Goal: Task Accomplishment & Management: Manage account settings

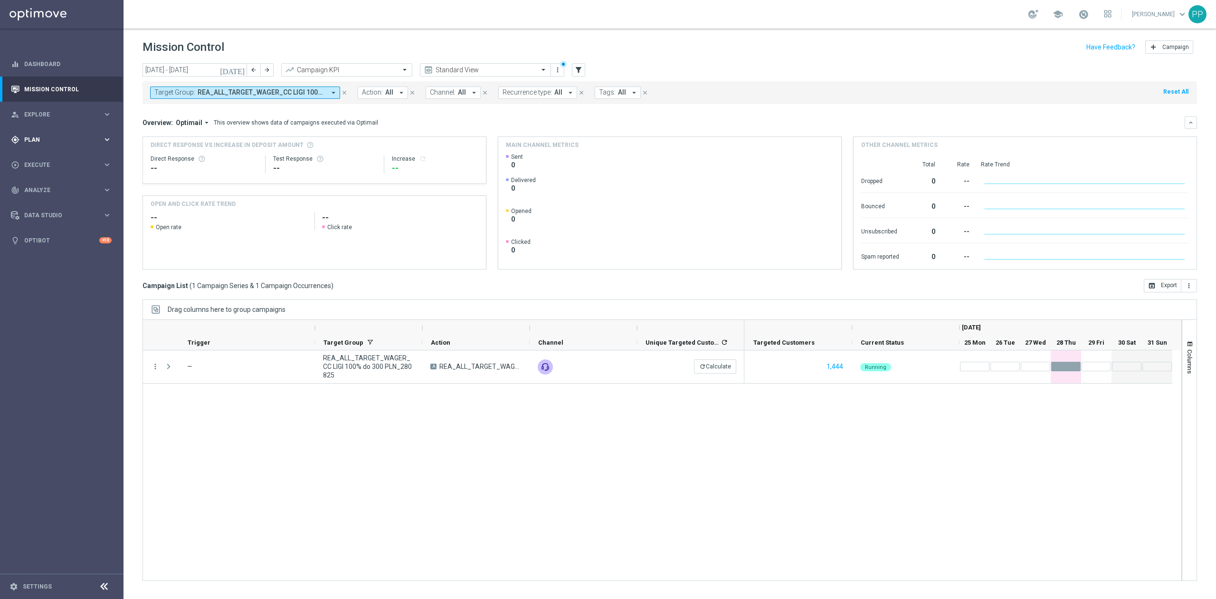
click at [45, 143] on div "gps_fixed Plan" at bounding box center [57, 139] width 92 height 9
click at [46, 159] on link "Target Groups" at bounding box center [62, 159] width 74 height 8
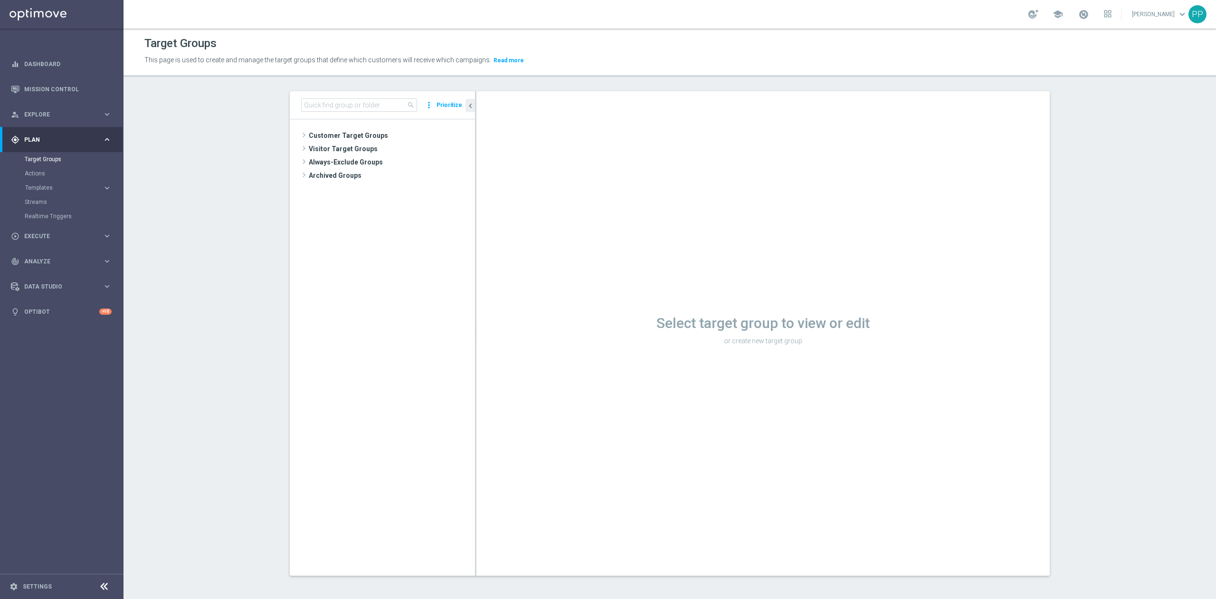
drag, startPoint x: 363, startPoint y: 139, endPoint x: 1170, endPoint y: 119, distance: 807.0
click at [363, 139] on span "Customer Target Groups" at bounding box center [392, 135] width 166 height 13
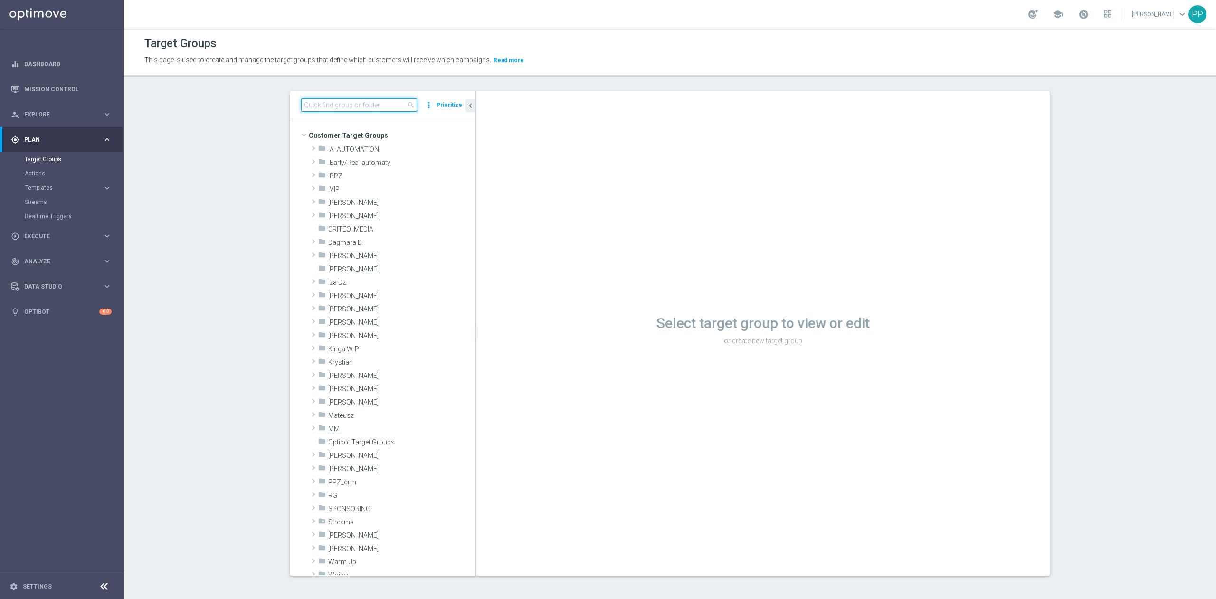
click at [320, 105] on input at bounding box center [359, 104] width 116 height 13
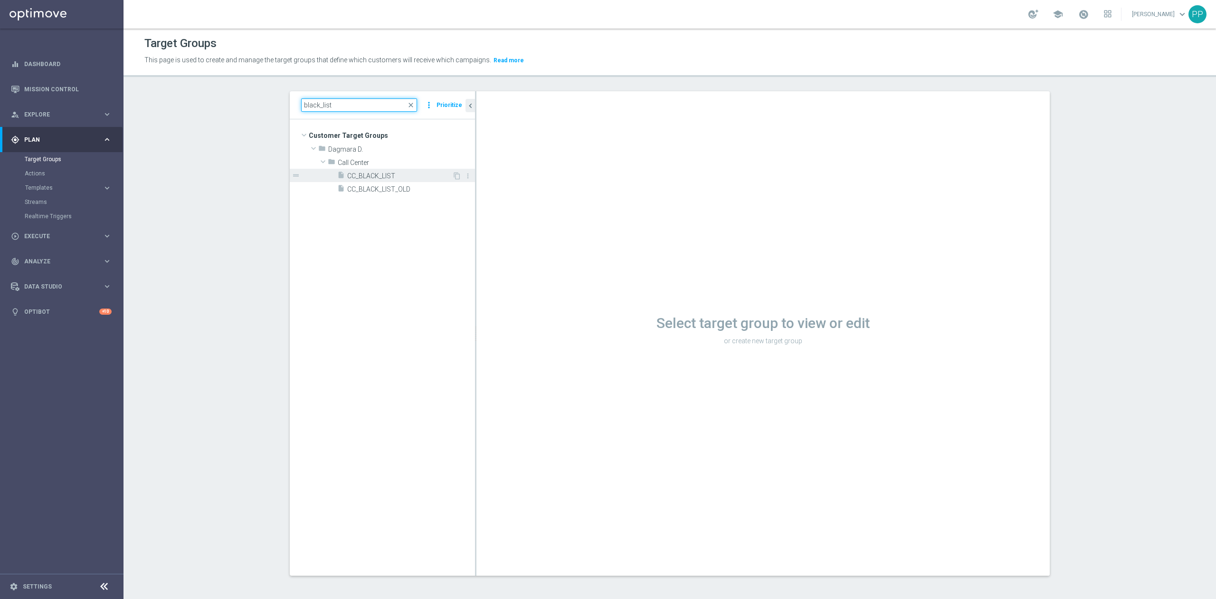
type input "black_list"
click at [390, 178] on span "CC_BLACK_LIST" at bounding box center [399, 176] width 105 height 8
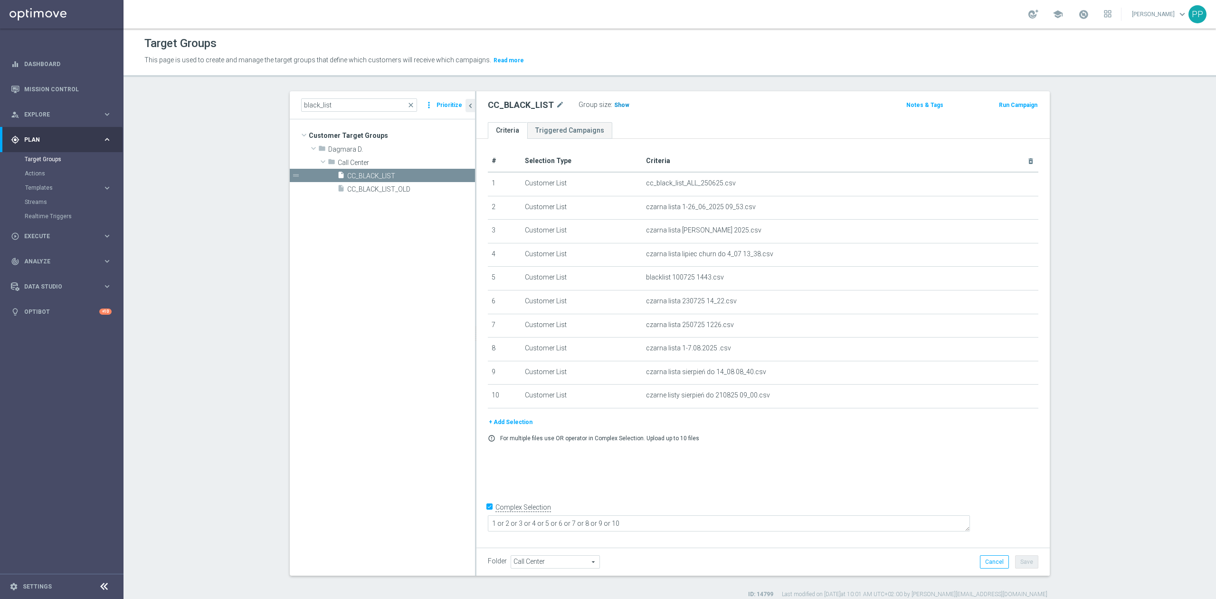
click at [614, 102] on span "Show" at bounding box center [621, 105] width 15 height 7
click at [1016, 281] on icon "delete_forever" at bounding box center [1020, 278] width 8 height 8
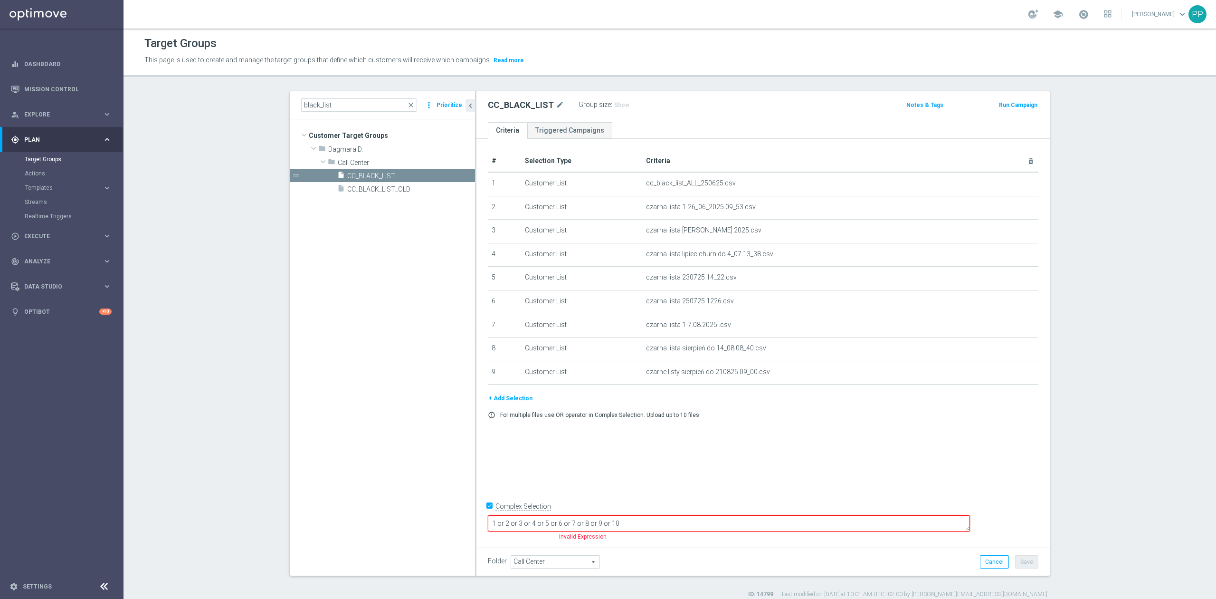
click at [514, 403] on button "+ Add Selection" at bounding box center [511, 398] width 46 height 10
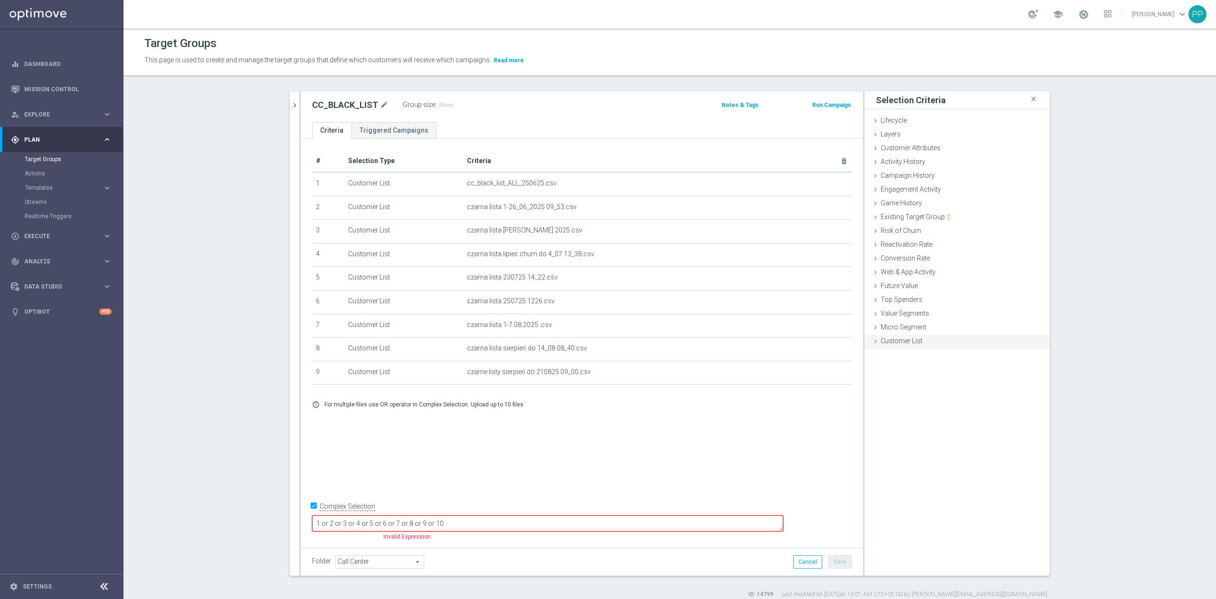
click at [881, 339] on span "Customer List" at bounding box center [902, 341] width 42 height 8
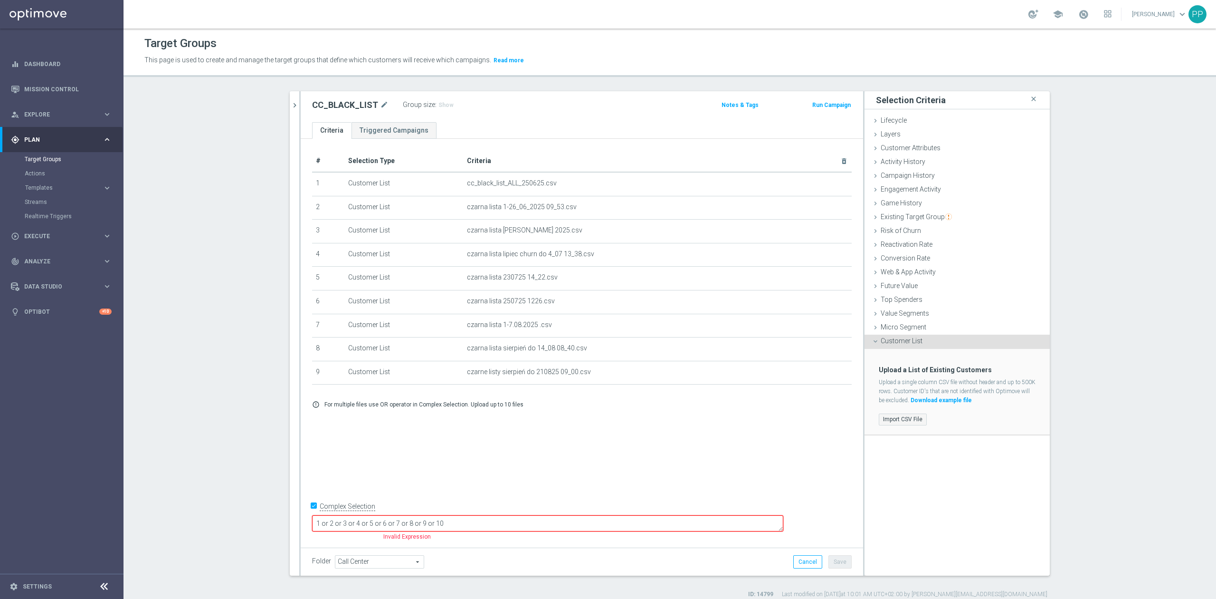
click at [915, 420] on label "Import CSV File" at bounding box center [903, 419] width 48 height 12
click at [0, 0] on input "Import CSV File" at bounding box center [0, 0] width 0 height 0
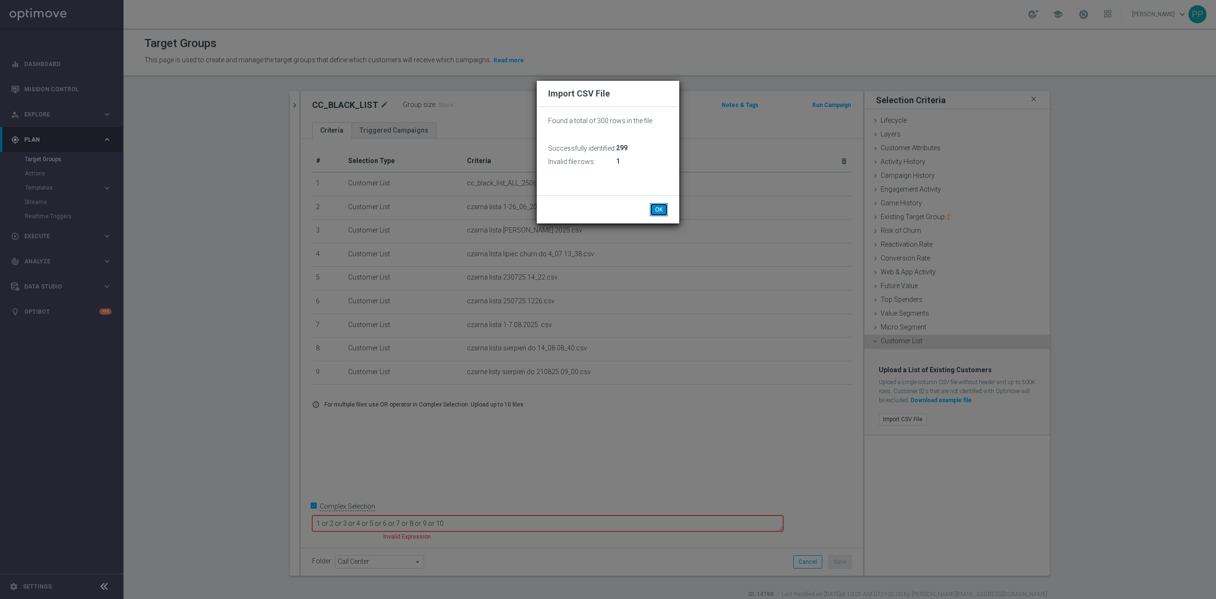
click at [667, 210] on button "OK" at bounding box center [659, 209] width 18 height 13
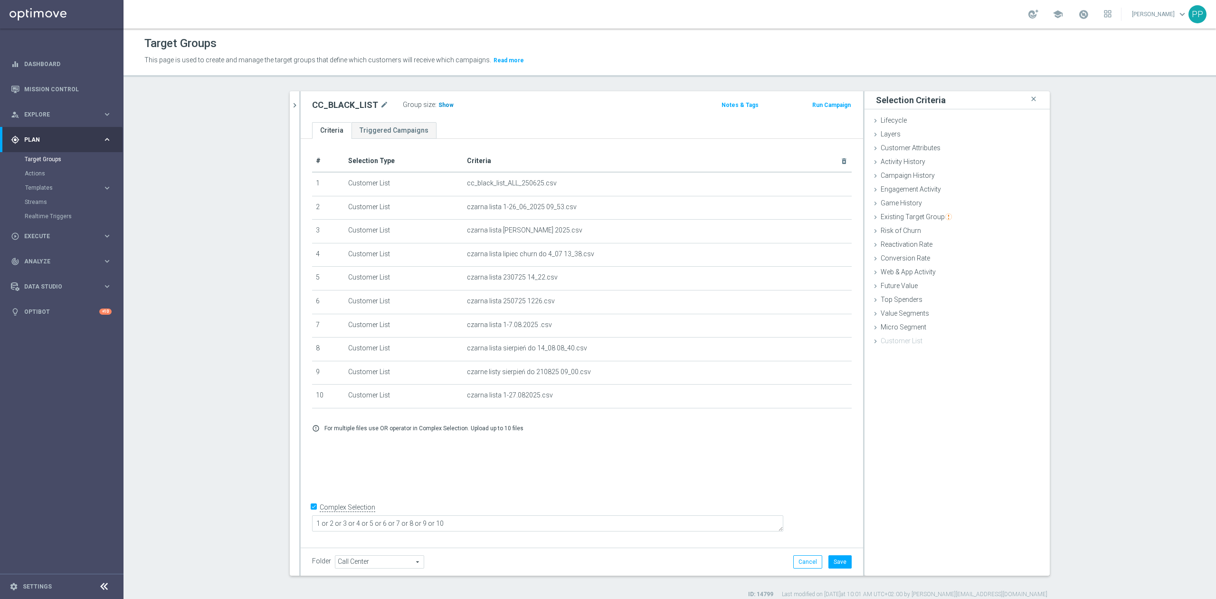
click at [439, 105] on span "Show" at bounding box center [446, 105] width 15 height 7
click at [805, 564] on button "Cancel" at bounding box center [807, 561] width 29 height 13
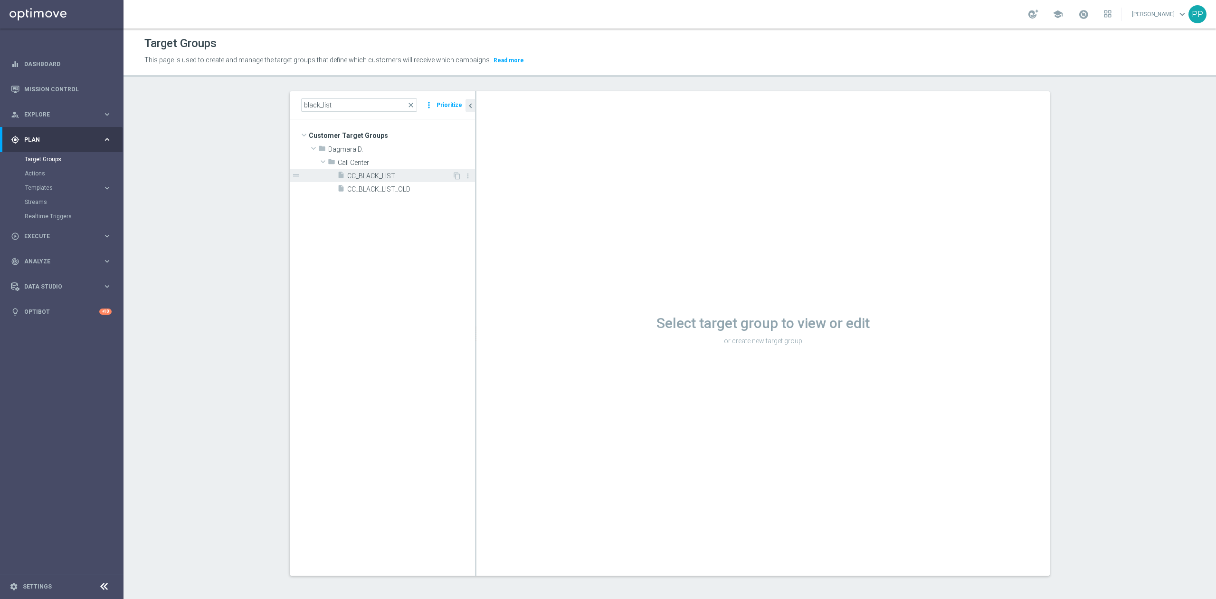
click at [387, 176] on span "CC_BLACK_LIST" at bounding box center [399, 176] width 105 height 8
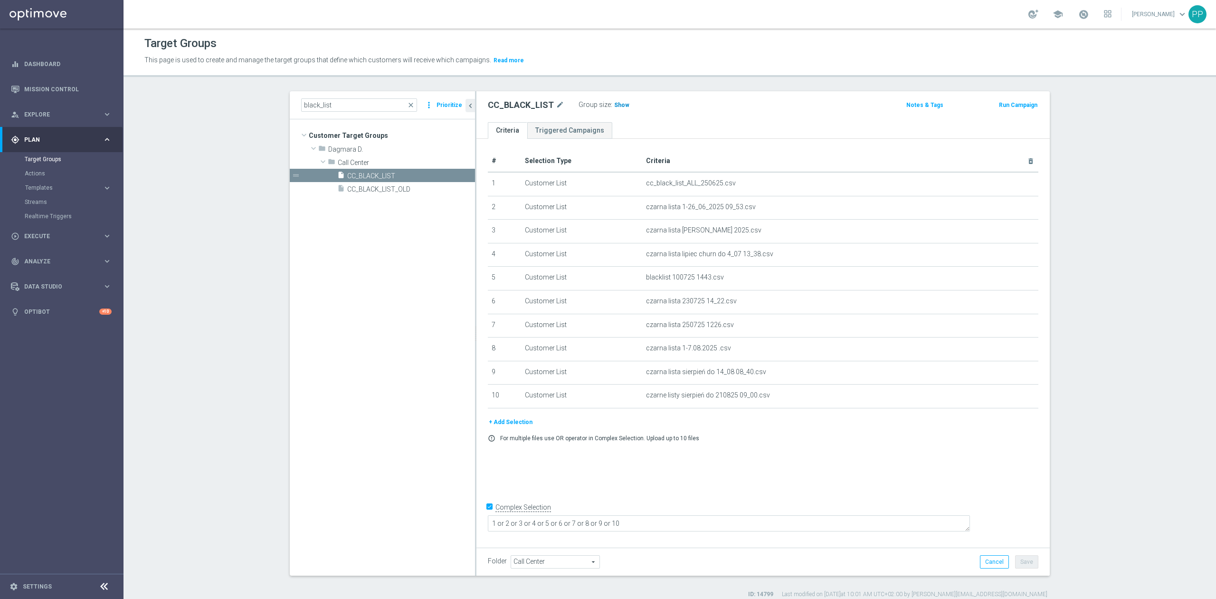
click at [616, 102] on span "Show" at bounding box center [621, 105] width 15 height 7
click at [1016, 281] on icon "delete_forever" at bounding box center [1020, 278] width 8 height 8
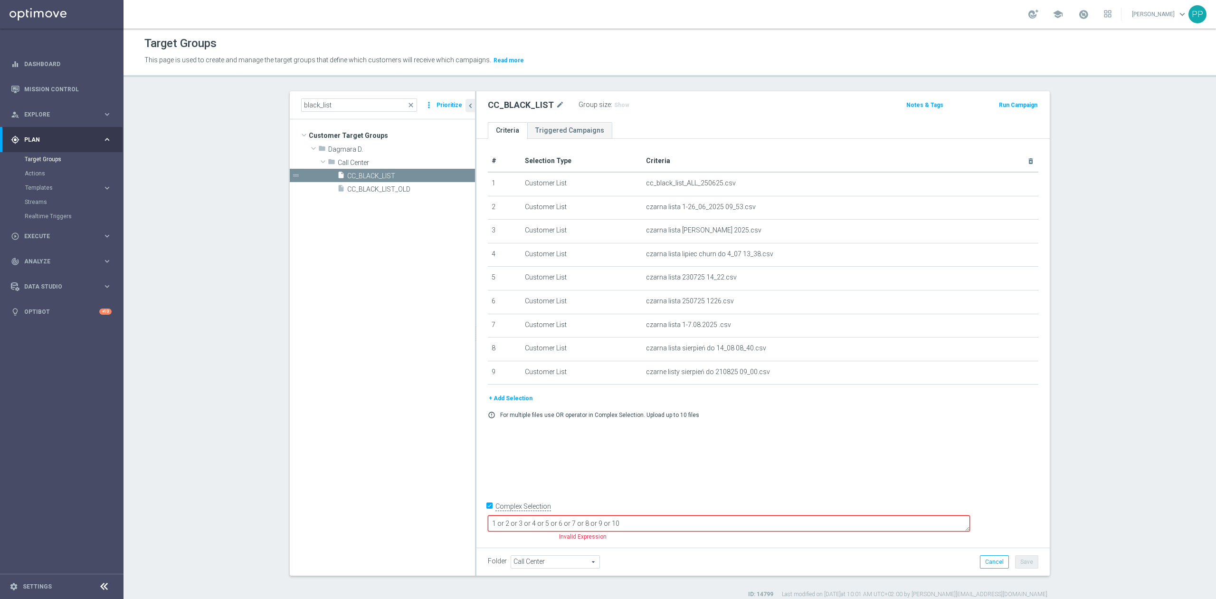
click at [716, 517] on textarea "1 or 2 or 3 or 4 or 5 or 6 or 7 or 8 or 9 or 10" at bounding box center [729, 523] width 482 height 17
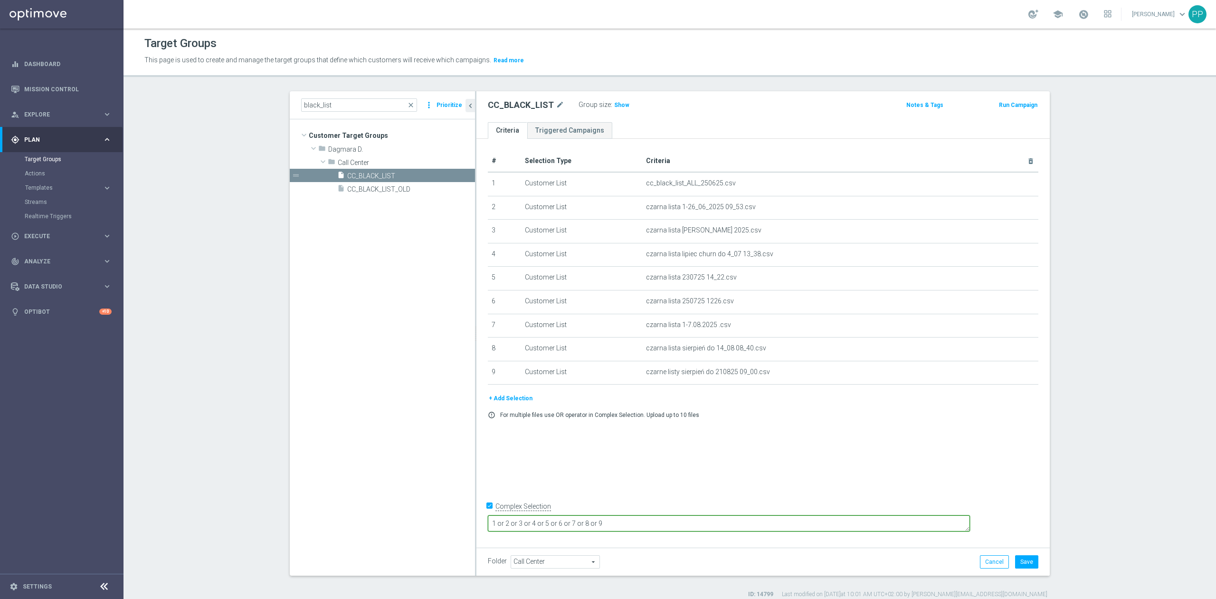
type textarea "1 or 2 or 3 or 4 or 5 or 6 or 7 or 8 or 9"
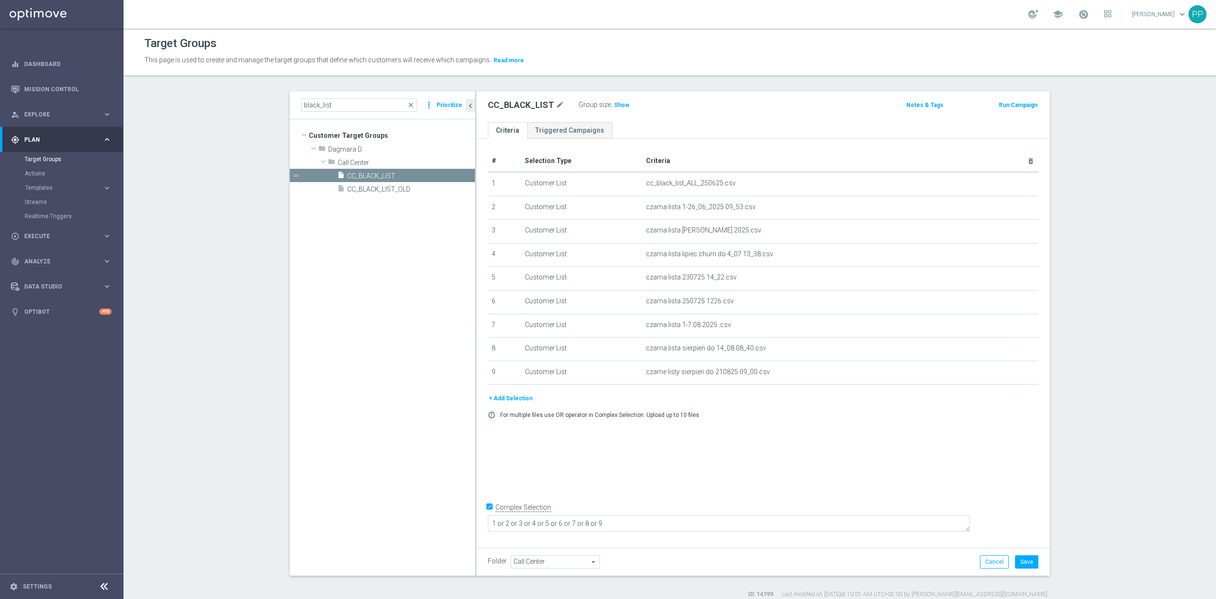
click at [707, 555] on div "Folder Call Center Call Center arrow_drop_down search Cancel Save Saving..." at bounding box center [763, 561] width 551 height 13
click at [616, 102] on span "Show" at bounding box center [621, 105] width 15 height 7
click at [985, 556] on button "Cancel" at bounding box center [994, 561] width 29 height 13
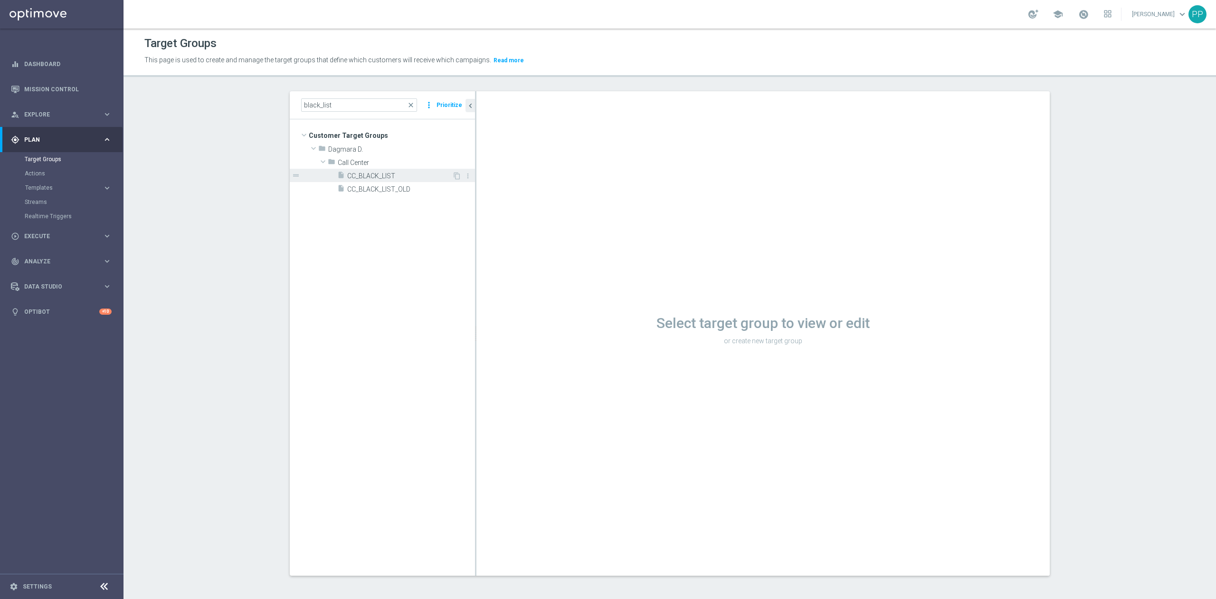
click at [390, 174] on span "CC_BLACK_LIST" at bounding box center [399, 176] width 105 height 8
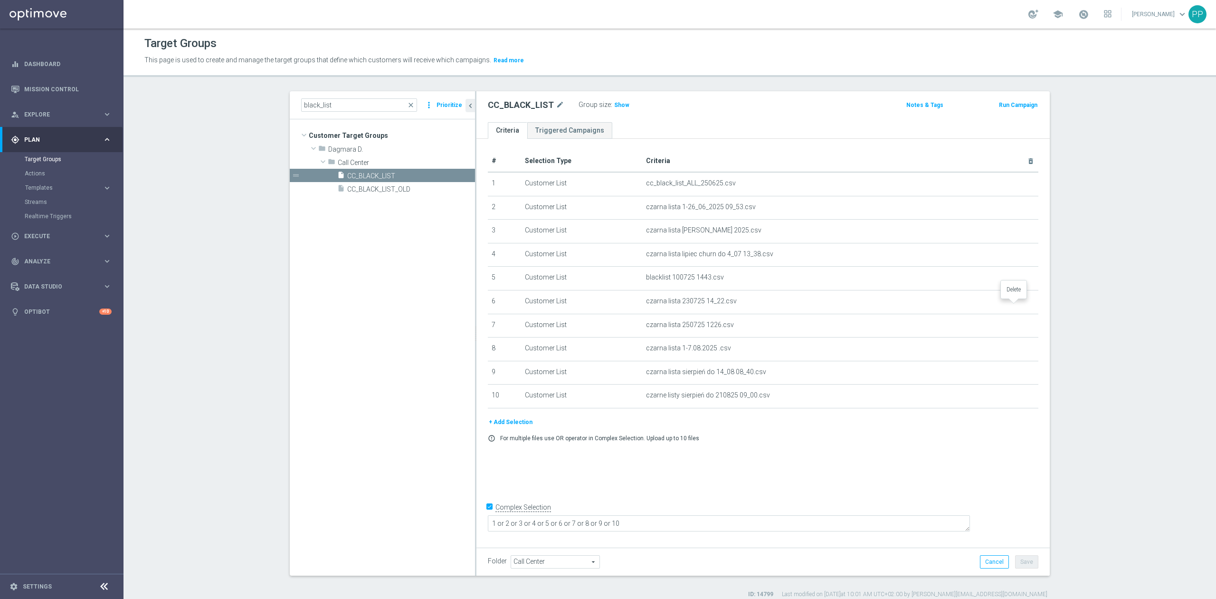
drag, startPoint x: 1018, startPoint y: 305, endPoint x: 715, endPoint y: 130, distance: 349.5
click at [0, 0] on icon "delete_forever" at bounding box center [0, 0] width 0 height 0
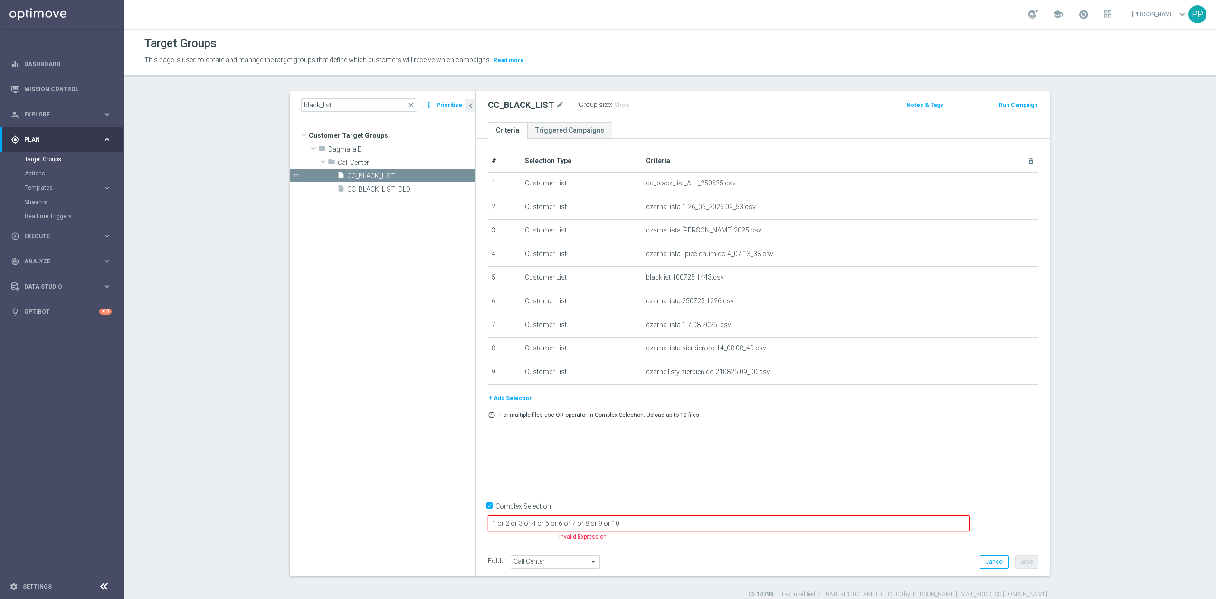
click at [726, 525] on textarea "1 or 2 or 3 or 4 or 5 or 6 or 7 or 8 or 9 or 10" at bounding box center [729, 523] width 482 height 17
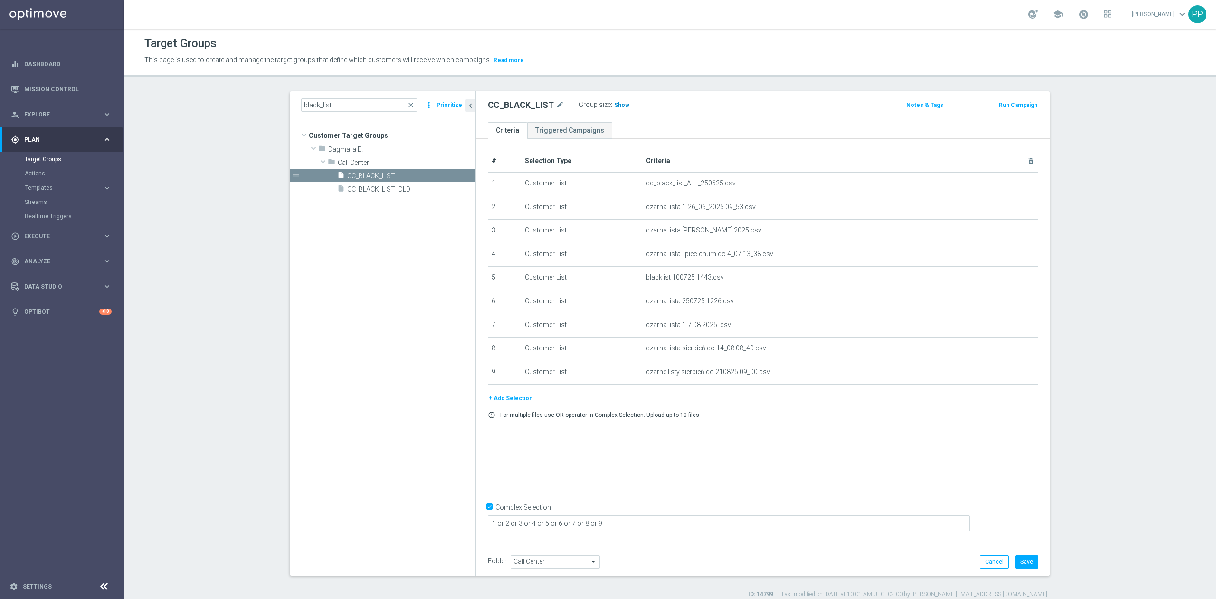
click at [614, 107] on span "Show" at bounding box center [621, 105] width 15 height 7
click at [748, 437] on div "# Selection Type Criteria delete_forever 1 Customer List cc_black_list_ALL_2506…" at bounding box center [763, 341] width 573 height 404
click at [512, 399] on button "+ Add Selection" at bounding box center [511, 398] width 46 height 10
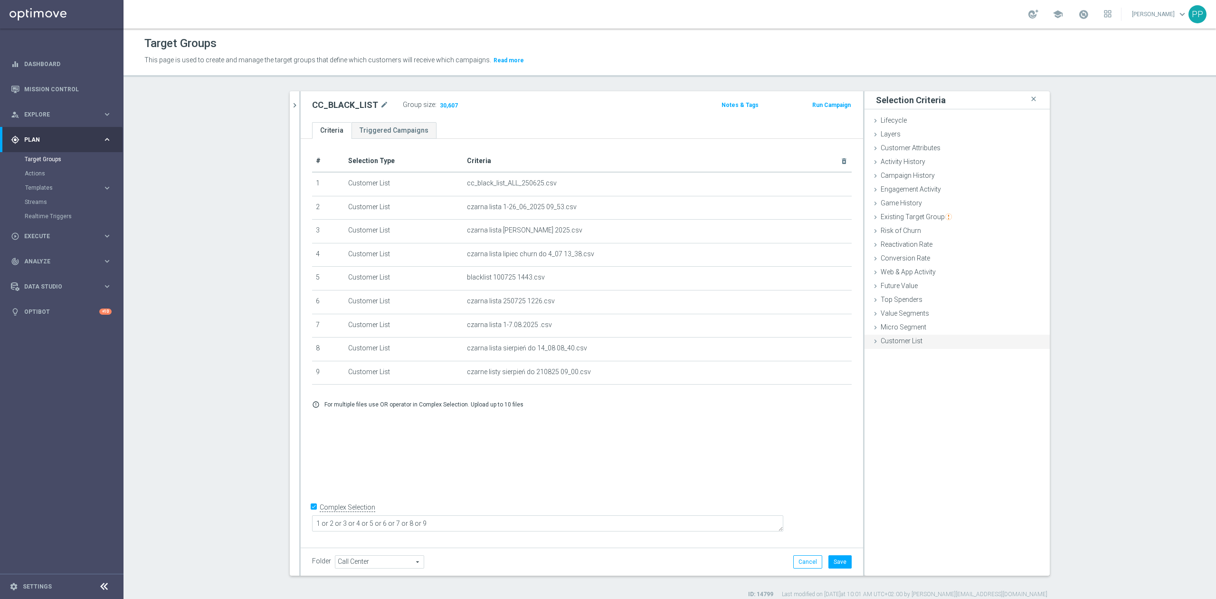
click at [896, 344] on span "Customer List" at bounding box center [902, 341] width 42 height 8
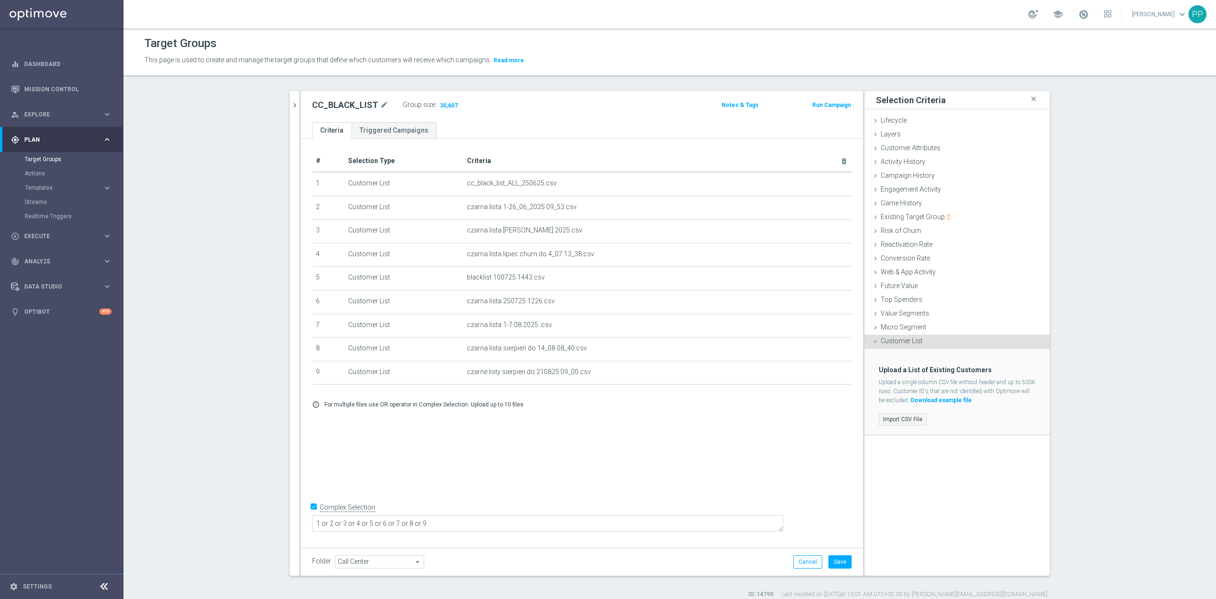
click at [906, 417] on label "Import CSV File" at bounding box center [903, 419] width 48 height 12
click at [0, 0] on input "Import CSV File" at bounding box center [0, 0] width 0 height 0
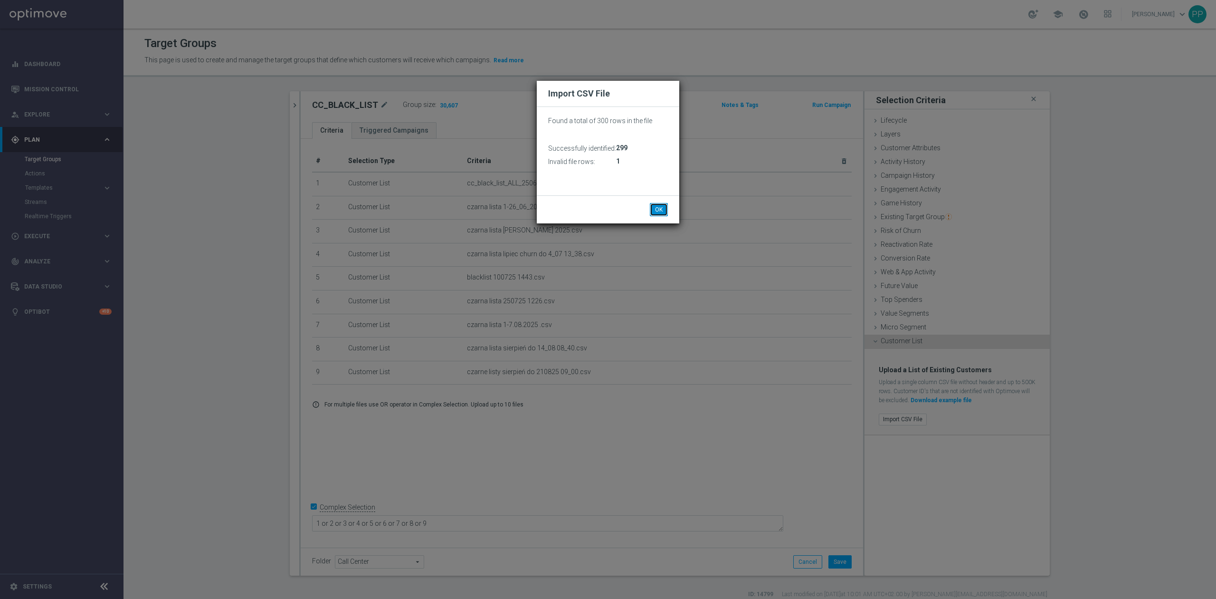
click at [665, 208] on button "OK" at bounding box center [659, 209] width 18 height 13
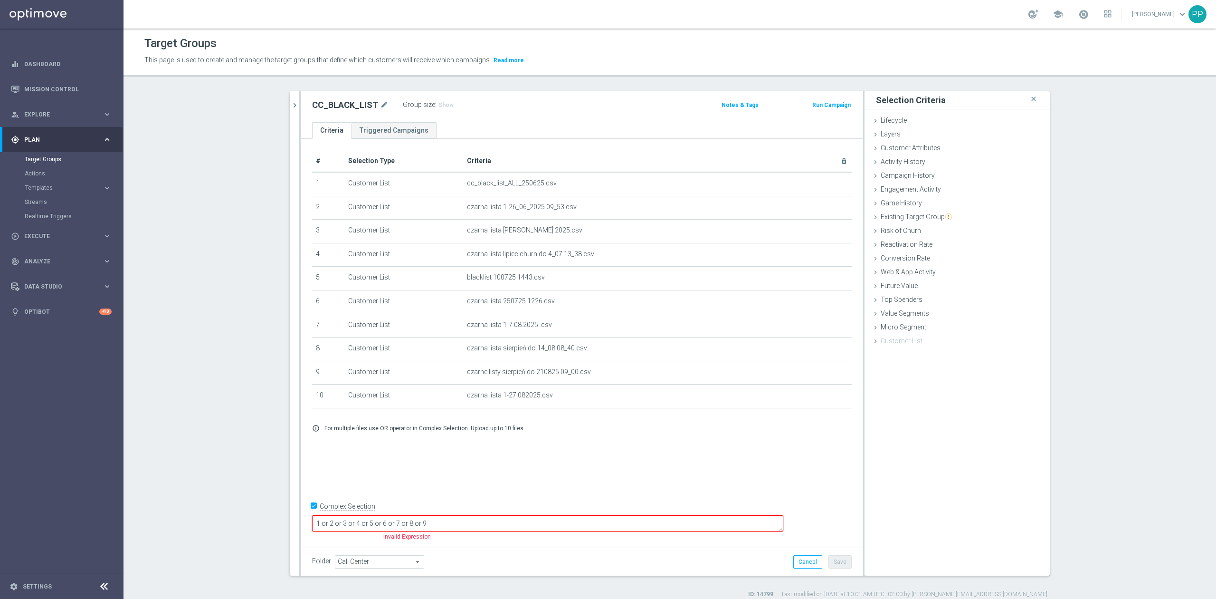
click at [562, 521] on textarea "1 or 2 or 3 or 4 or 5 or 6 or 7 or 8 or 9" at bounding box center [547, 523] width 471 height 17
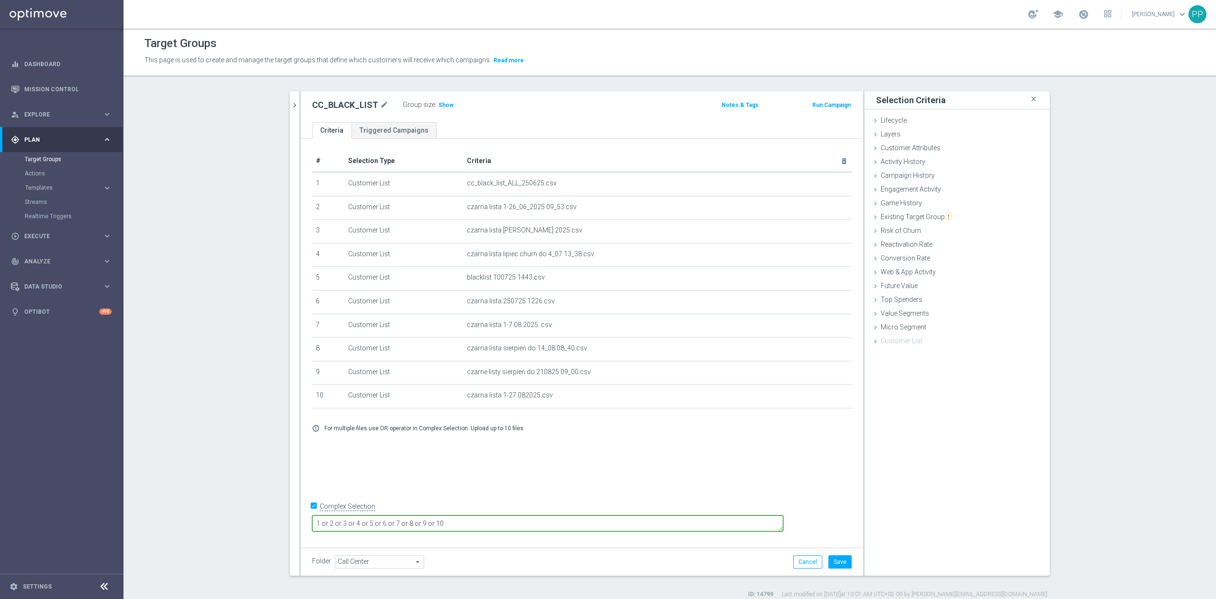
type textarea "1 or 2 or 3 or 4 or 5 or 6 or 7 or 8 or 9 or 10"
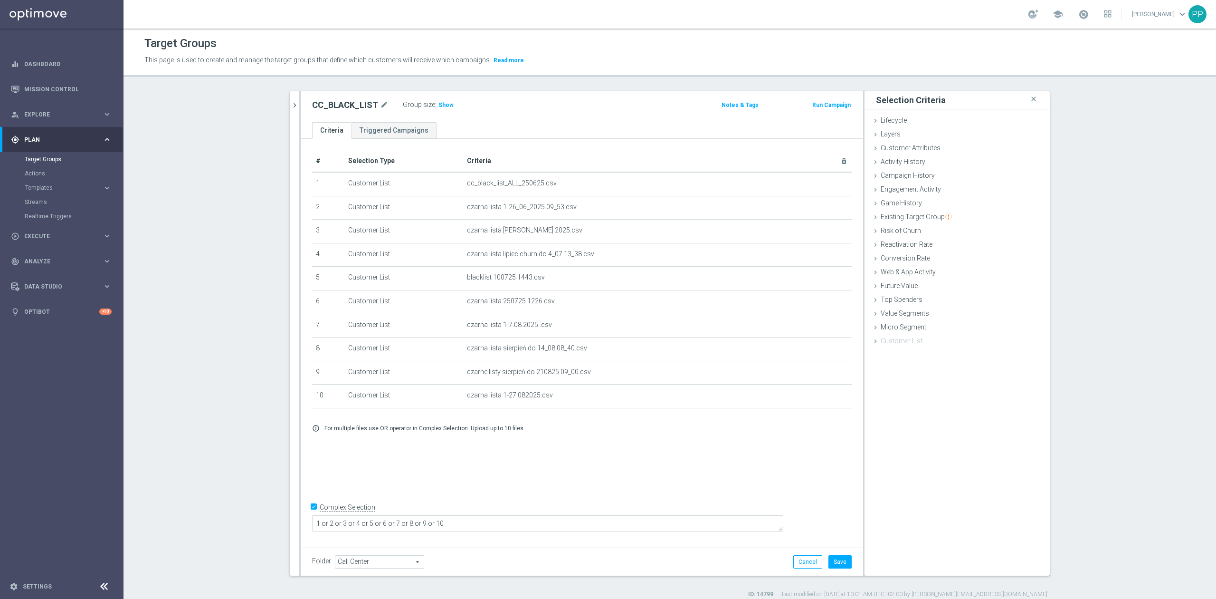
drag, startPoint x: 583, startPoint y: 475, endPoint x: 760, endPoint y: 497, distance: 178.1
click at [584, 475] on div "# Selection Type Criteria delete_forever 1 Customer List cc_black_list_ALL_2506…" at bounding box center [582, 341] width 563 height 404
click at [829, 557] on button "Save" at bounding box center [840, 561] width 23 height 13
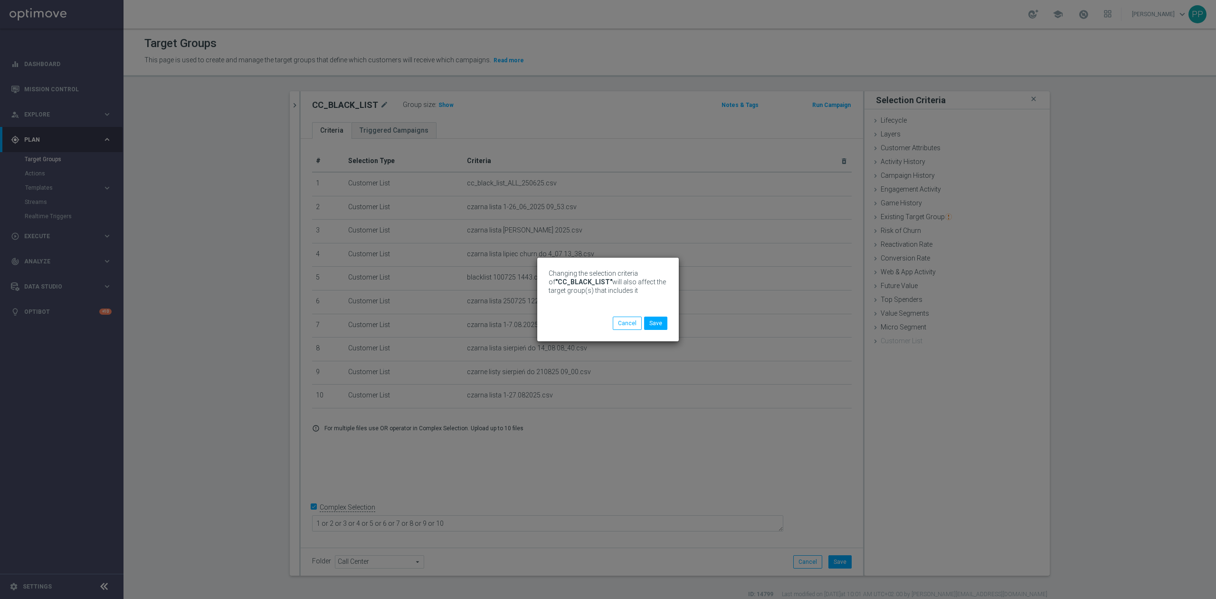
click at [660, 332] on div "Changing the selection criteria of "CC_BLACK_LIST" will also affect the target …" at bounding box center [608, 300] width 142 height 84
click at [659, 329] on button "Save" at bounding box center [655, 322] width 23 height 13
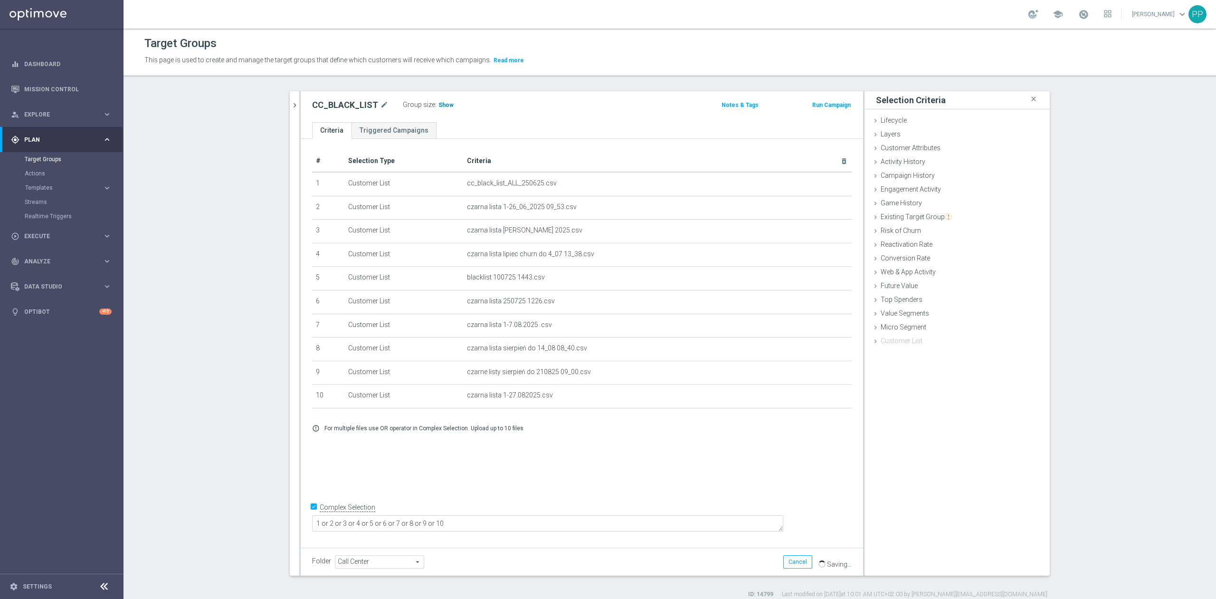
click at [439, 107] on span "Show" at bounding box center [446, 105] width 15 height 7
click at [299, 428] on div at bounding box center [299, 333] width 1 height 484
drag, startPoint x: 280, startPoint y: 107, endPoint x: 295, endPoint y: 107, distance: 14.7
click at [280, 107] on div "black_list close more_vert Prioritize Customer Target Groups library_add create…" at bounding box center [670, 344] width 798 height 507
click at [299, 107] on div at bounding box center [299, 333] width 1 height 484
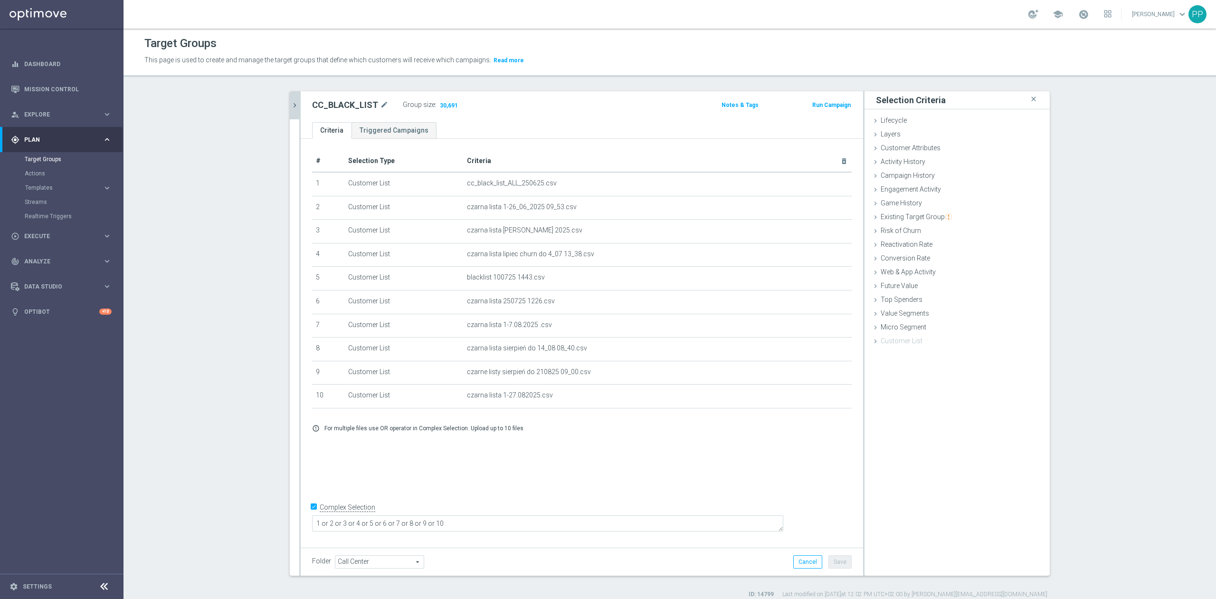
click at [292, 107] on icon "chevron_right" at bounding box center [294, 105] width 9 height 9
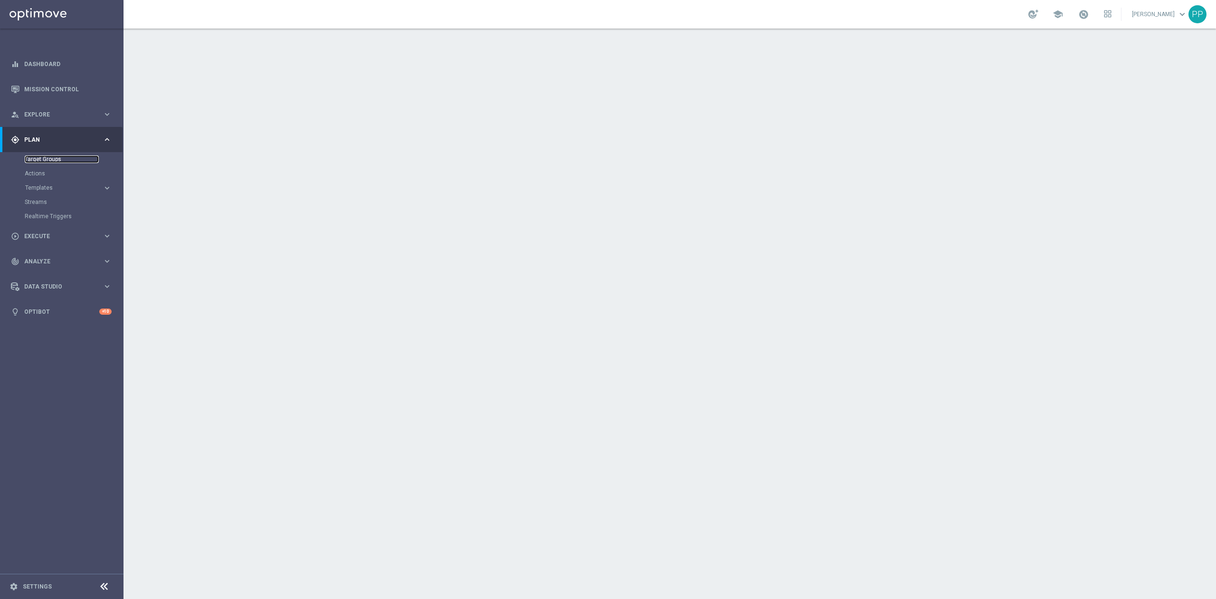
click at [49, 160] on link "Target Groups" at bounding box center [62, 159] width 74 height 8
click at [63, 162] on link "Target Groups" at bounding box center [62, 159] width 74 height 8
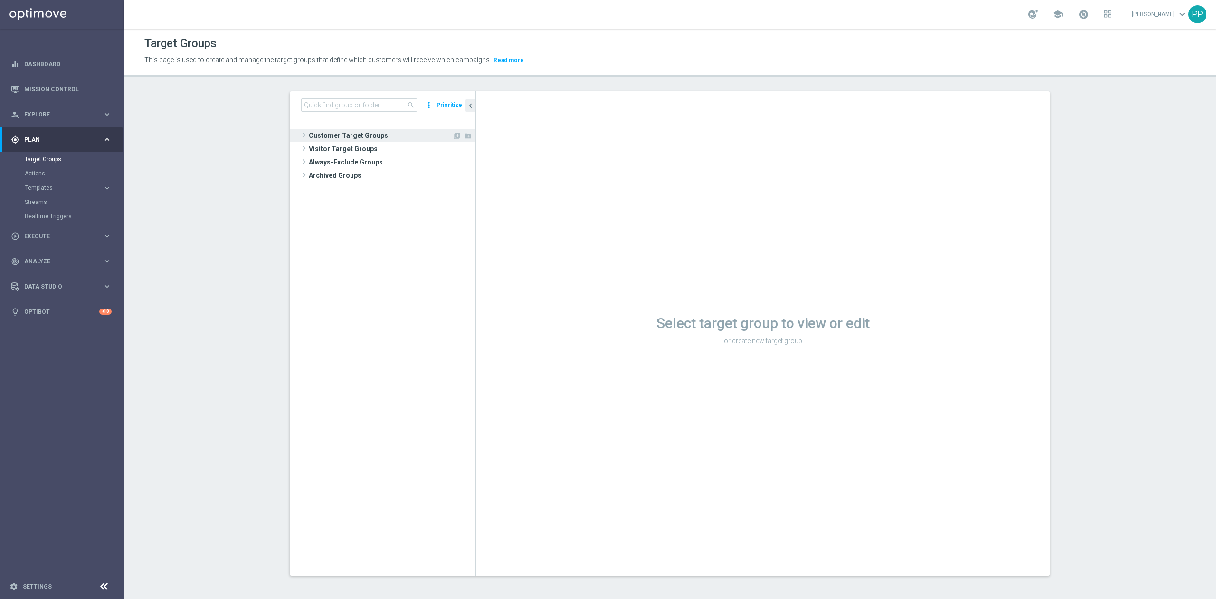
click at [320, 135] on span "Customer Target Groups" at bounding box center [380, 135] width 143 height 13
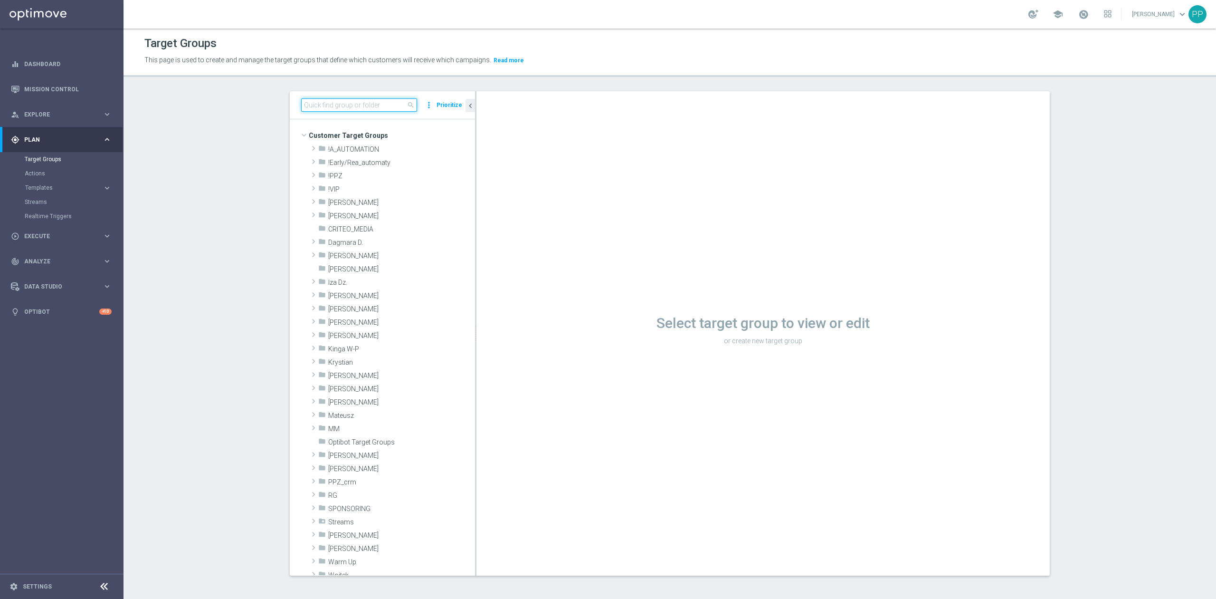
click at [375, 105] on input at bounding box center [359, 104] width 116 height 13
paste input "C_ALL_TARGET_BET_CC EP 100% do 300 PLN CZW SMS_250825"
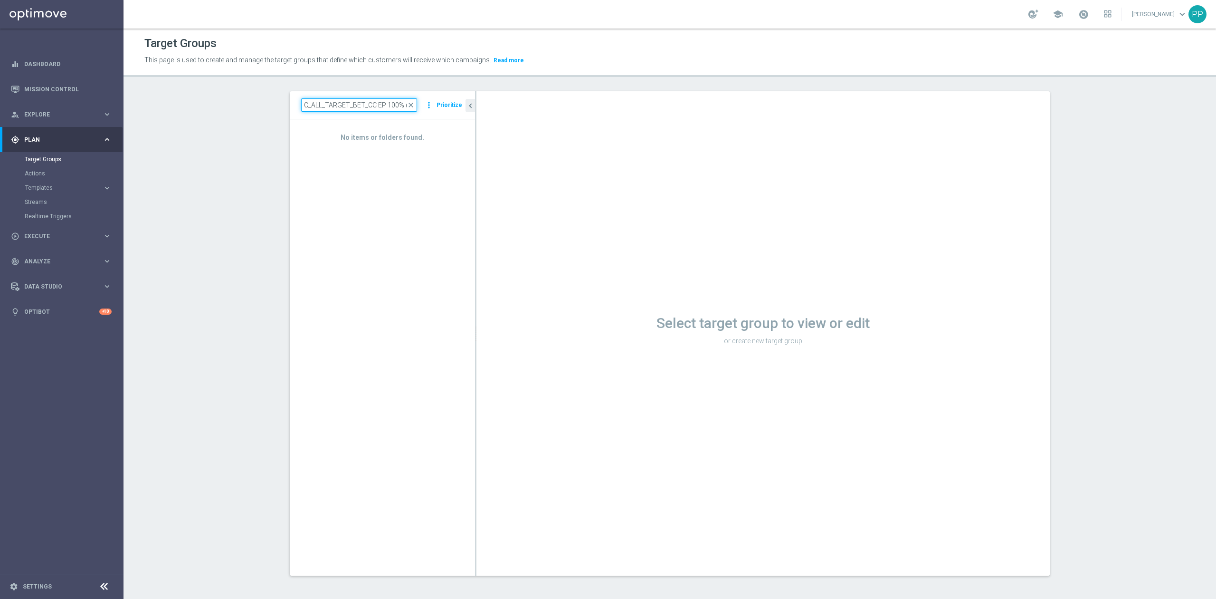
click at [377, 110] on input "C_ALL_TARGET_BET_CC EP 100% do 300 PLN CZW SMS_250825" at bounding box center [359, 104] width 116 height 13
paste input "SR PUSH"
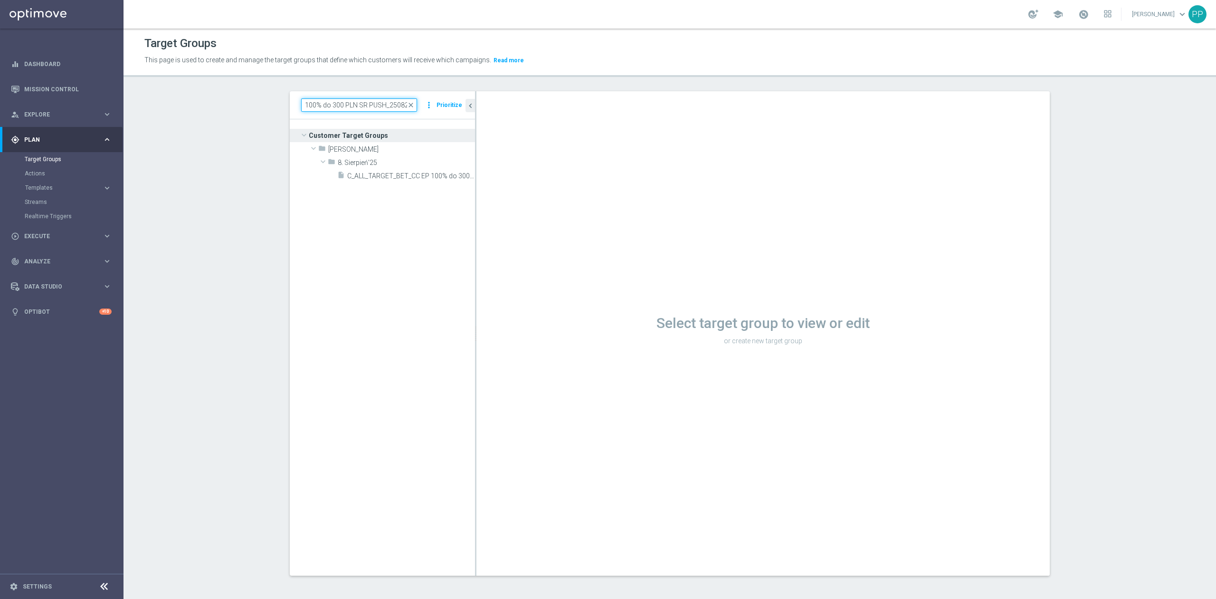
type input "C_ALL_TARGET_BET_CC EP 100% do 300 PLN SR PUSH_250825"
click at [400, 176] on span "C_ALL_TARGET_BET_CC EP 100% do 300 PLN SR PUSH_250825" at bounding box center [400, 176] width 106 height 8
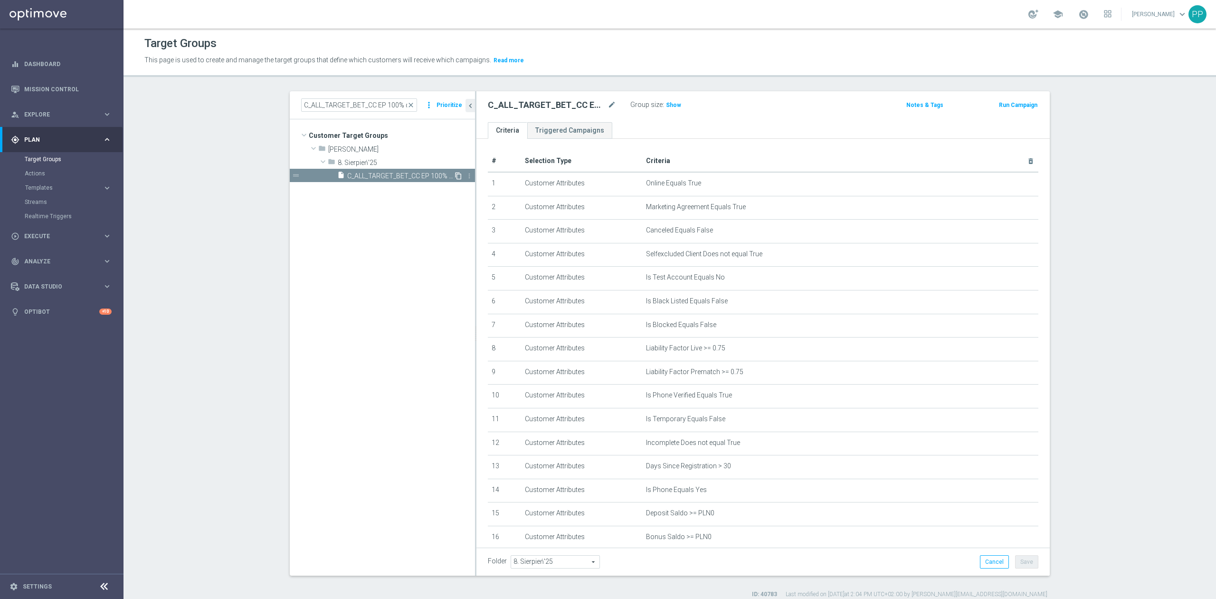
click at [455, 174] on icon "content_copy" at bounding box center [459, 176] width 8 height 8
click at [608, 107] on icon "mode_edit" at bounding box center [612, 104] width 9 height 11
type input "C_ALL_TARGET_BET_CC EP 100% do 300 PLN CZW SMS_250825"
click at [553, 78] on div "Target Groups This page is used to create and manage the target groups that def…" at bounding box center [670, 314] width 1093 height 570
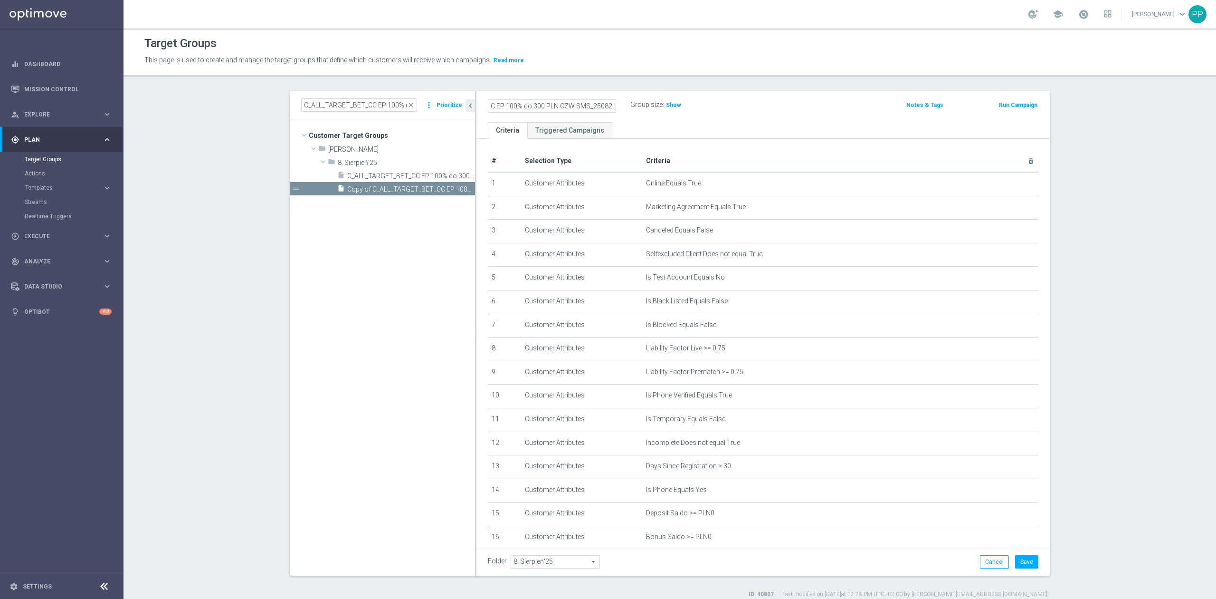
scroll to position [0, 0]
click at [1025, 564] on button "Save" at bounding box center [1026, 561] width 23 height 13
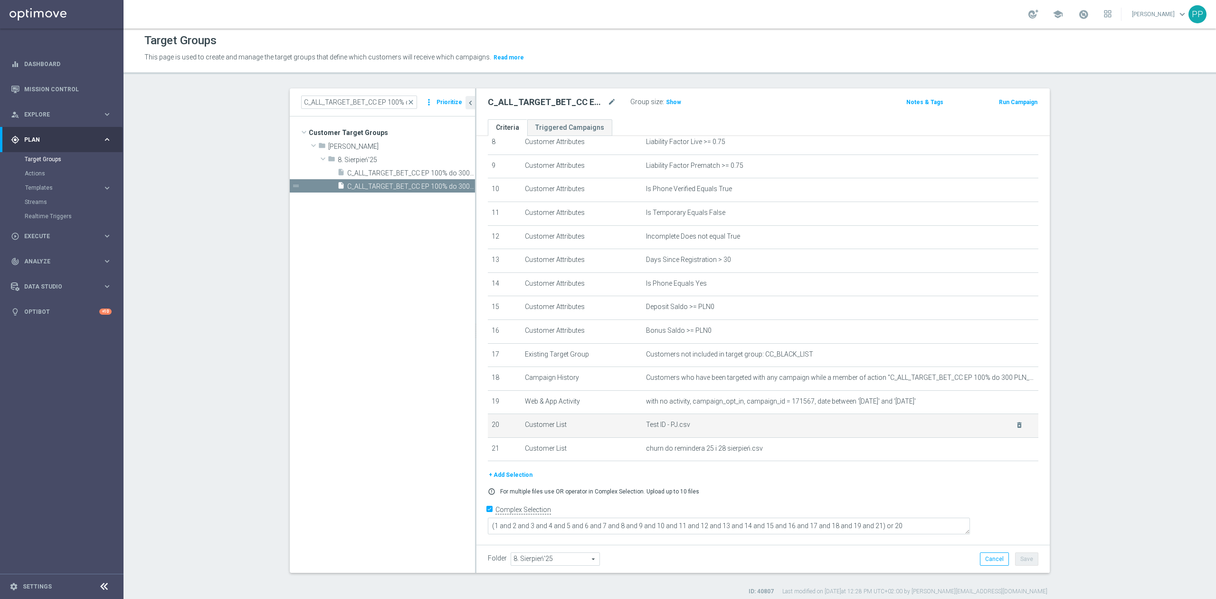
scroll to position [9, 0]
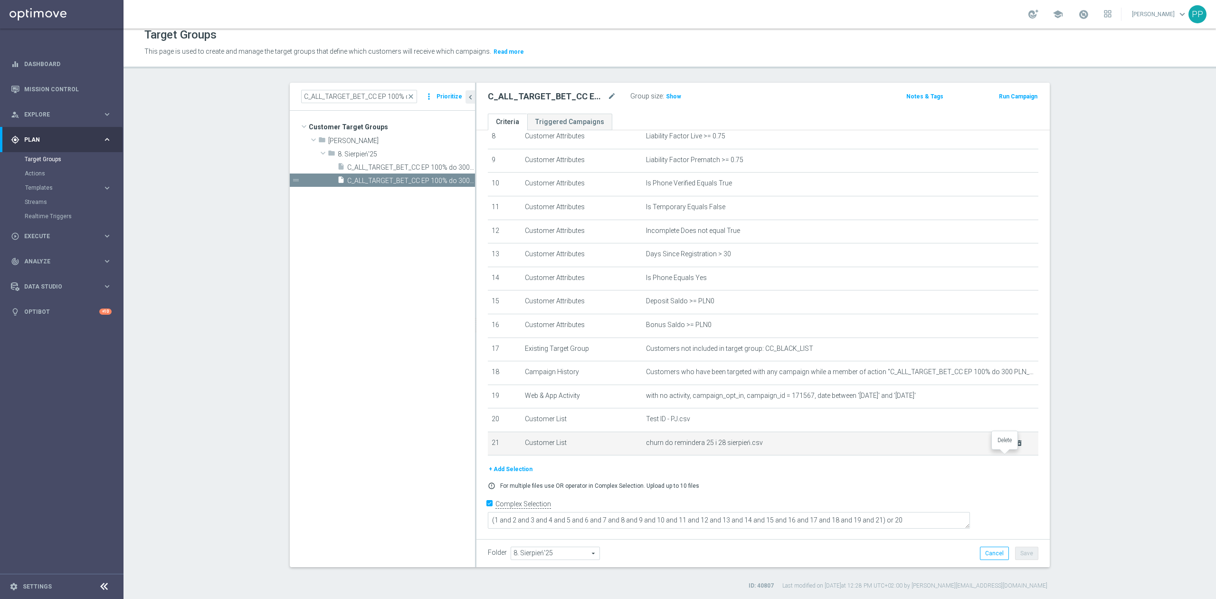
click at [1016, 447] on icon "delete_forever" at bounding box center [1020, 443] width 8 height 8
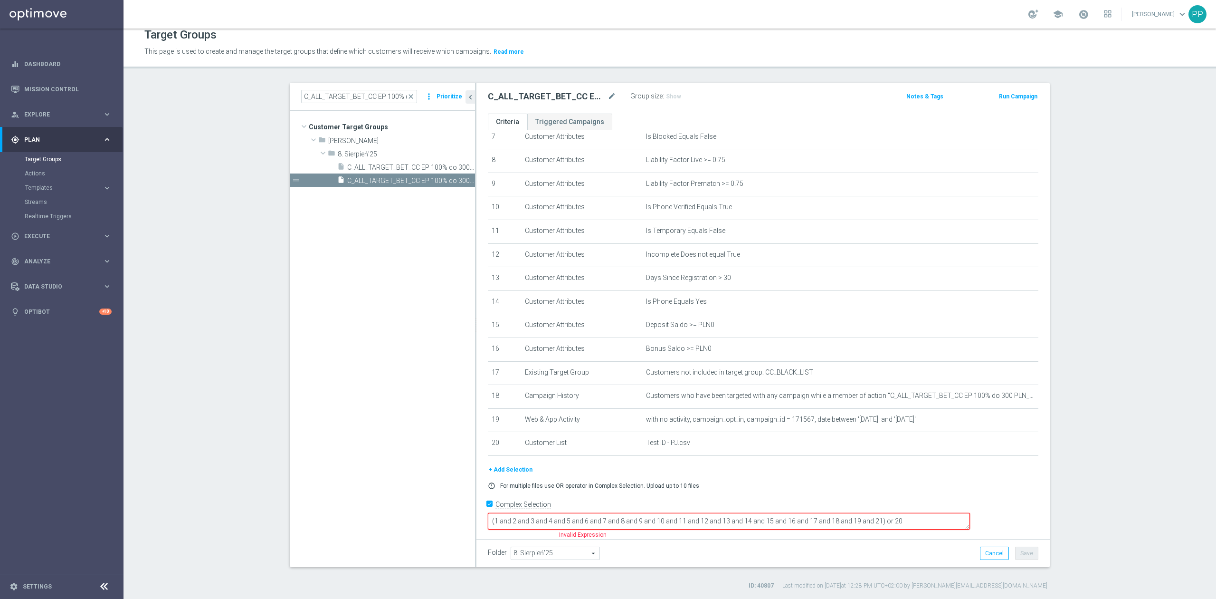
click at [515, 475] on button "+ Add Selection" at bounding box center [511, 469] width 46 height 10
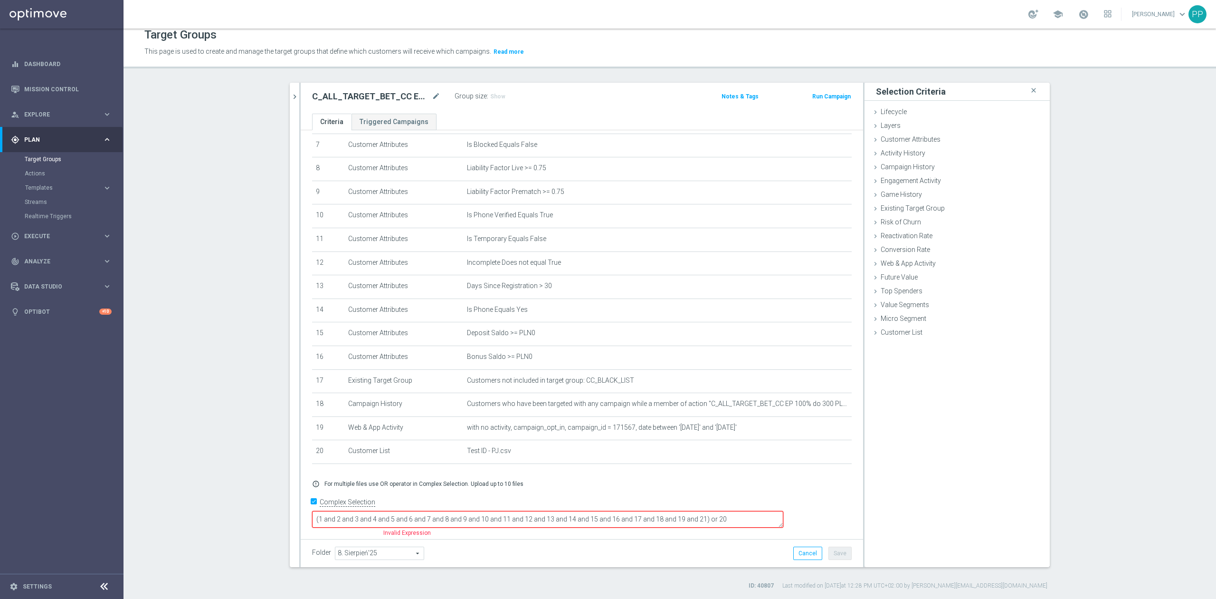
scroll to position [170, 0]
click at [904, 333] on span "Customer List" at bounding box center [902, 332] width 42 height 8
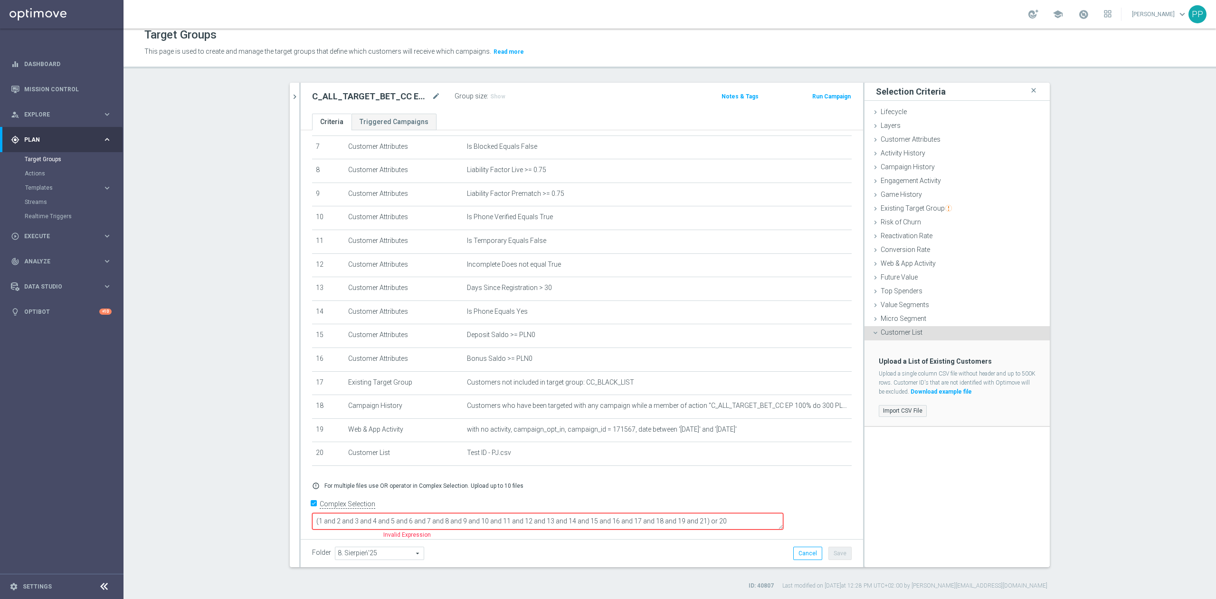
click at [913, 407] on label "Import CSV File" at bounding box center [903, 411] width 48 height 12
click at [0, 0] on input "Import CSV File" at bounding box center [0, 0] width 0 height 0
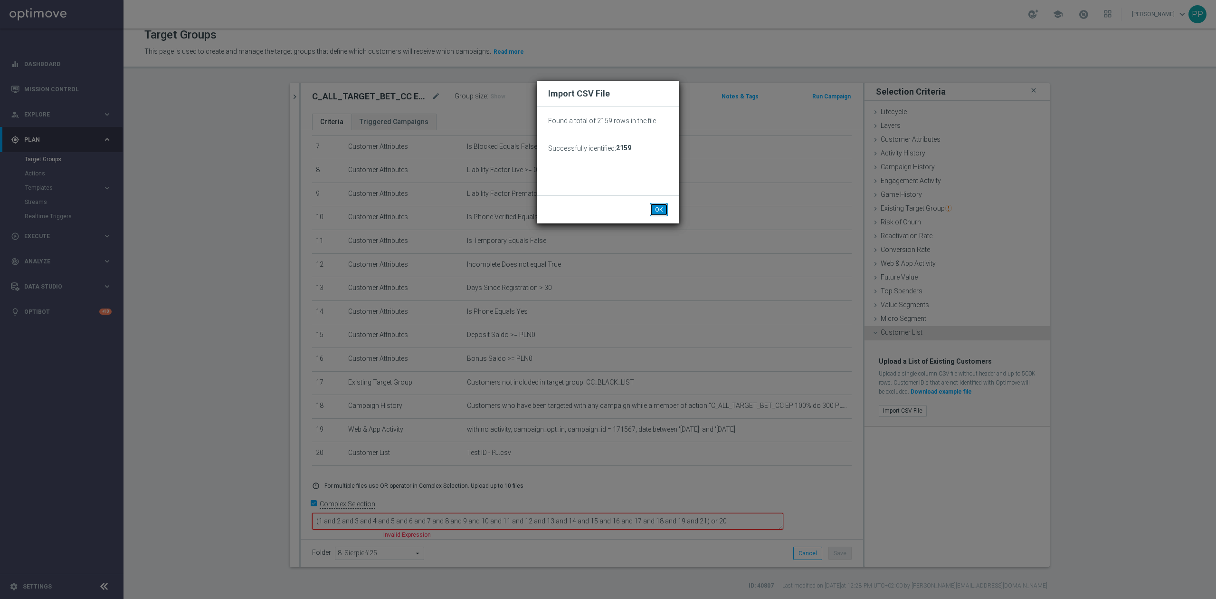
click at [654, 207] on button "OK" at bounding box center [659, 209] width 18 height 13
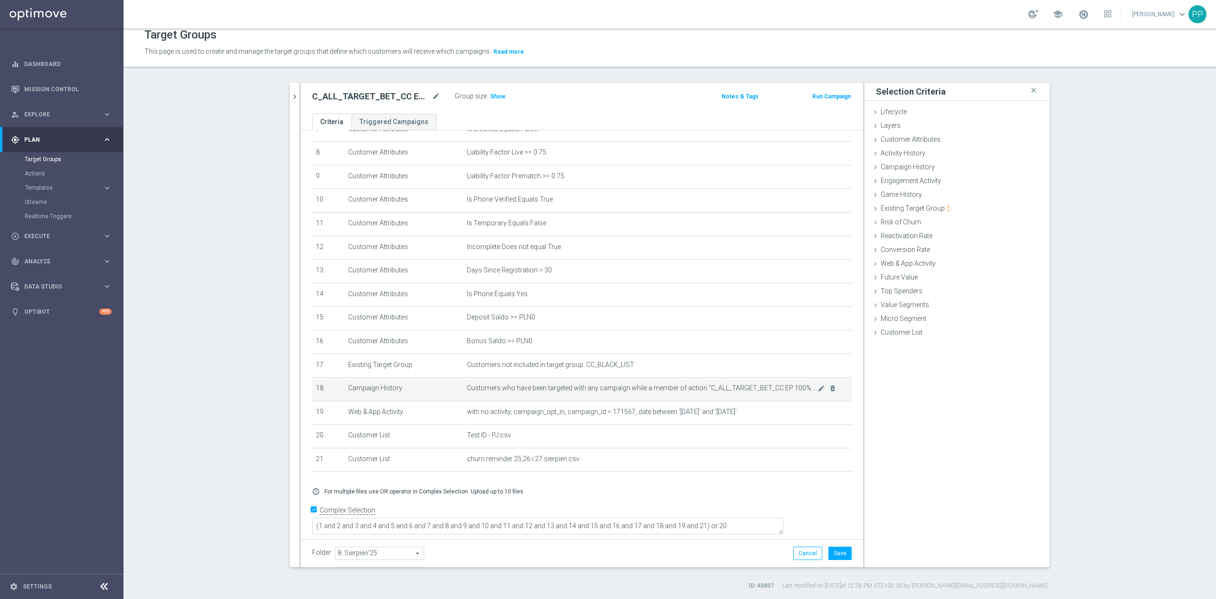
scroll to position [192, 0]
click at [833, 552] on button "Save" at bounding box center [840, 552] width 23 height 13
click at [493, 94] on span "Show" at bounding box center [497, 96] width 15 height 7
click at [290, 97] on icon "chevron_right" at bounding box center [294, 96] width 9 height 9
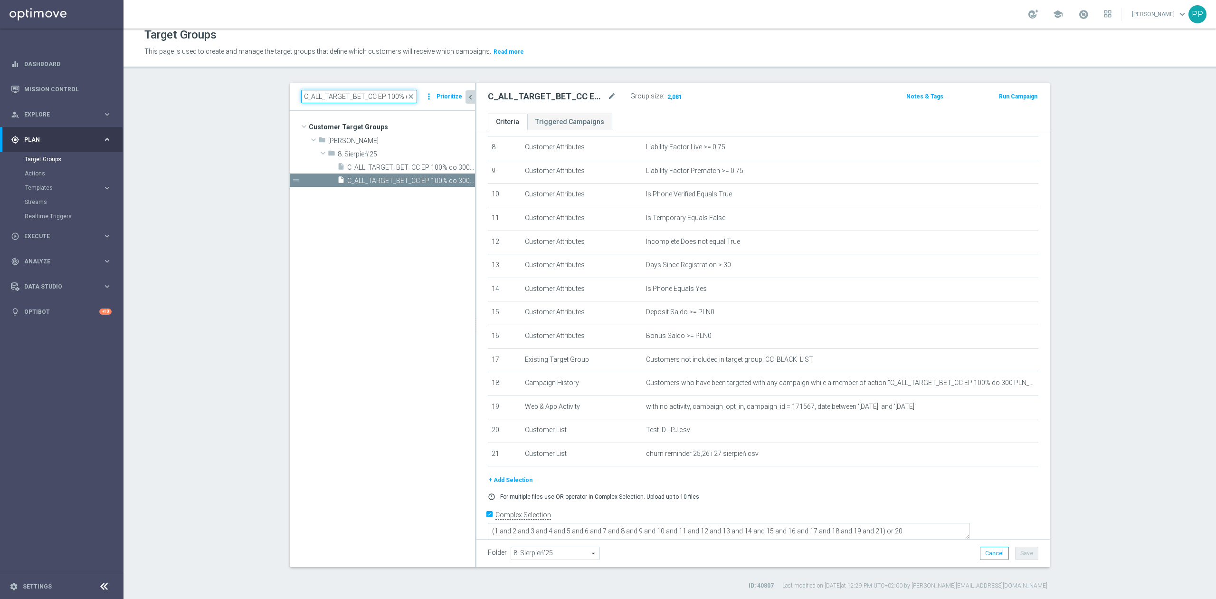
click at [376, 97] on input "C_ALL_TARGET_BET_CC EP 100% do 300 PLN SR PUSH_250825" at bounding box center [359, 96] width 116 height 13
paste input "REA"
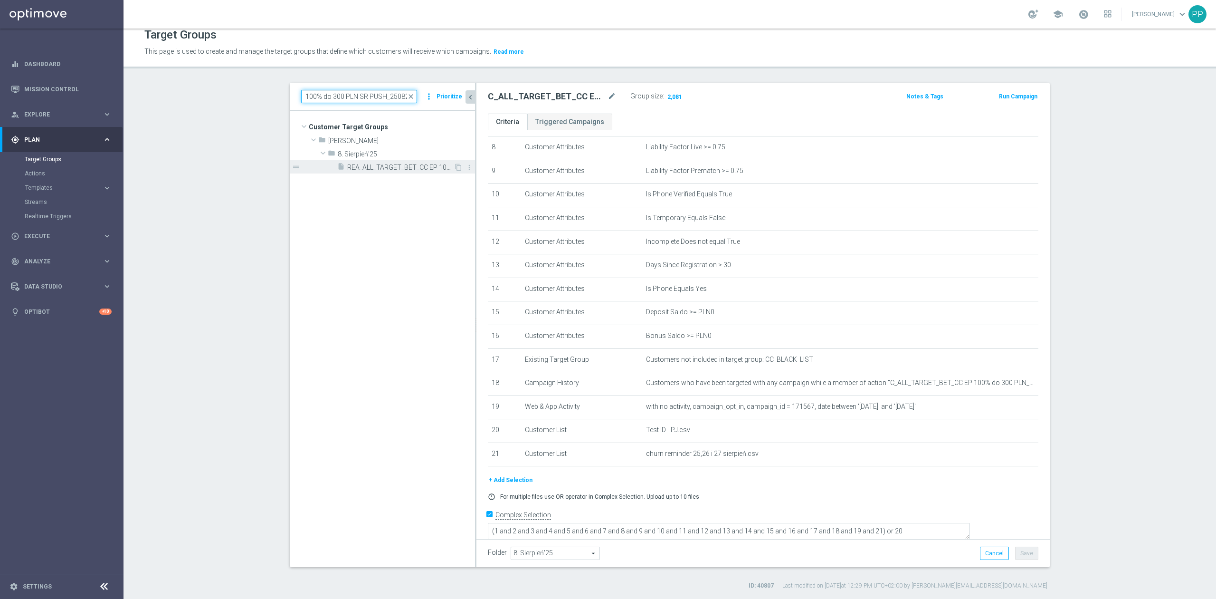
type input "REA_ALL_TARGET_BET_CC EP 100% do 300 PLN SR PUSH_250825"
click at [385, 162] on div "insert_drive_file REA_ALL_TARGET_BET_CC EP 100% do 300 PLN SR PUSH_250825" at bounding box center [395, 166] width 116 height 13
click at [455, 166] on icon "content_copy" at bounding box center [459, 167] width 8 height 8
click at [608, 96] on icon "mode_edit" at bounding box center [612, 96] width 9 height 11
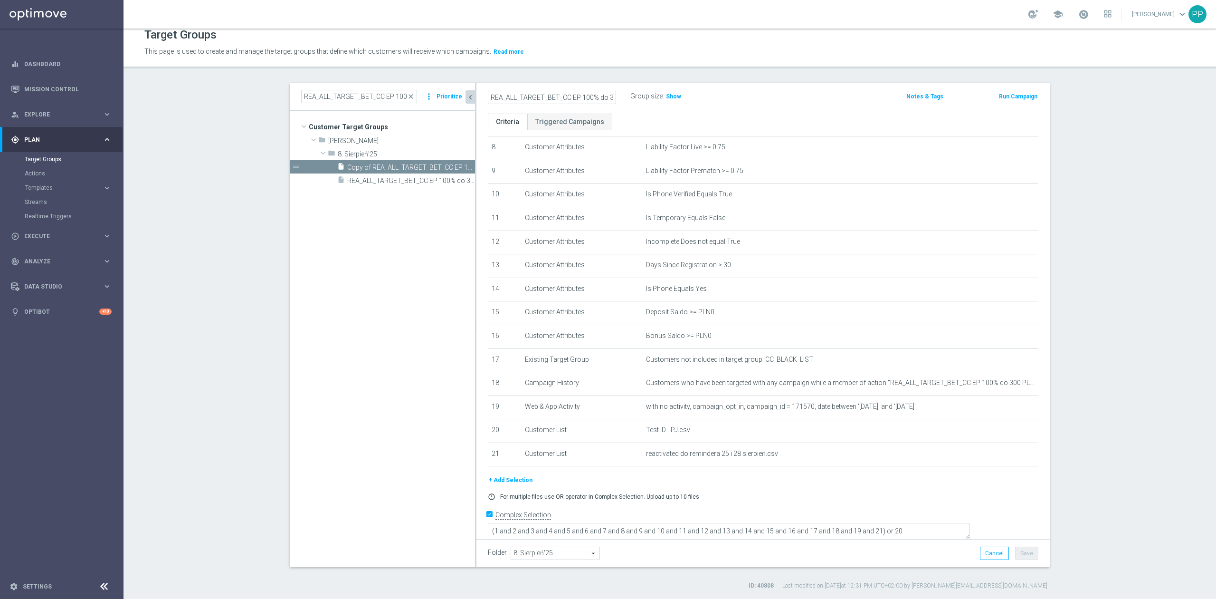
scroll to position [0, 76]
type input "REA_ALL_TARGET_BET_CC EP 100% do 300 PLN CZW SMS_250825"
click at [608, 64] on header "Target Groups This page is used to create and manage the target groups that def…" at bounding box center [670, 44] width 1093 height 48
click at [1021, 556] on button "Save" at bounding box center [1026, 552] width 23 height 13
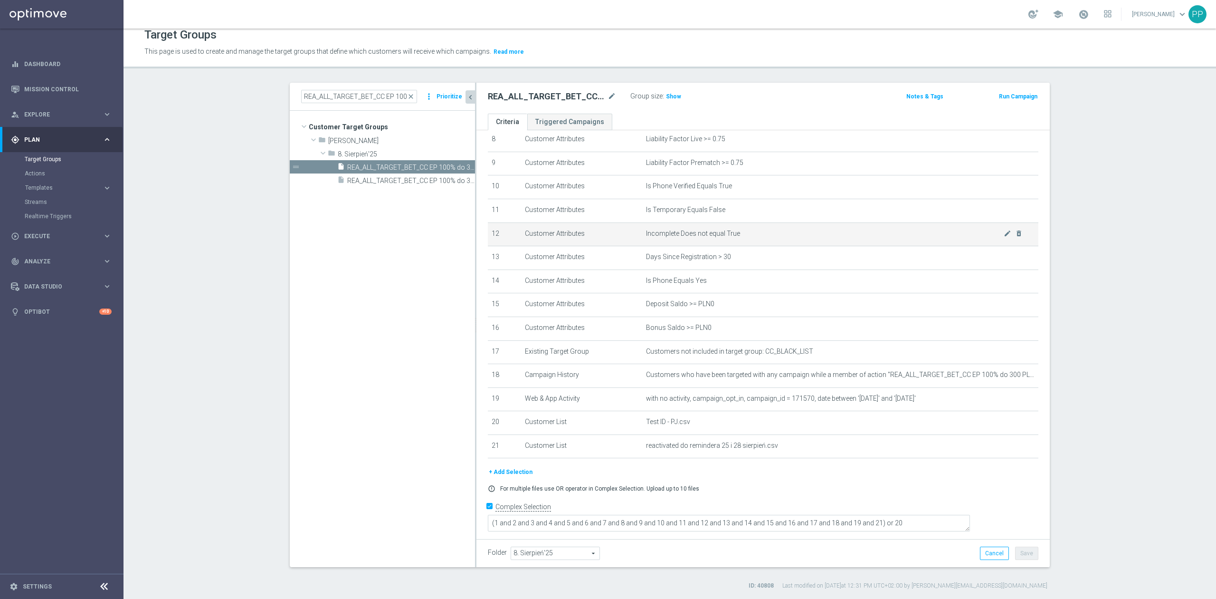
scroll to position [203, 0]
click at [608, 97] on icon "mode_edit" at bounding box center [612, 96] width 9 height 11
click at [342, 268] on tree-viewport "Customer Target Groups library_add create_new_folder folder" at bounding box center [382, 339] width 185 height 456
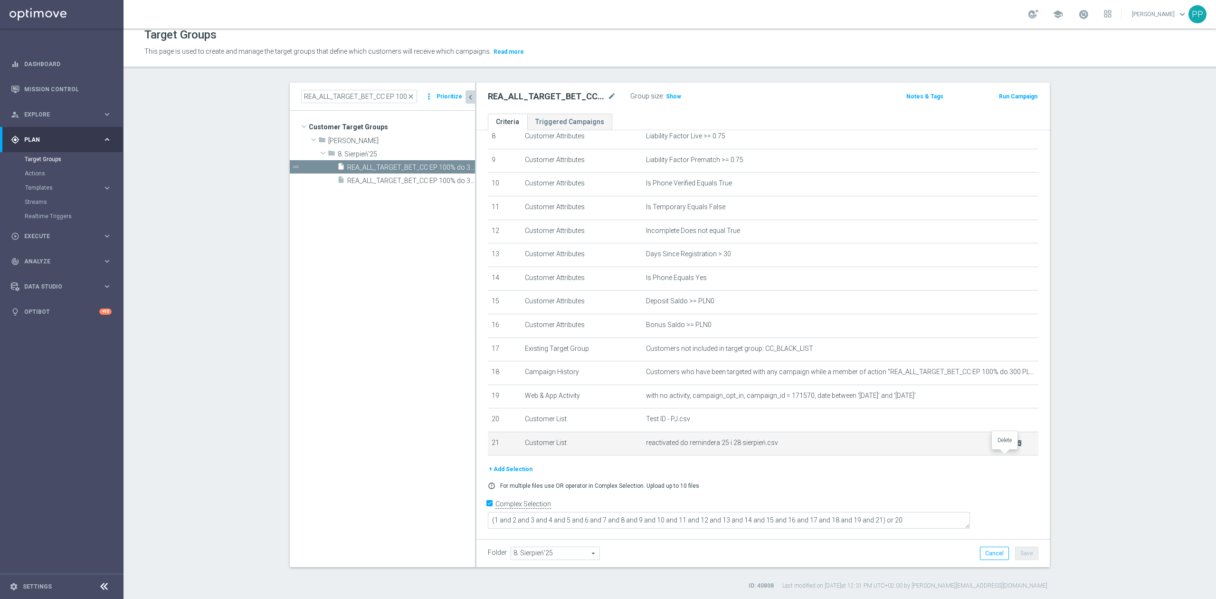
click at [1016, 447] on icon "delete_forever" at bounding box center [1020, 443] width 8 height 8
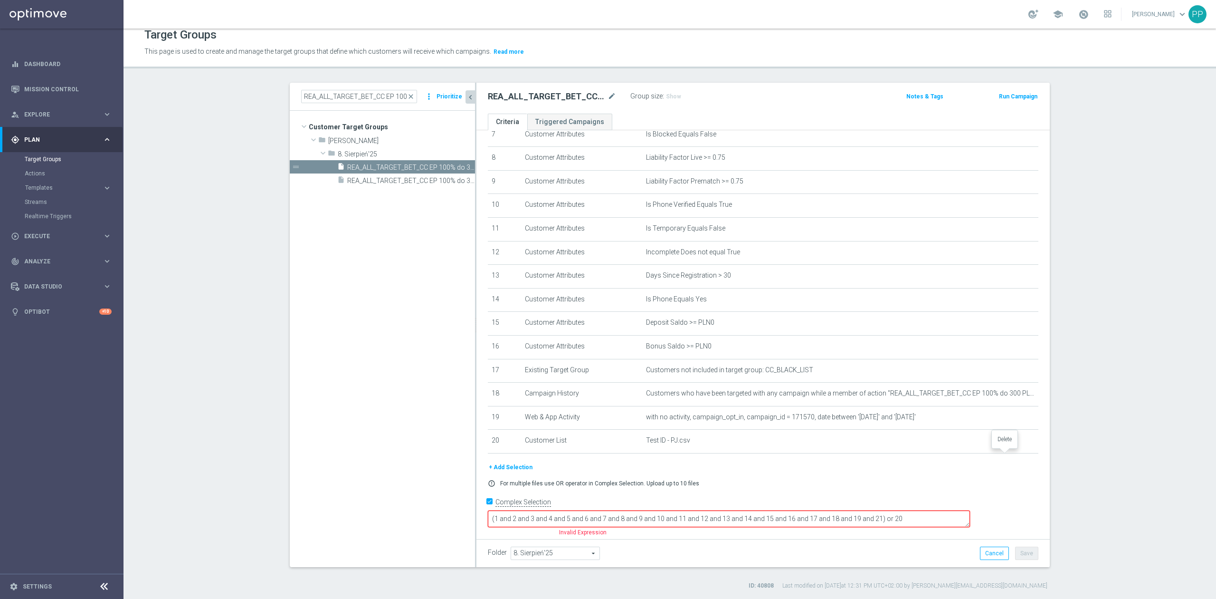
scroll to position [180, 0]
click at [939, 515] on textarea "(1 and 2 and 3 and 4 and 5 and 6 and 7 and 8 and 9 and 10 and 11 and 12 and 13 …" at bounding box center [729, 521] width 482 height 17
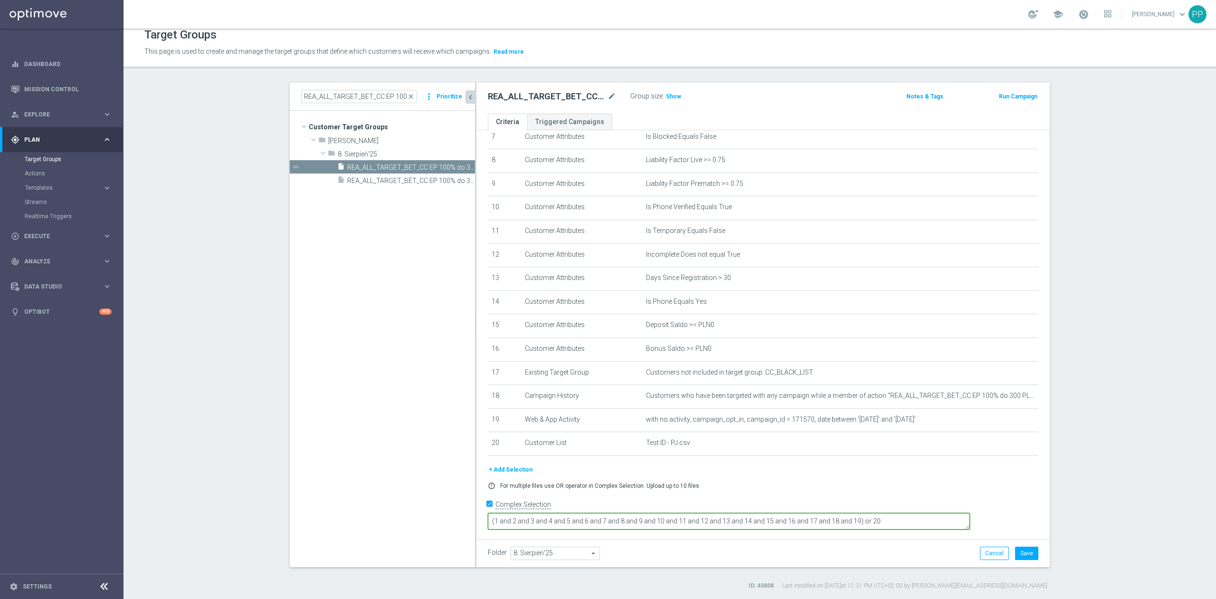
type textarea "(1 and 2 and 3 and 4 and 5 and 6 and 7 and 8 and 9 and 10 and 11 and 12 and 13 …"
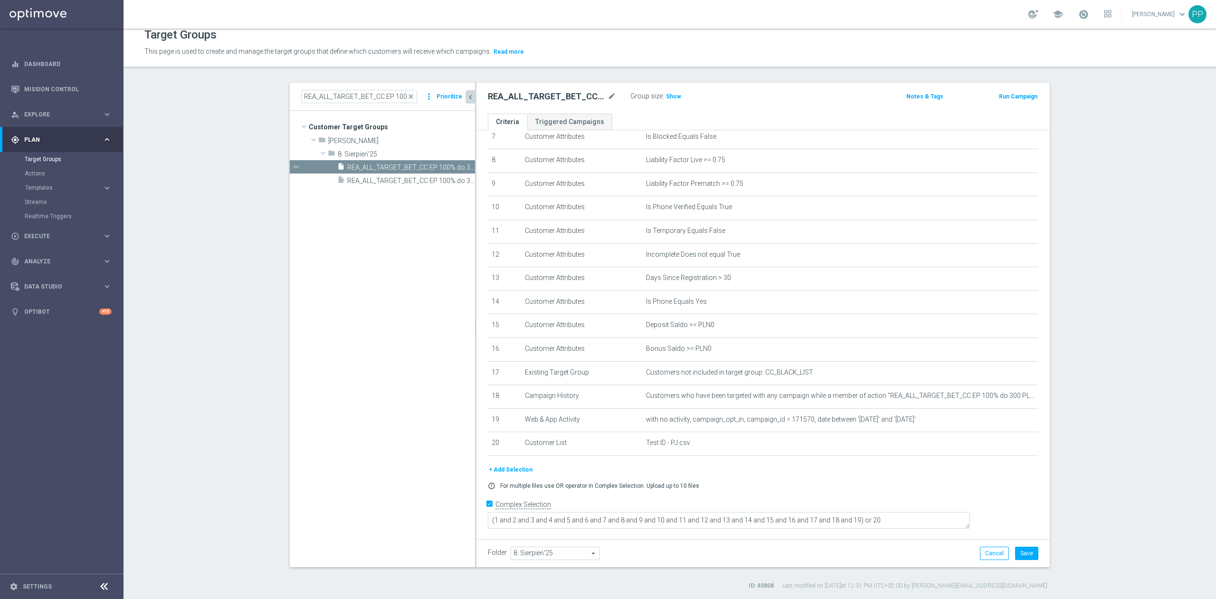
click at [926, 549] on div "Folder 8. Sierpień'25 8. Sierpień'25 arrow_drop_down search Cancel Save Saving.…" at bounding box center [763, 552] width 551 height 13
click at [1023, 551] on button "Save" at bounding box center [1026, 552] width 23 height 13
click at [673, 95] on span "Show" at bounding box center [673, 96] width 15 height 7
click at [378, 382] on tree-viewport "Customer Target Groups library_add create_new_folder folder" at bounding box center [382, 339] width 185 height 456
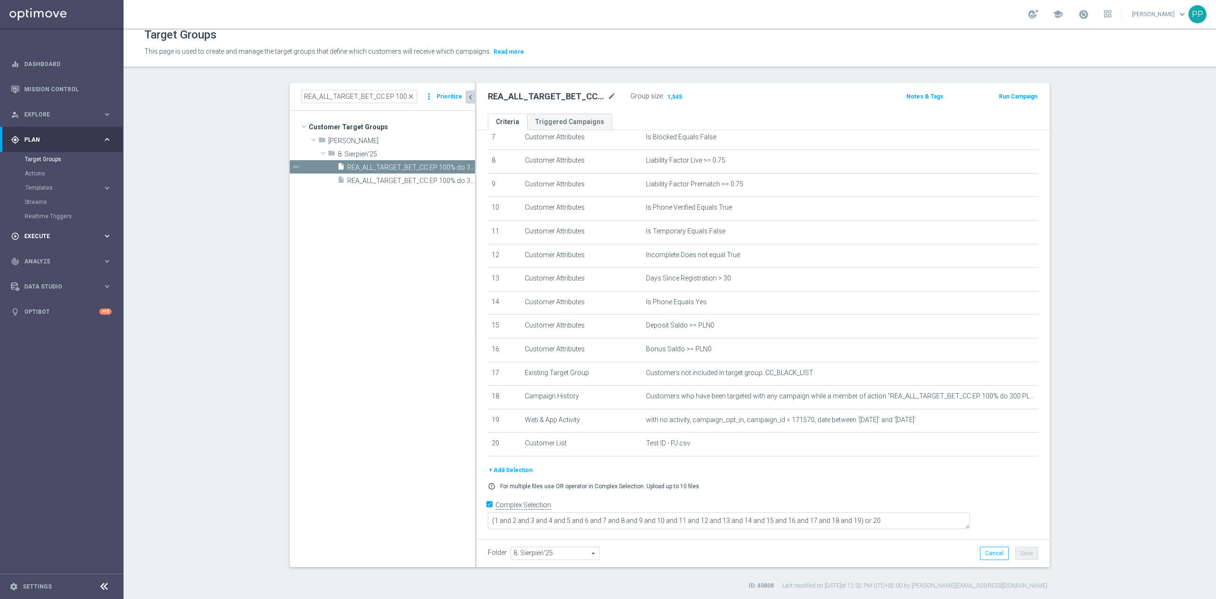
click at [54, 230] on div "play_circle_outline Execute keyboard_arrow_right" at bounding box center [61, 235] width 123 height 25
drag, startPoint x: 52, startPoint y: 93, endPoint x: 136, endPoint y: 151, distance: 101.5
click at [52, 93] on link "Mission Control" at bounding box center [67, 88] width 87 height 25
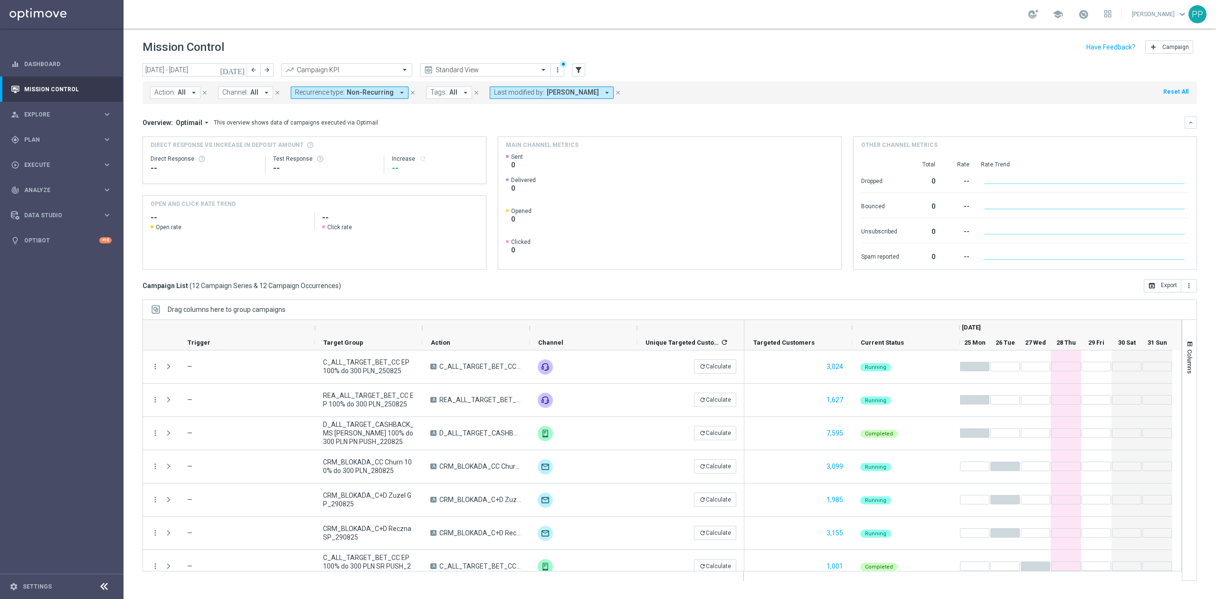
click at [187, 95] on button "Action: All arrow_drop_down" at bounding box center [175, 92] width 50 height 12
drag, startPoint x: 187, startPoint y: 95, endPoint x: 170, endPoint y: 109, distance: 22.3
click at [170, 109] on input "text" at bounding box center [229, 110] width 139 height 8
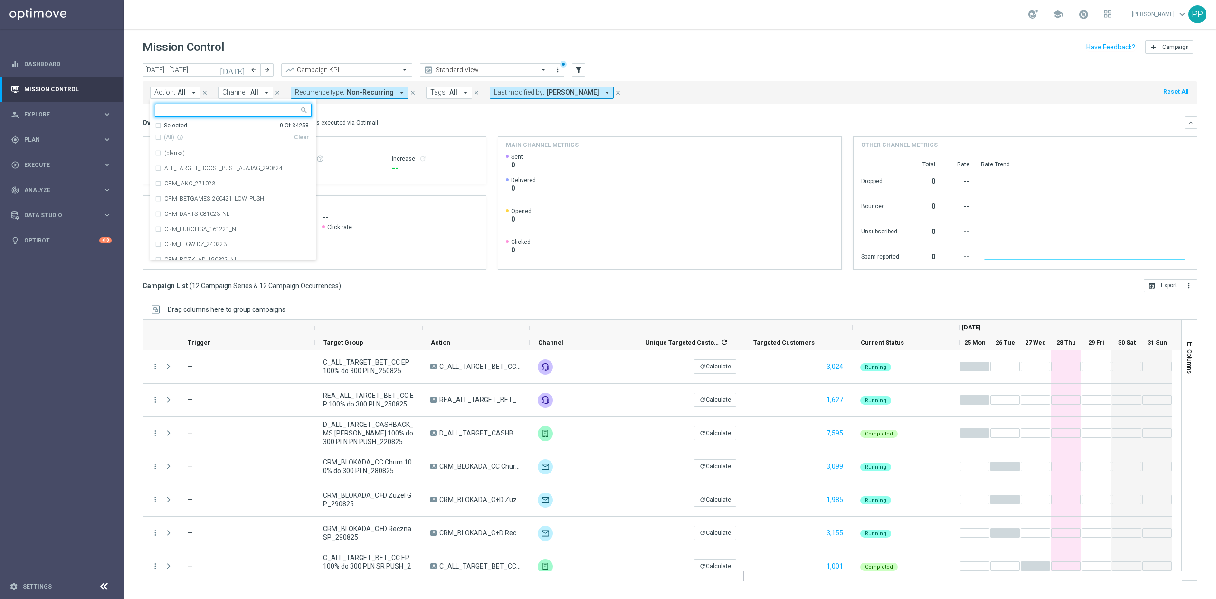
paste input "D_ALL_TARGET_CASHBACK_MS SIATKA 100% do 300 PLN_220825"
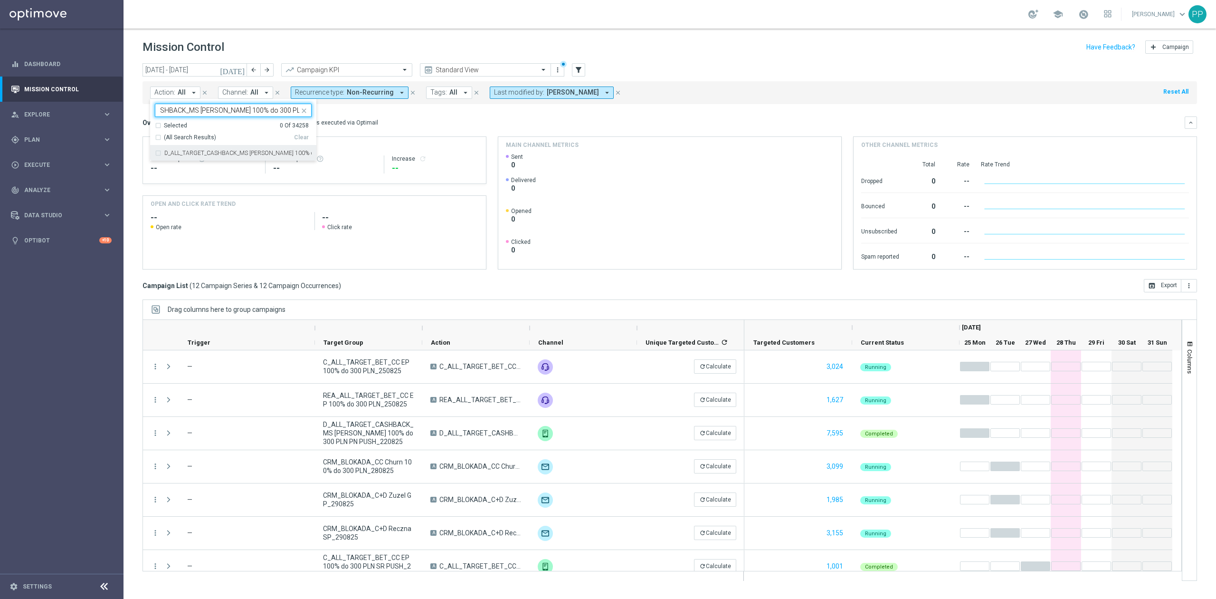
click at [201, 153] on label "D_ALL_TARGET_CASHBACK_MS SIATKA 100% do 300 PLN_220825" at bounding box center [237, 153] width 147 height 6
type input "D_ALL_TARGET_CASHBACK_MS SIATKA 100% do 300 PLN_220825"
click at [422, 128] on div "Overview: Optimail arrow_drop_down This overview shows data of campaigns execut…" at bounding box center [670, 122] width 1055 height 12
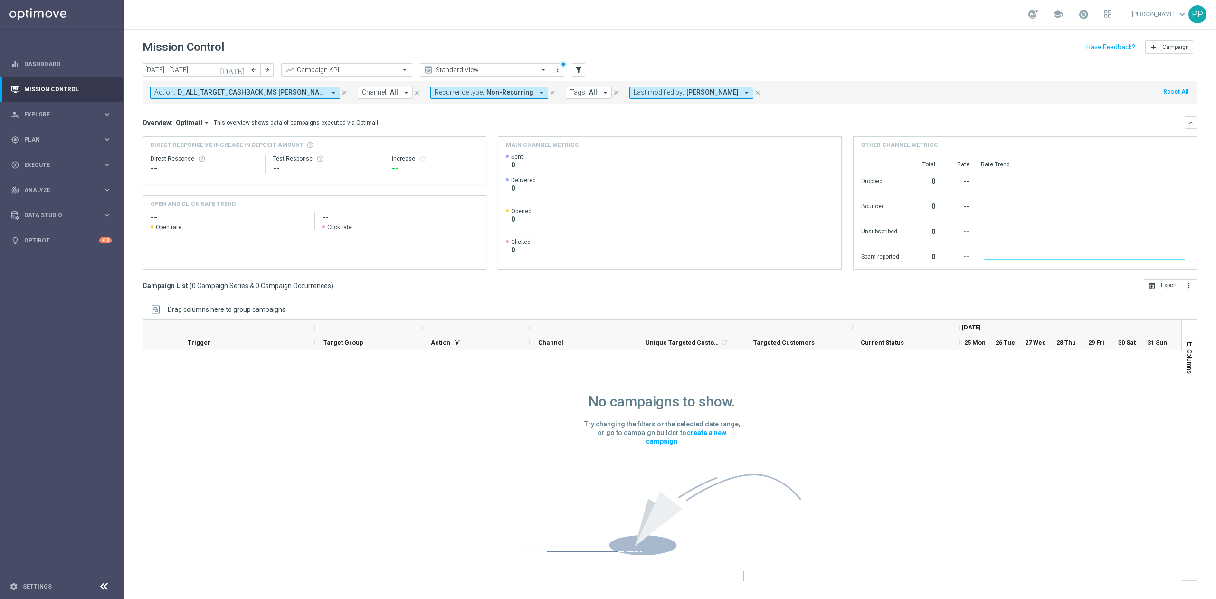
click at [282, 92] on span "D_ALL_TARGET_CASHBACK_MS SIATKA 100% do 300 PLN_220825" at bounding box center [252, 92] width 148 height 8
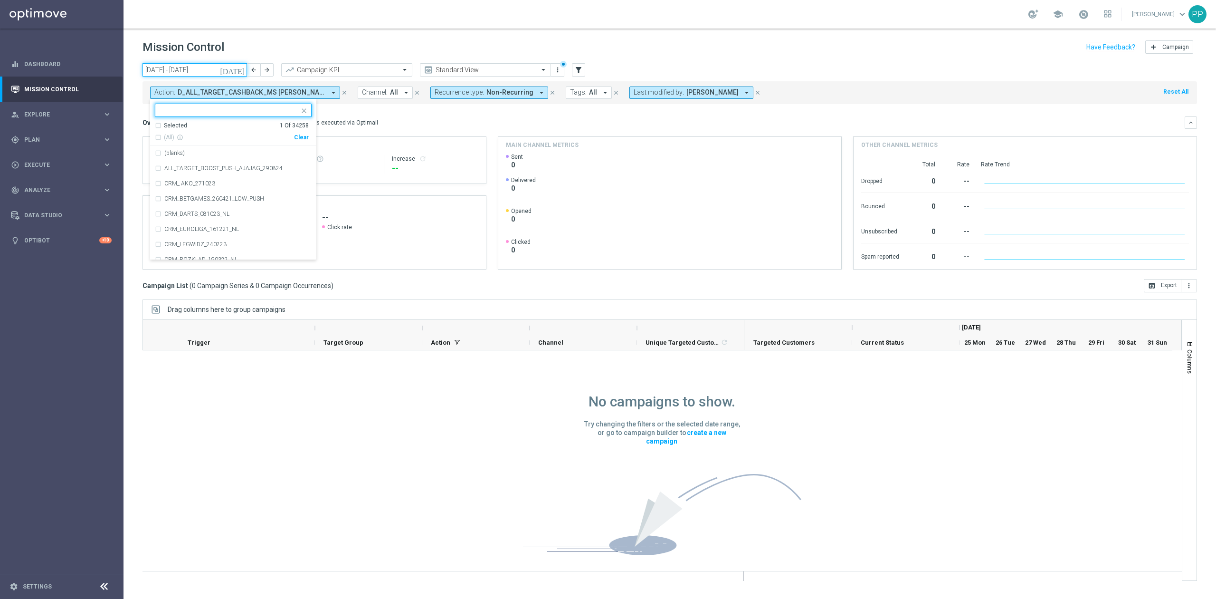
click at [179, 68] on input "[DATE] - [DATE]" at bounding box center [195, 69] width 105 height 13
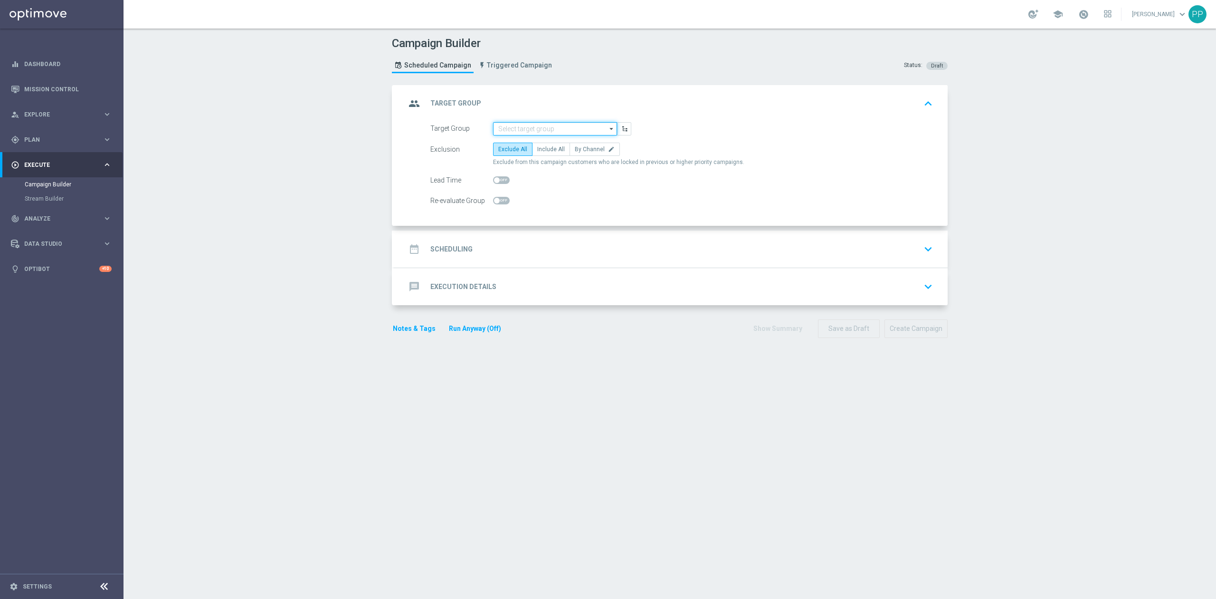
click at [500, 126] on input at bounding box center [555, 128] width 124 height 13
paste input "C_ALL_TARGET_BET_CC EP 100% do 300 PLN CZW SMS_250825"
click at [503, 141] on div "C_ALL_TARGET_BET_CC EP 100% do 300 PLN CZW SMS_250825" at bounding box center [555, 146] width 115 height 17
type input "C_ALL_TARGET_BET_CC EP 100% do 300 PLN CZW SMS_250825"
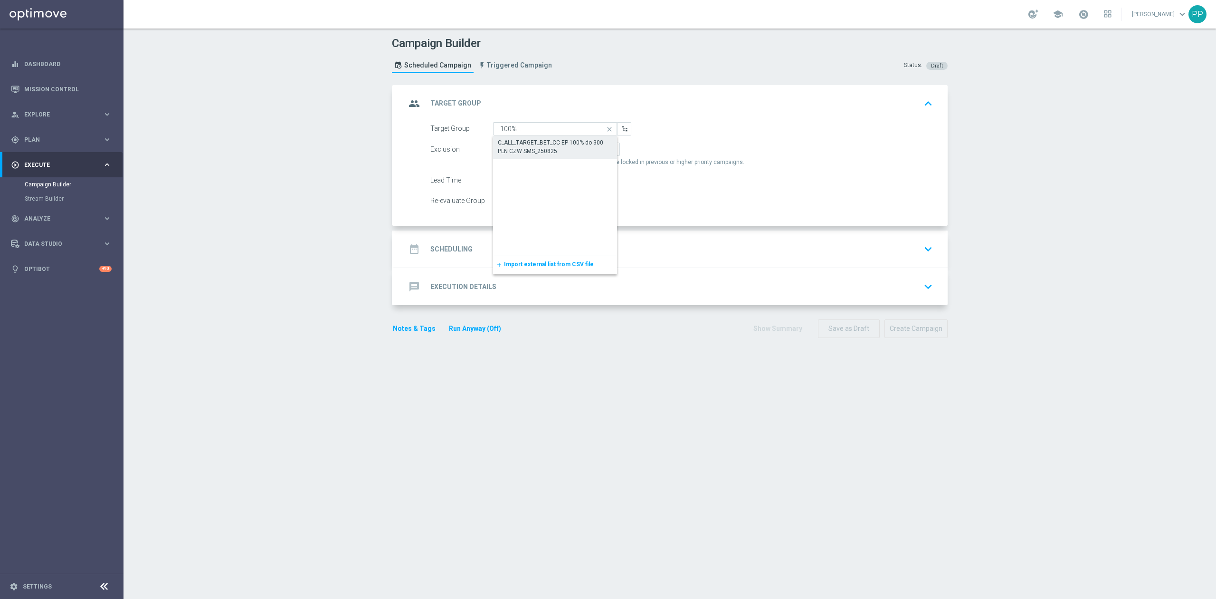
scroll to position [0, 0]
click at [584, 152] on span "By Channel" at bounding box center [590, 149] width 30 height 7
click at [581, 152] on input "By Channel edit" at bounding box center [578, 151] width 6 height 6
radio input "true"
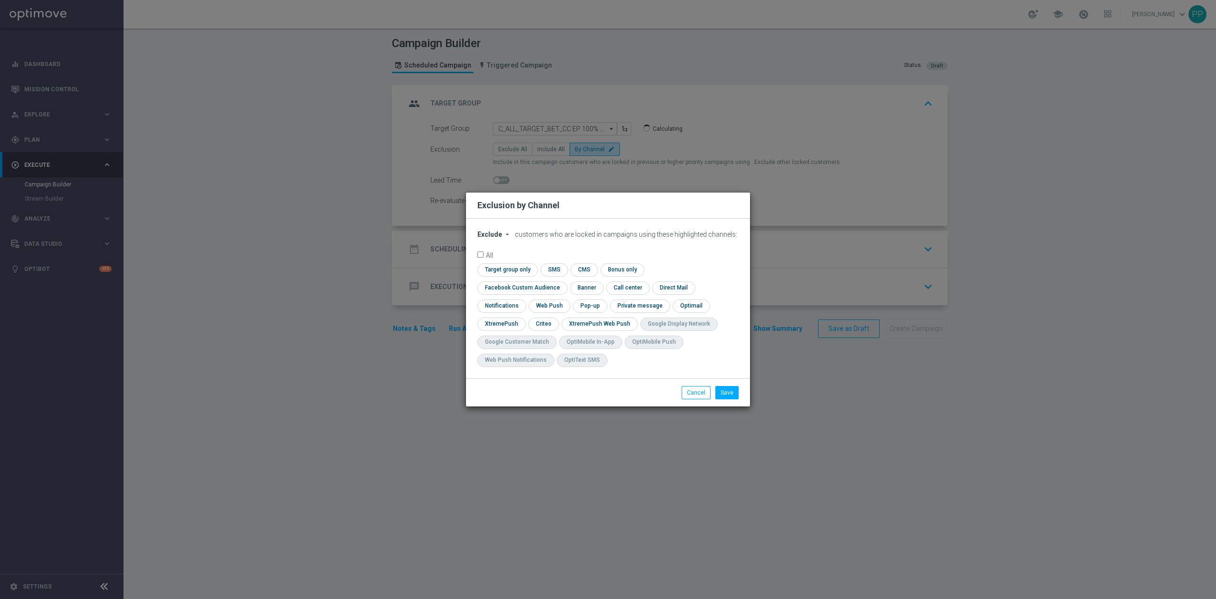
click at [484, 238] on span "Exclude" at bounding box center [489, 234] width 25 height 8
click at [0, 0] on span "Include" at bounding box center [0, 0] width 0 height 0
click at [563, 281] on input "checkbox" at bounding box center [520, 287] width 86 height 13
checkbox input "true"
click at [544, 322] on input "checkbox" at bounding box center [542, 323] width 29 height 13
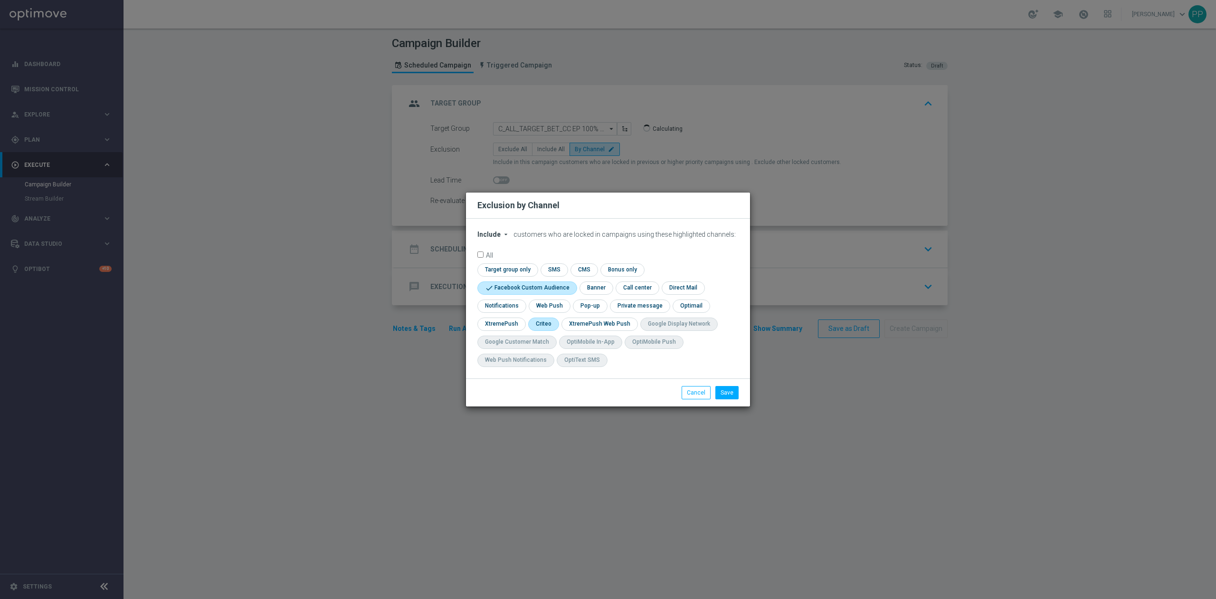
checkbox input "true"
click at [726, 394] on button "Save" at bounding box center [726, 392] width 23 height 13
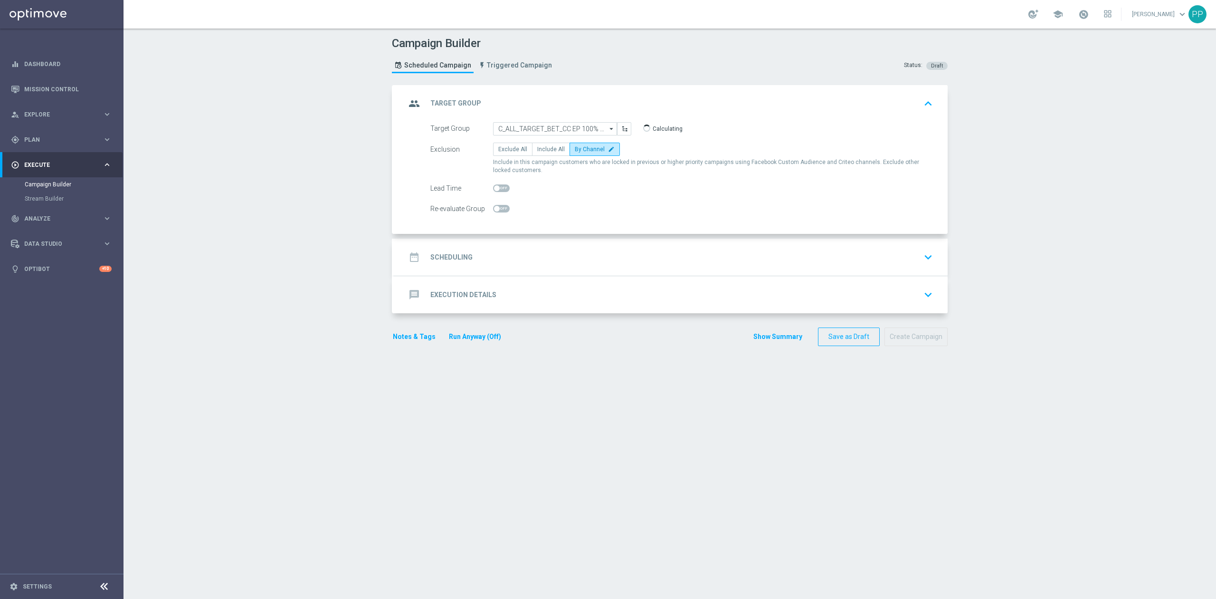
click at [540, 253] on div "date_range Scheduling keyboard_arrow_down" at bounding box center [671, 257] width 531 height 18
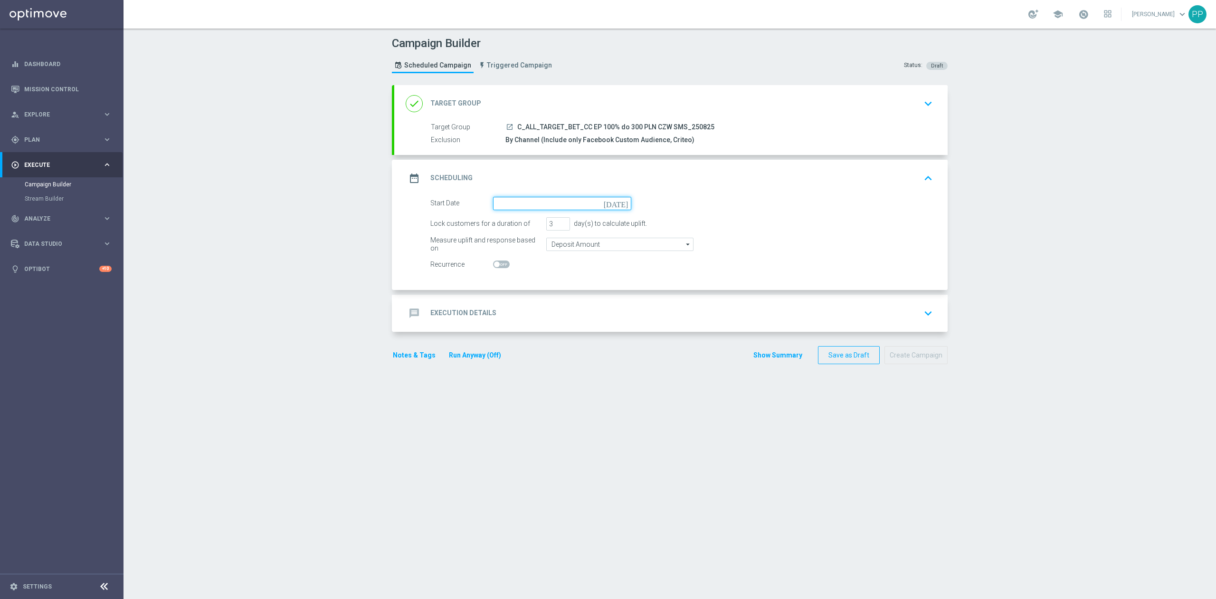
click at [544, 200] on input at bounding box center [562, 203] width 138 height 13
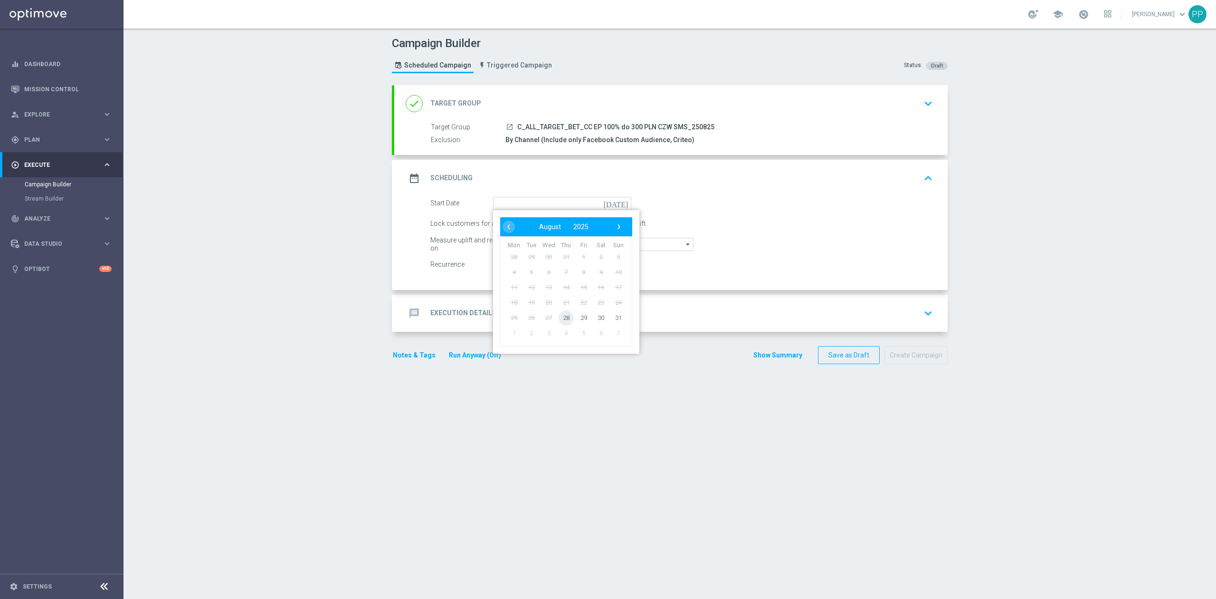
click at [563, 321] on span "28" at bounding box center [566, 317] width 15 height 15
type input "28 Aug 2025"
drag, startPoint x: 553, startPoint y: 224, endPoint x: 514, endPoint y: 224, distance: 39.0
click at [514, 224] on div "Lock customers for a duration of 3 day(s) to calculate uplift." at bounding box center [681, 223] width 517 height 13
type input "4"
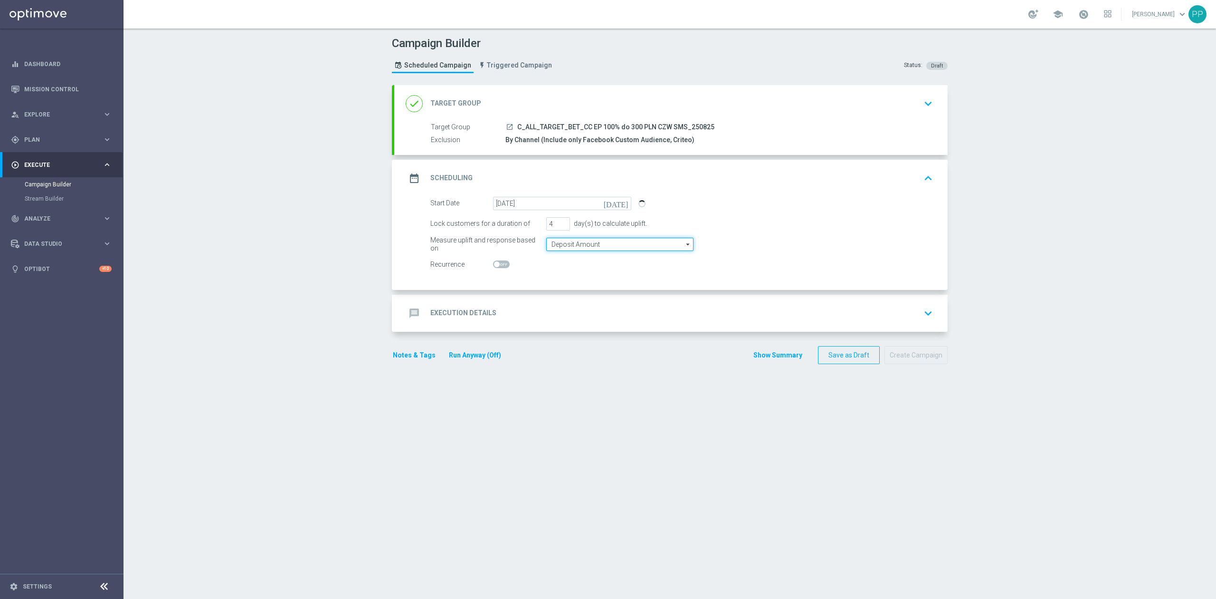
click at [567, 244] on input "Deposit Amount" at bounding box center [619, 244] width 147 height 13
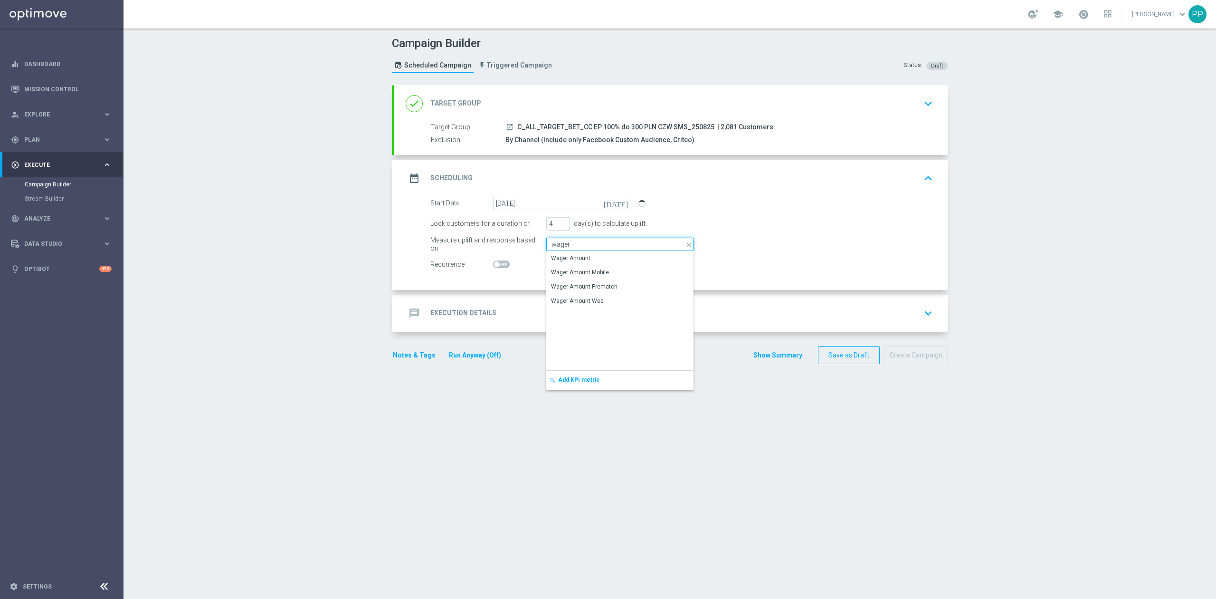
click at [569, 249] on input "wager" at bounding box center [619, 244] width 147 height 13
click at [571, 258] on div "Wager Amount" at bounding box center [571, 258] width 39 height 9
type input "Wager Amount"
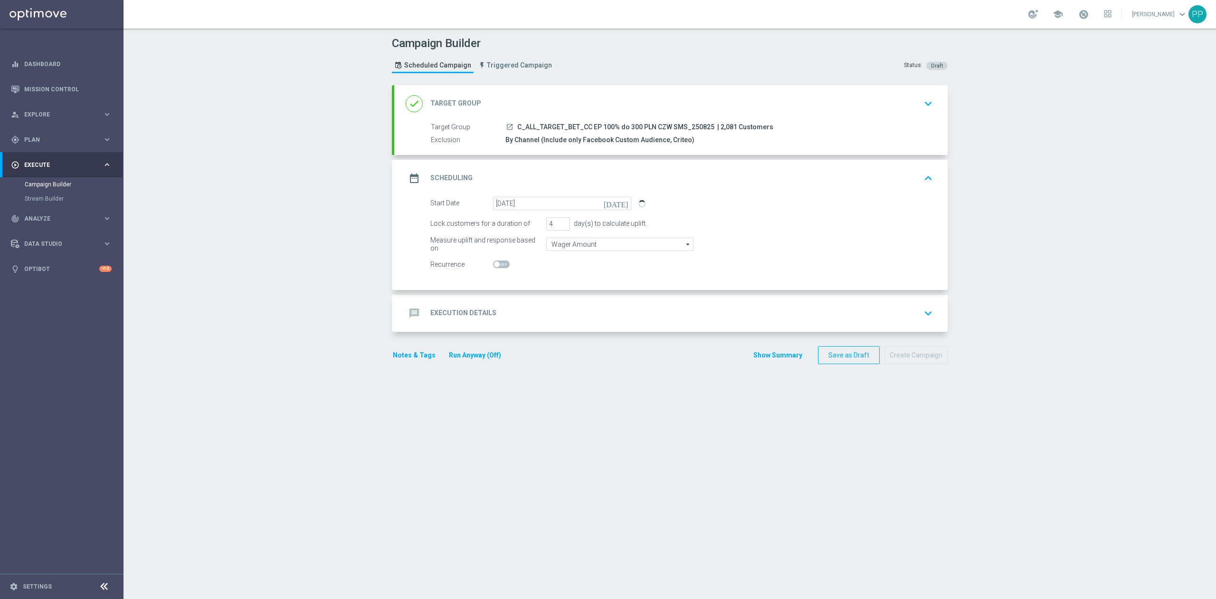
click at [550, 181] on div "date_range Scheduling keyboard_arrow_up" at bounding box center [671, 178] width 531 height 18
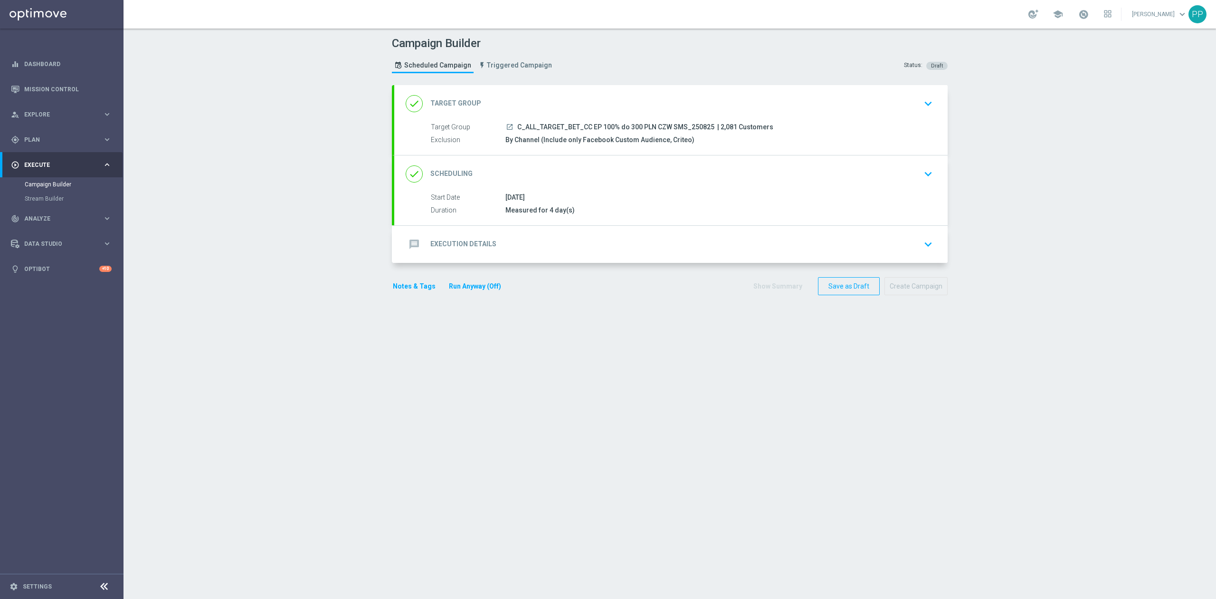
click at [540, 249] on div "message Execution Details keyboard_arrow_down" at bounding box center [671, 244] width 531 height 18
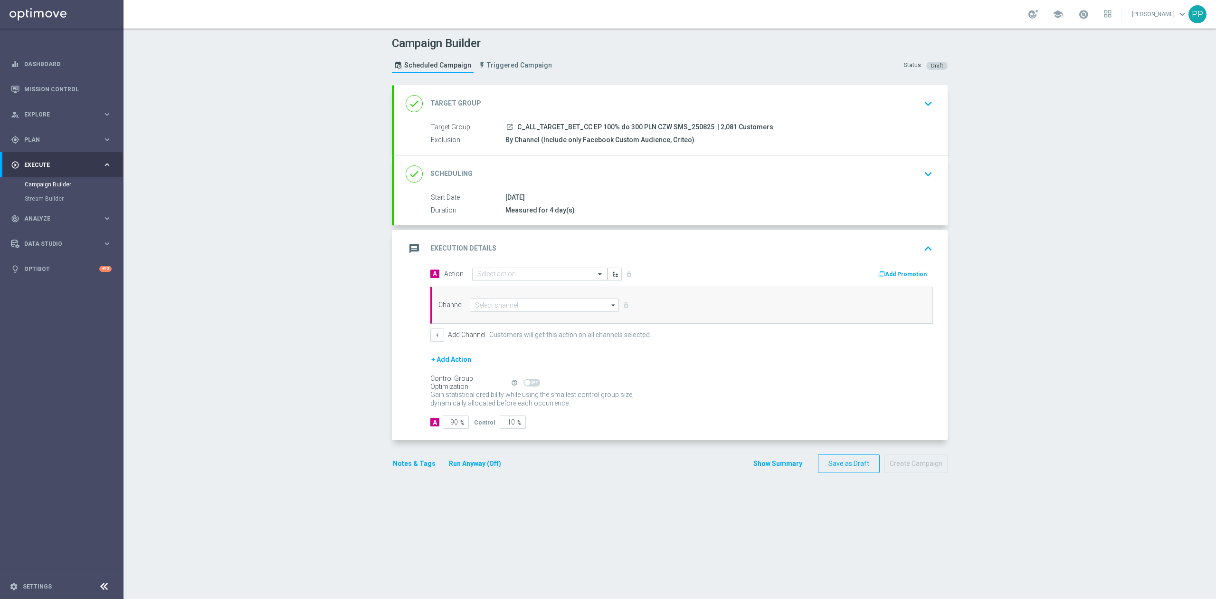
click at [537, 105] on div "done Target Group keyboard_arrow_down" at bounding box center [671, 104] width 531 height 18
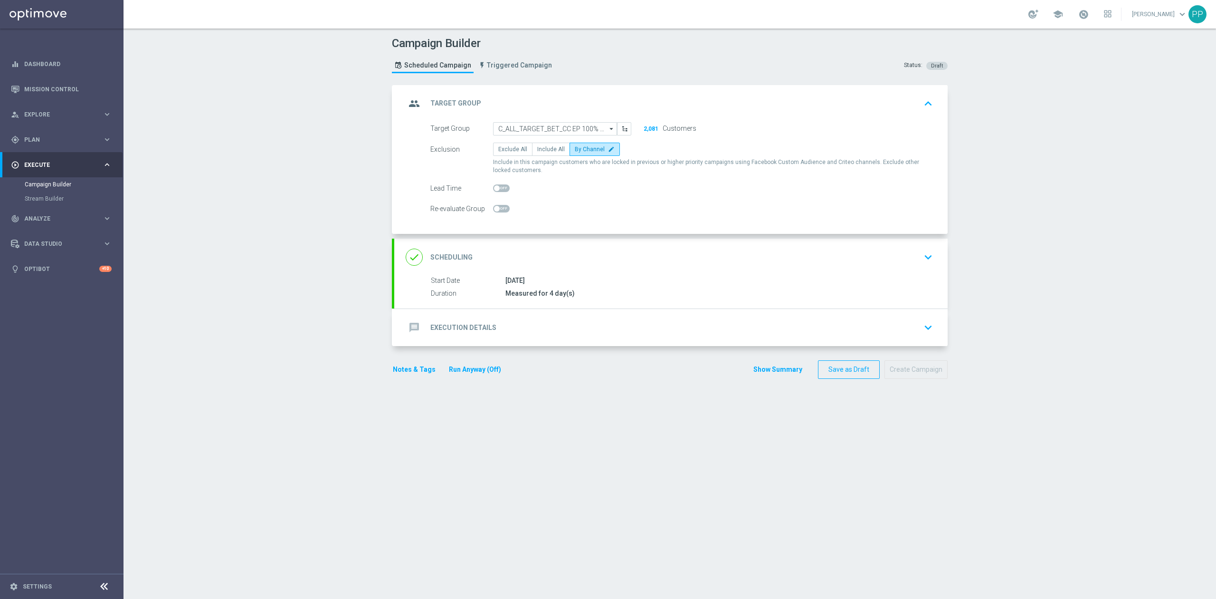
drag, startPoint x: 537, startPoint y: 152, endPoint x: 528, endPoint y: 203, distance: 52.0
click at [537, 153] on label "Include All" at bounding box center [551, 149] width 38 height 13
click at [537, 153] on input "Include All" at bounding box center [540, 151] width 6 height 6
radio input "true"
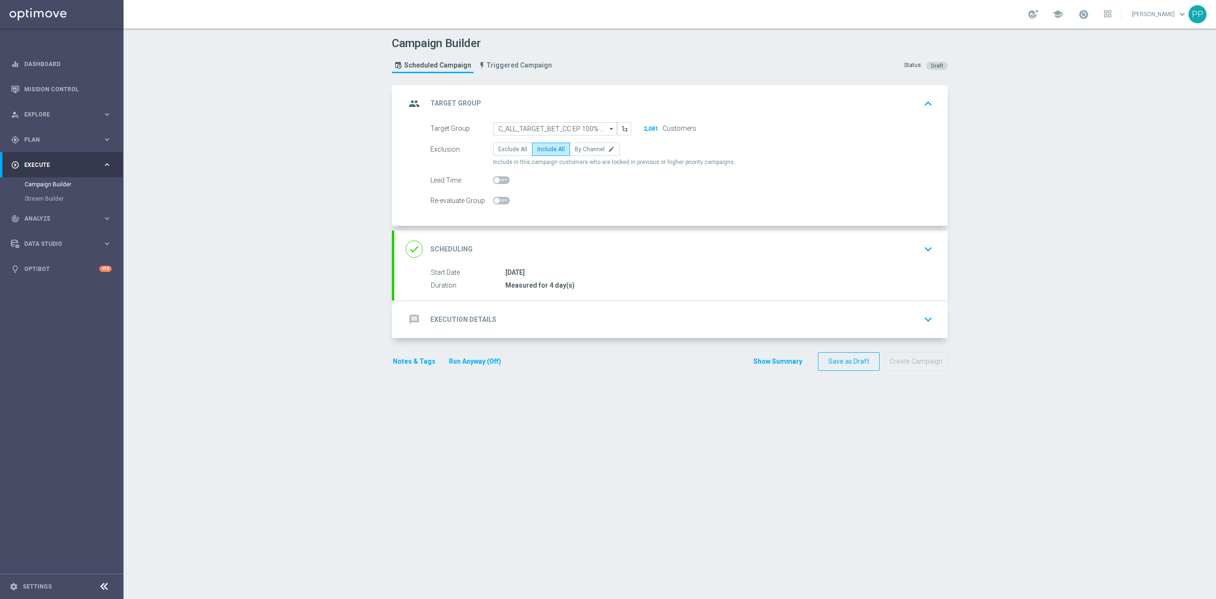
click at [535, 238] on div "done Scheduling keyboard_arrow_down" at bounding box center [670, 248] width 553 height 37
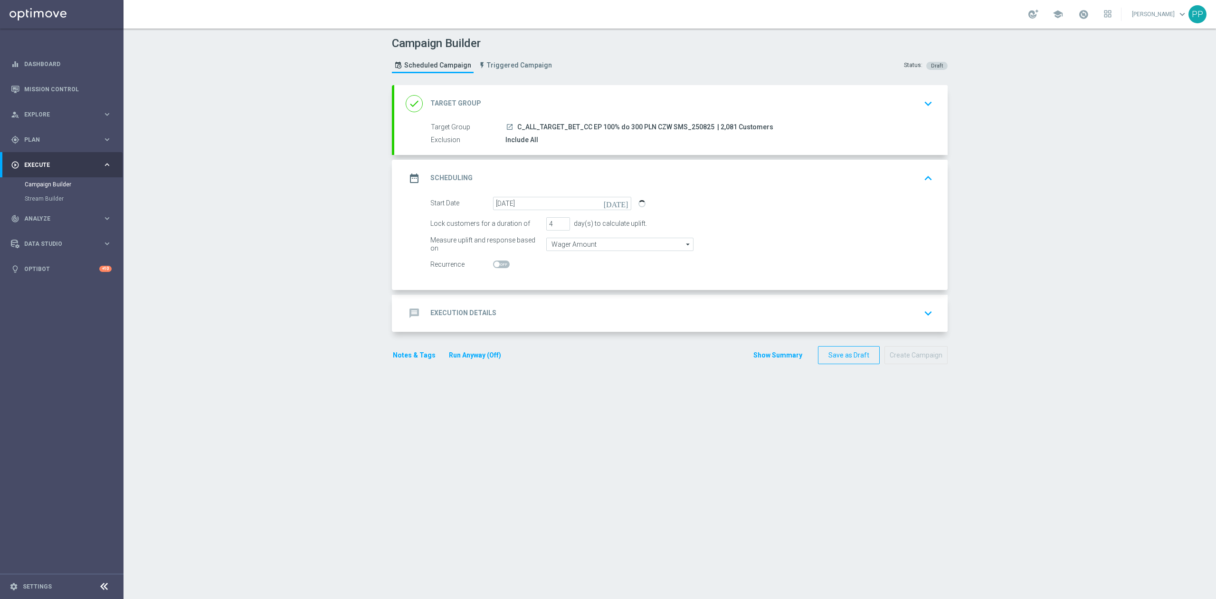
click at [538, 306] on div "message Execution Details keyboard_arrow_down" at bounding box center [671, 313] width 531 height 18
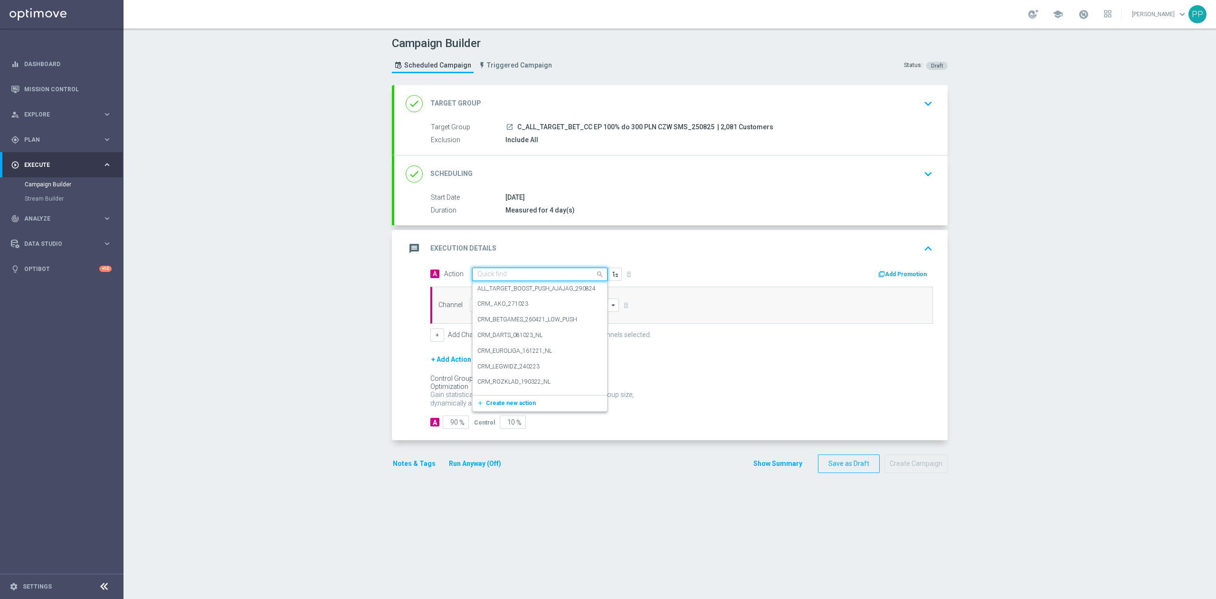
click at [534, 274] on input "text" at bounding box center [530, 274] width 106 height 8
click at [498, 406] on span "Create new action" at bounding box center [511, 403] width 50 height 7
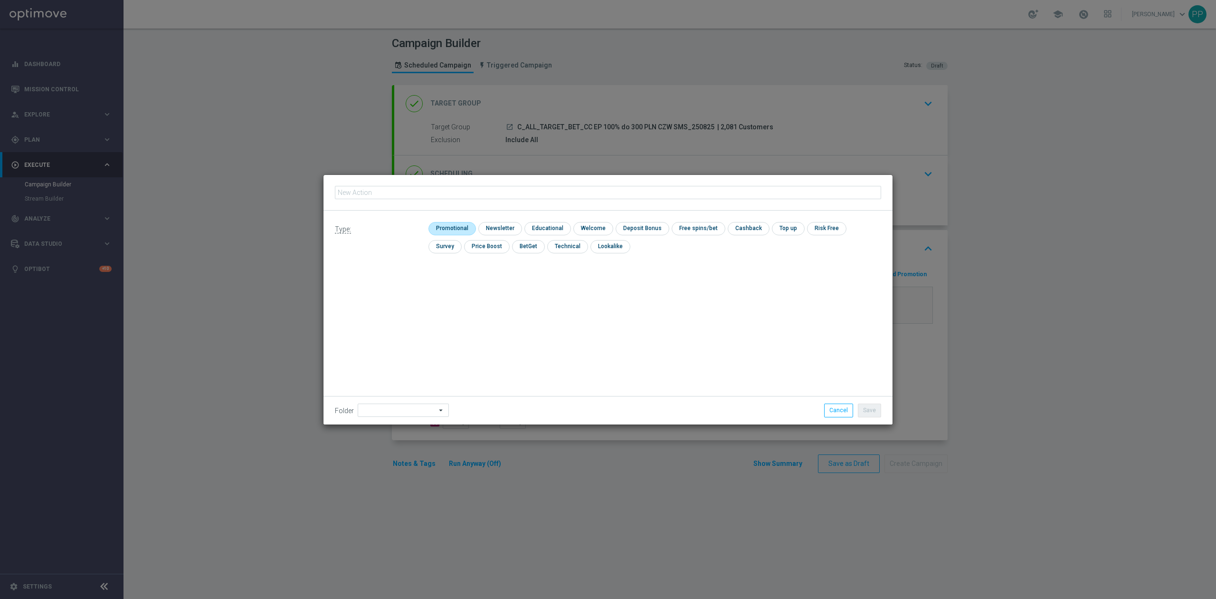
type input "C_ALL_TARGET_BET_CC EP 100% do 300 PLN CZW SMS_250825"
click at [462, 227] on input "checkbox" at bounding box center [451, 228] width 45 height 13
checkbox input "true"
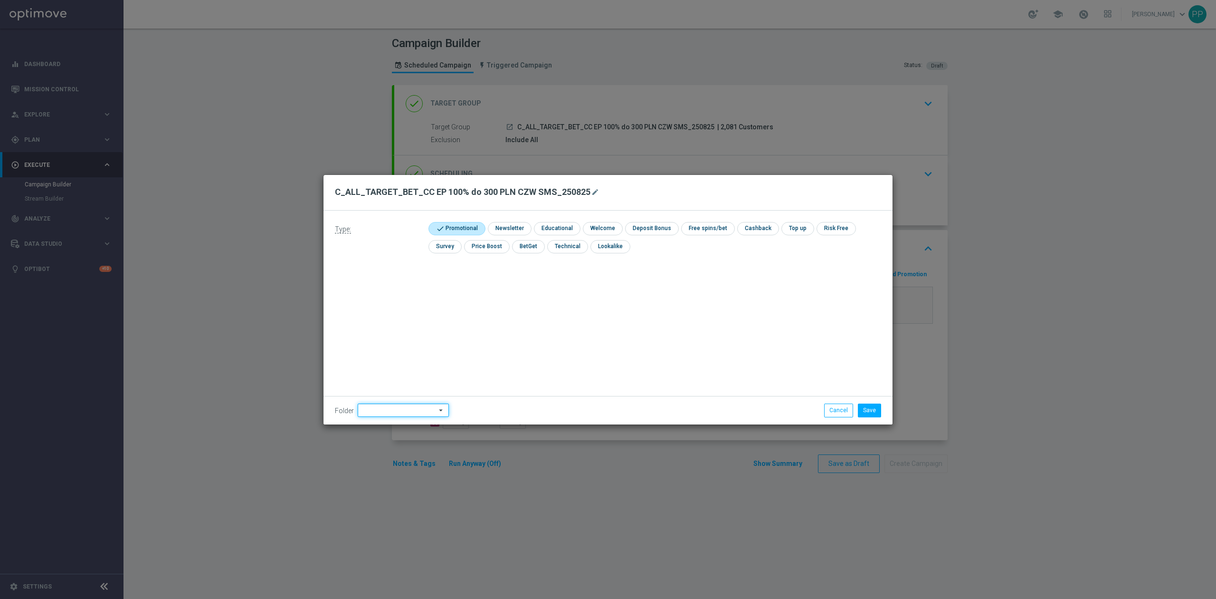
click at [396, 409] on input at bounding box center [403, 409] width 91 height 13
click at [410, 290] on div "8. Sierpień 2025" at bounding box center [401, 291] width 87 height 14
type input "8. Sierpień 2025"
click at [548, 306] on div "Type: check Promotional check Newsletter check Educational check Welcome check …" at bounding box center [608, 317] width 569 height 214
click at [866, 410] on button "Save" at bounding box center [869, 409] width 23 height 13
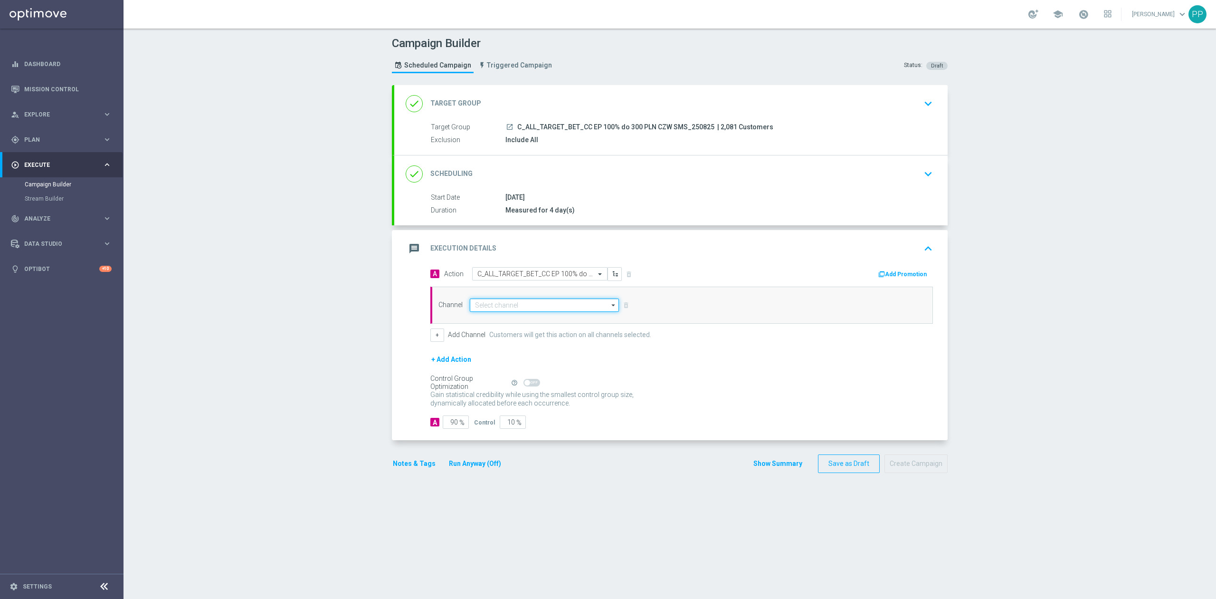
click at [553, 301] on input at bounding box center [544, 304] width 149 height 13
click at [529, 329] on div "SMS" at bounding box center [540, 333] width 141 height 14
type input "SMS"
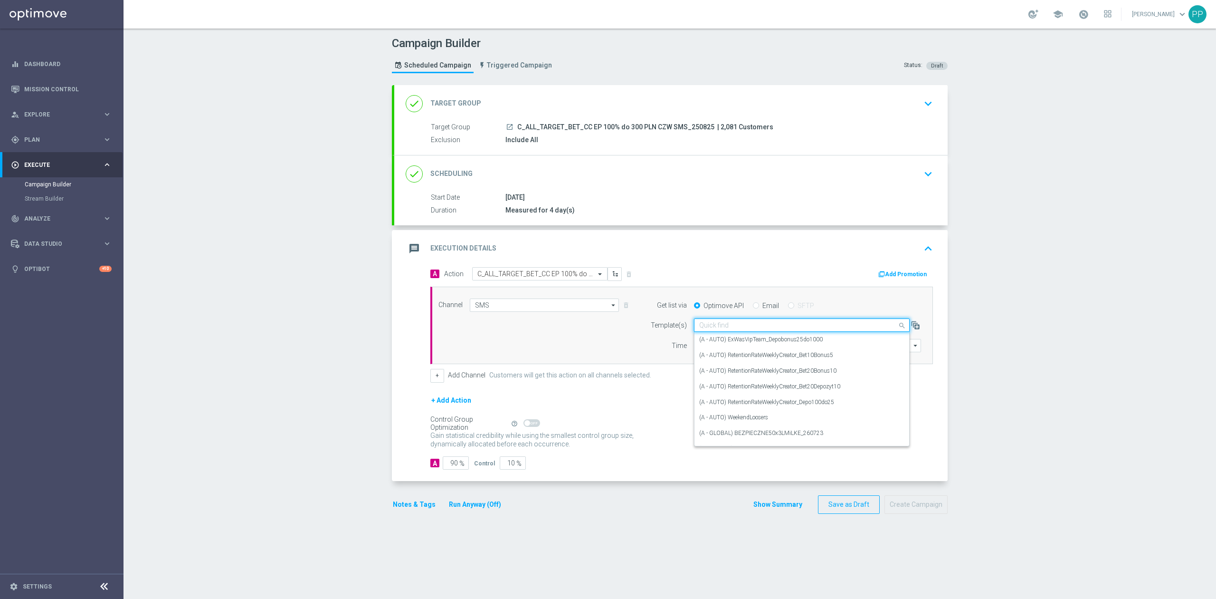
click at [799, 326] on input "text" at bounding box center [792, 325] width 186 height 8
paste input "C_ALL_TARGET_BET_CC EP 100% do 300 PLN CZW SMS_250825"
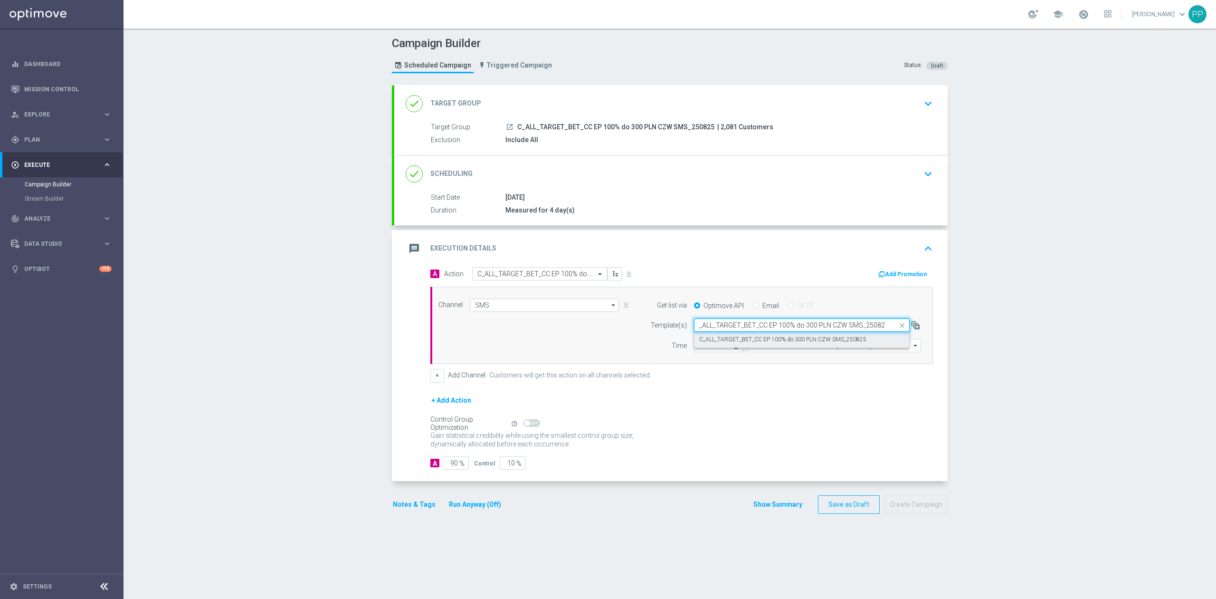
click at [799, 335] on div "C_ALL_TARGET_BET_CC EP 100% do 300 PLN CZW SMS_250825" at bounding box center [801, 340] width 205 height 16
type input "C_ALL_TARGET_BET_CC EP 100% do 300 PLN CZW SMS_250825"
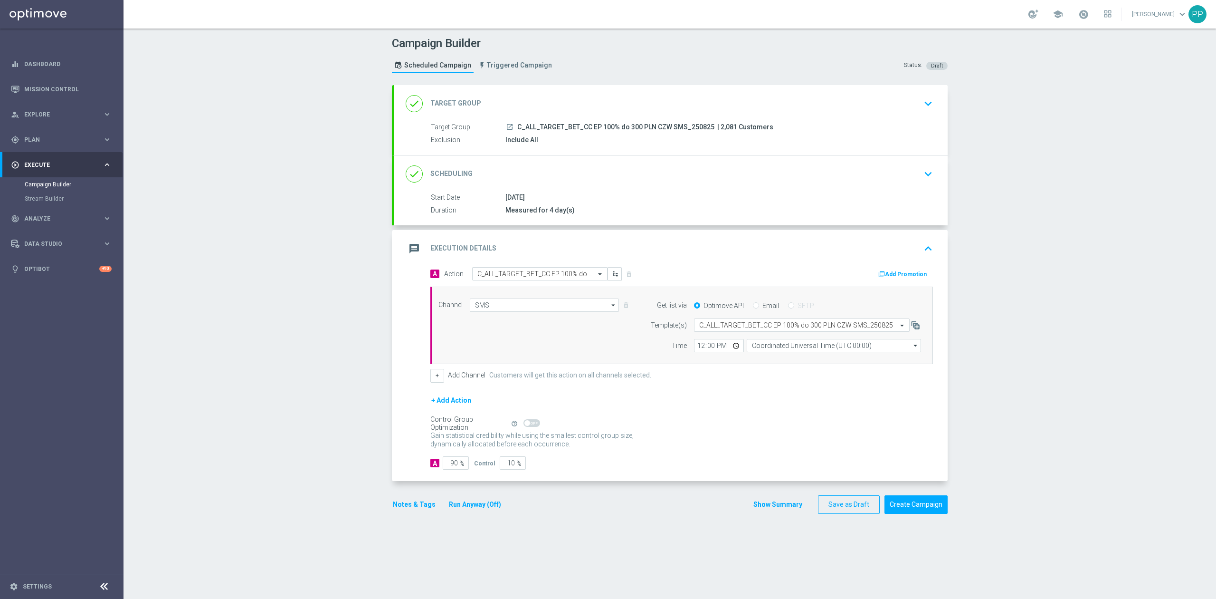
scroll to position [0, 0]
click at [797, 345] on input "Coordinated Universal Time (UTC 00:00)" at bounding box center [834, 345] width 174 height 13
click at [795, 358] on div "Central European Time (Warsaw) (UTC +02:00)" at bounding box center [829, 359] width 155 height 9
type input "Central European Time (Warsaw) (UTC +02:00)"
click at [695, 347] on input "12:00" at bounding box center [719, 345] width 50 height 13
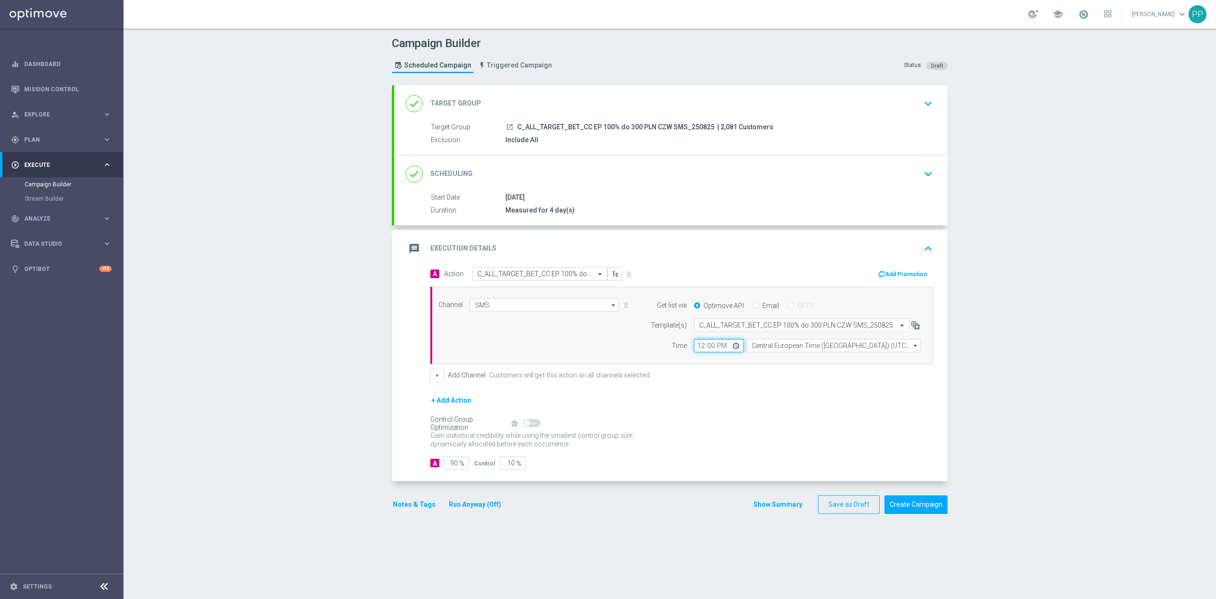
click at [698, 348] on input "12:00" at bounding box center [719, 345] width 50 height 13
type input "17:01"
click at [377, 394] on div "Campaign Builder Scheduled Campaign Triggered Campaign Status: Draft done Targe…" at bounding box center [670, 314] width 1093 height 570
click at [446, 460] on input "90" at bounding box center [456, 462] width 26 height 13
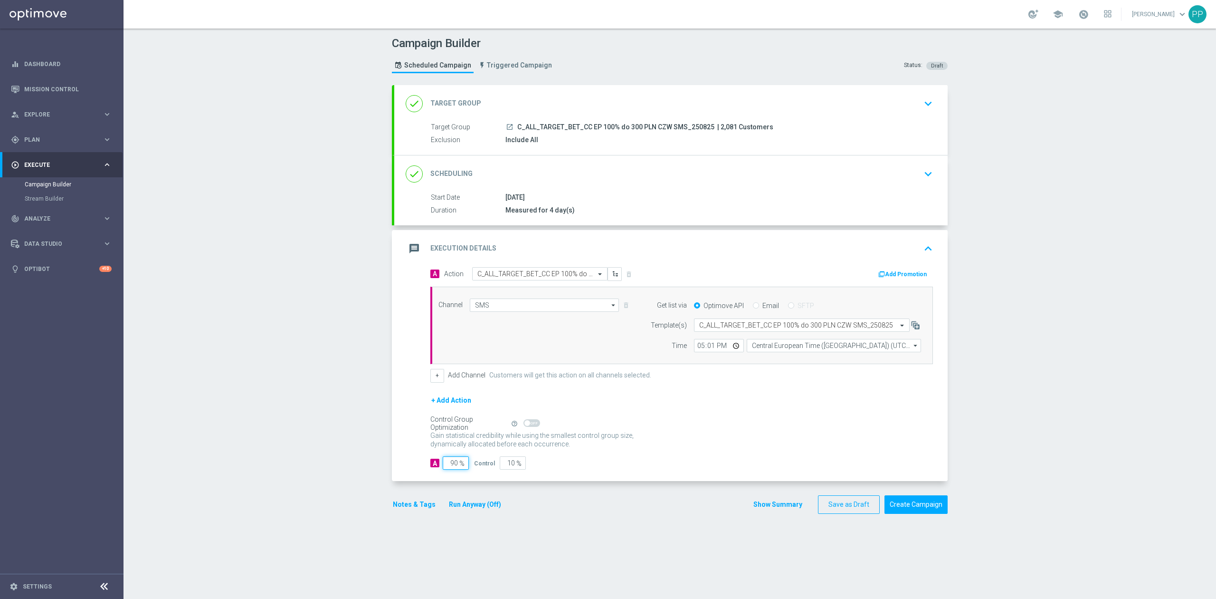
click at [446, 460] on input "90" at bounding box center [456, 462] width 26 height 13
type input "9"
type input "91"
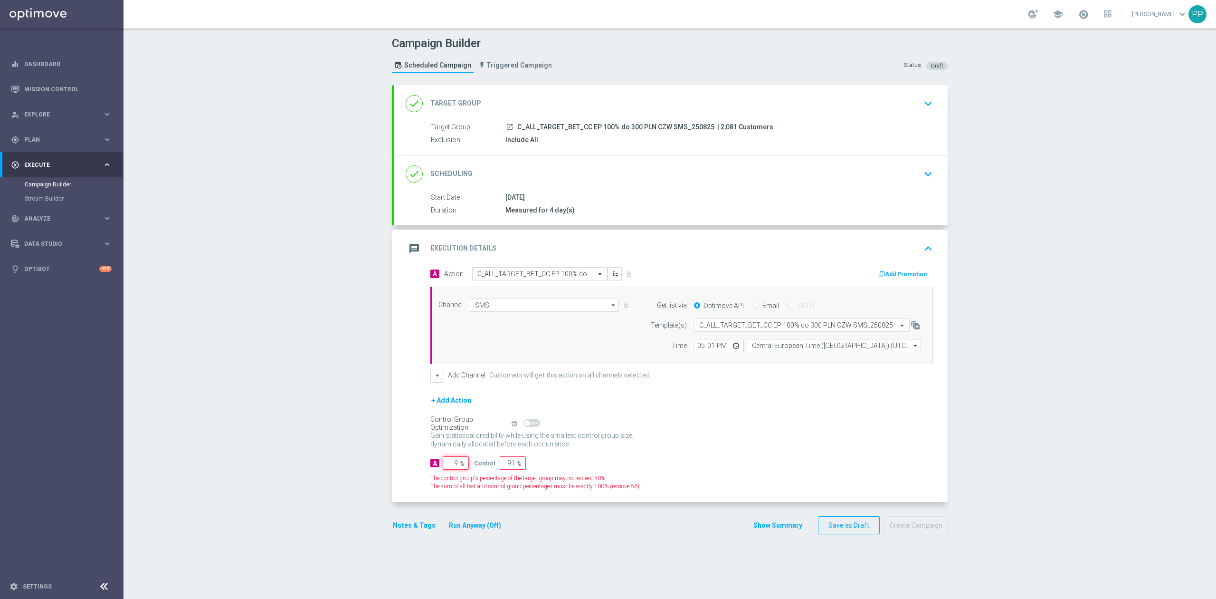
type input "95"
type input "5"
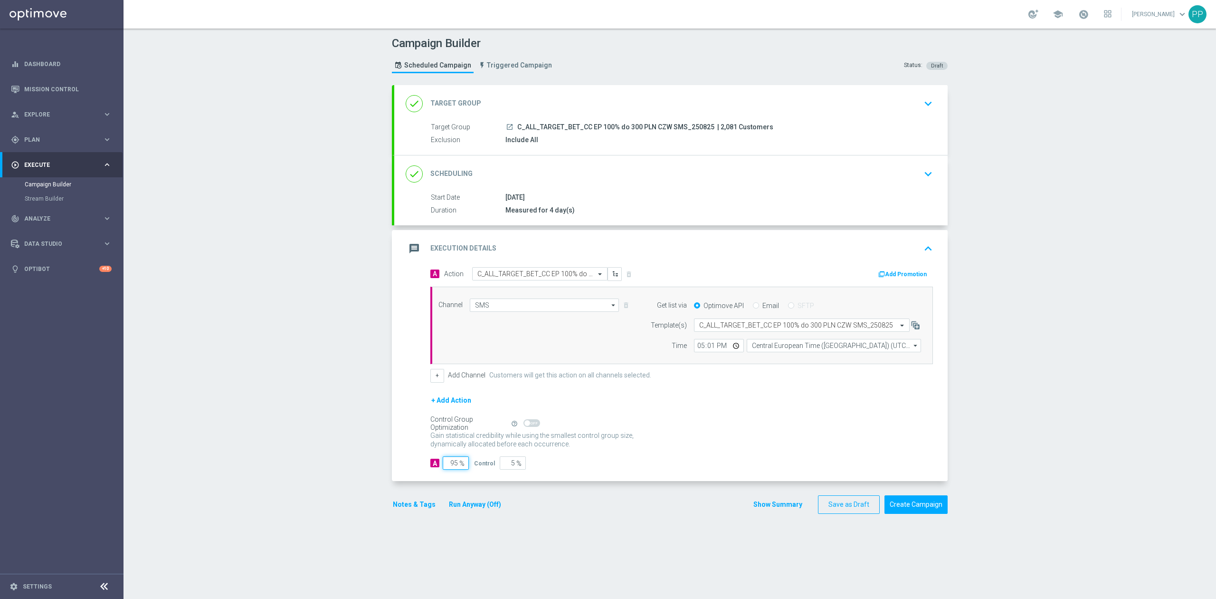
type input "95"
drag, startPoint x: 402, startPoint y: 464, endPoint x: 400, endPoint y: 469, distance: 5.6
click at [401, 464] on div "A Action Select action C_ALL_TARGET_BET_CC EP 100% do 300 PLN CZW SMS_250825 de…" at bounding box center [670, 374] width 553 height 214
click at [405, 507] on button "Notes & Tags" at bounding box center [414, 504] width 45 height 12
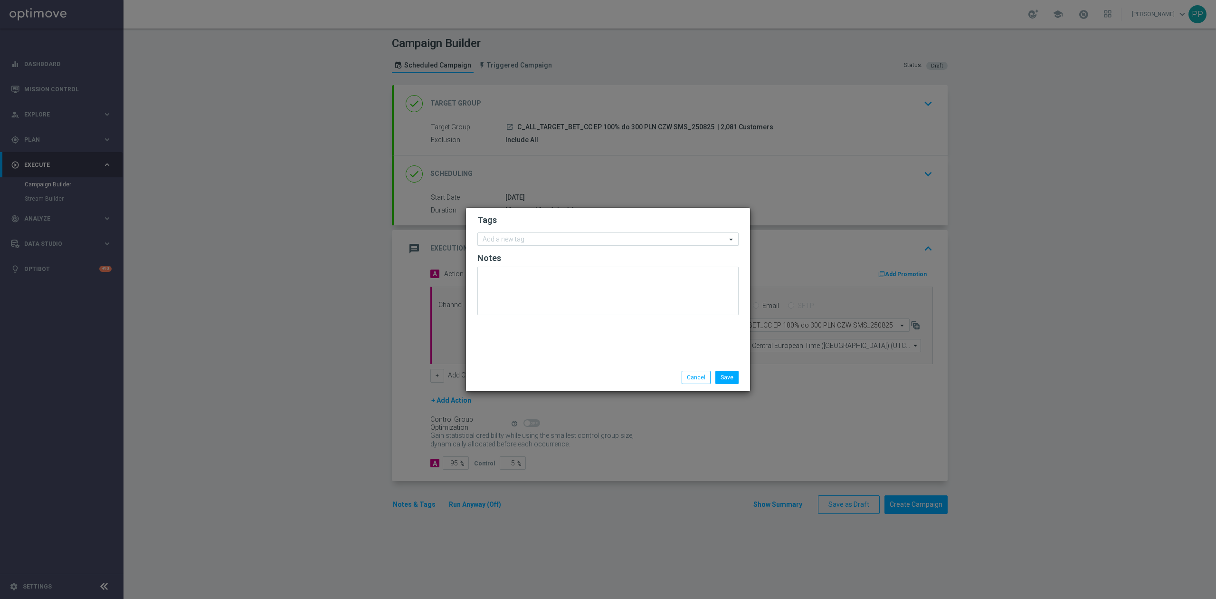
click at [529, 240] on input "text" at bounding box center [605, 240] width 244 height 8
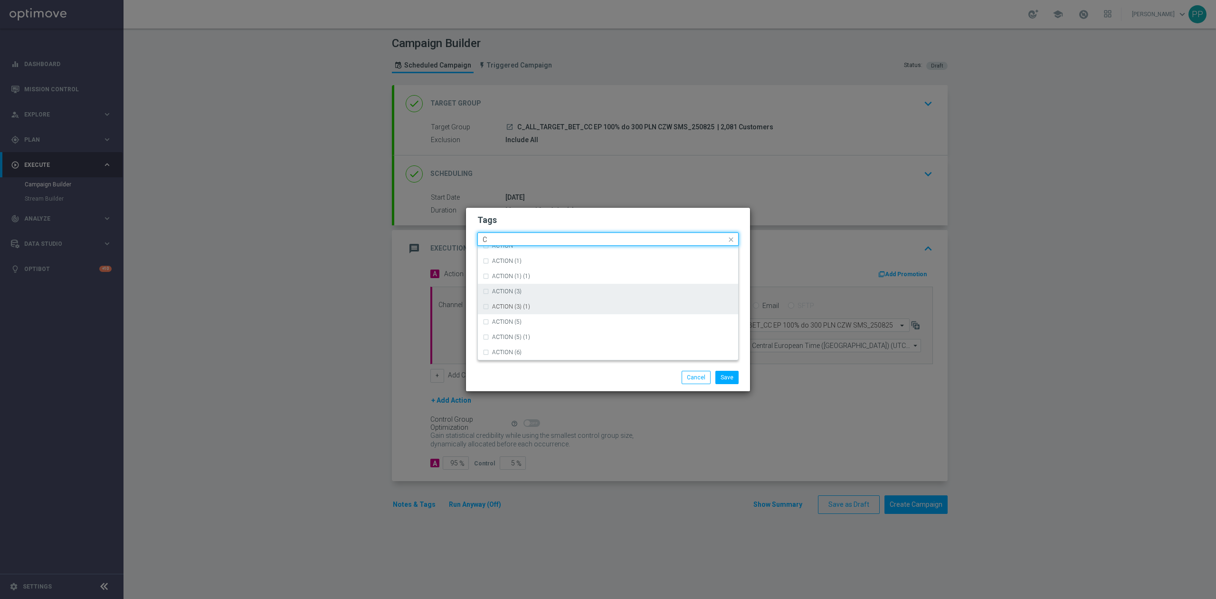
scroll to position [760, 0]
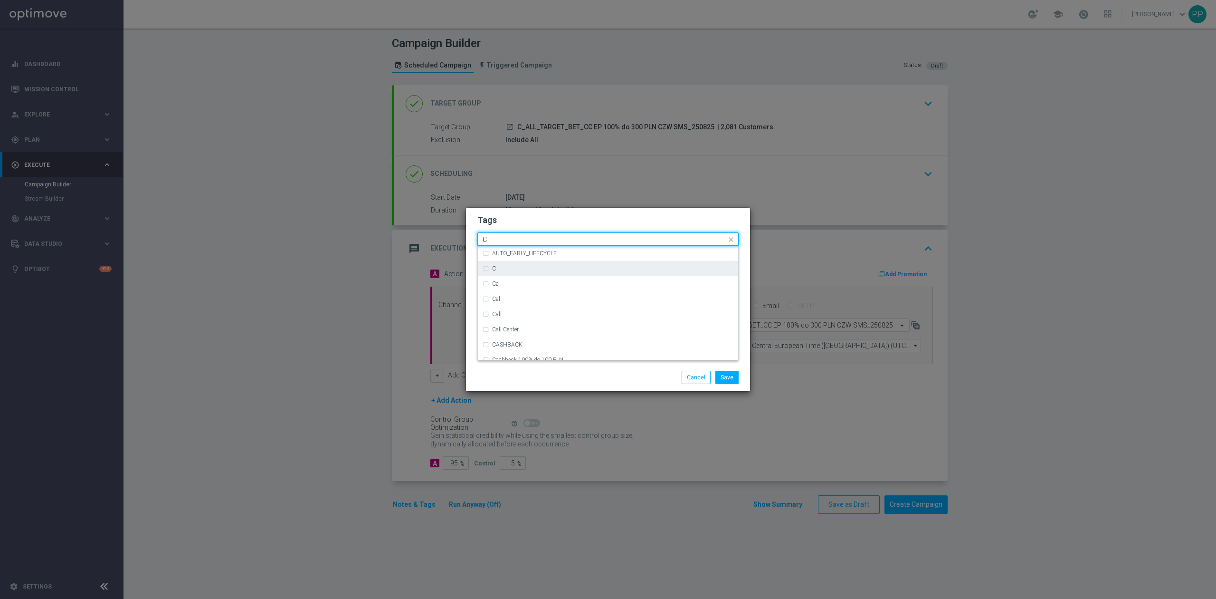
click at [538, 272] on div "C" at bounding box center [608, 268] width 251 height 15
type input "C"
click at [518, 238] on input "C" at bounding box center [605, 240] width 244 height 8
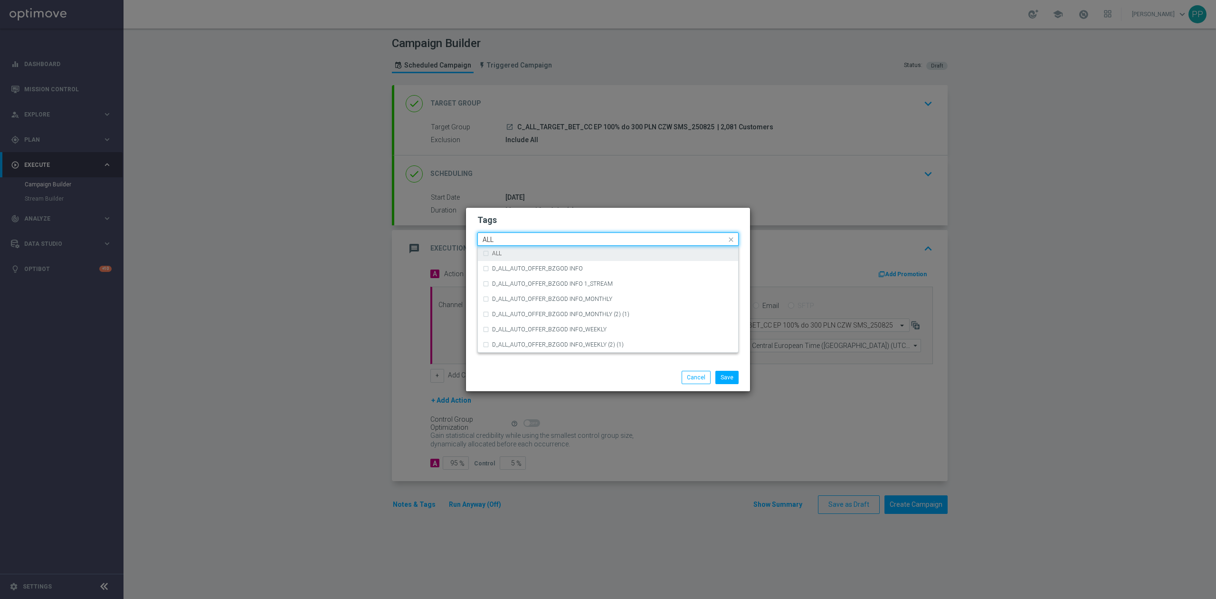
click at [486, 255] on div "ALL" at bounding box center [608, 253] width 251 height 15
click at [504, 238] on input "ALL" at bounding box center [605, 240] width 244 height 8
type input "A"
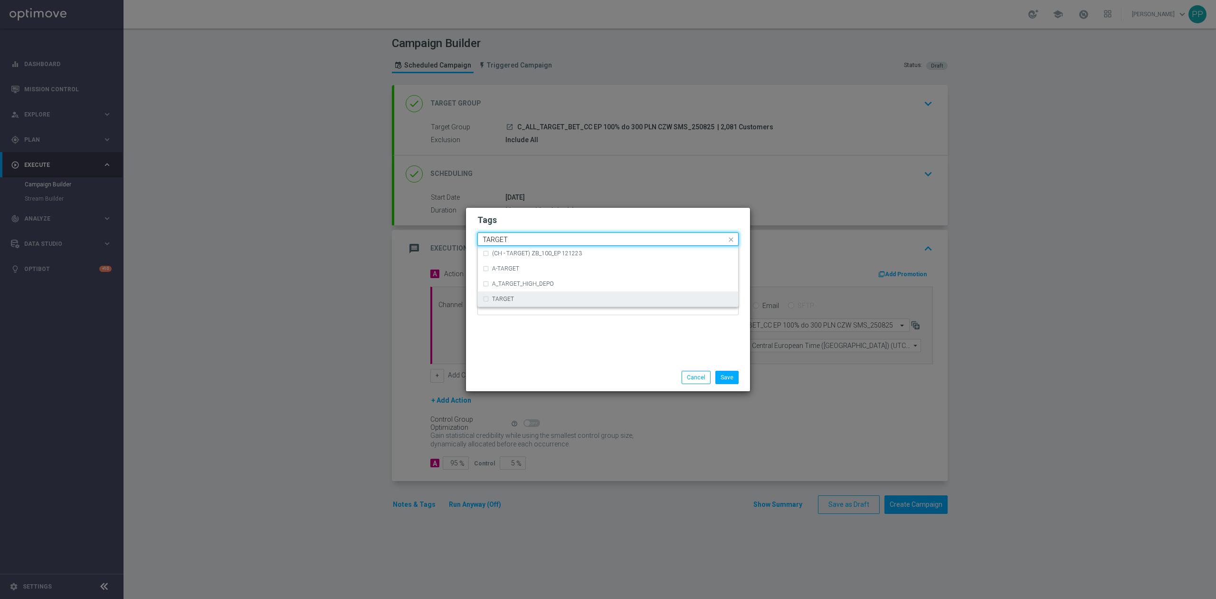
click at [516, 299] on div "TARGET" at bounding box center [612, 299] width 241 height 6
click at [510, 238] on input "TARGET" at bounding box center [605, 240] width 244 height 8
type input "T"
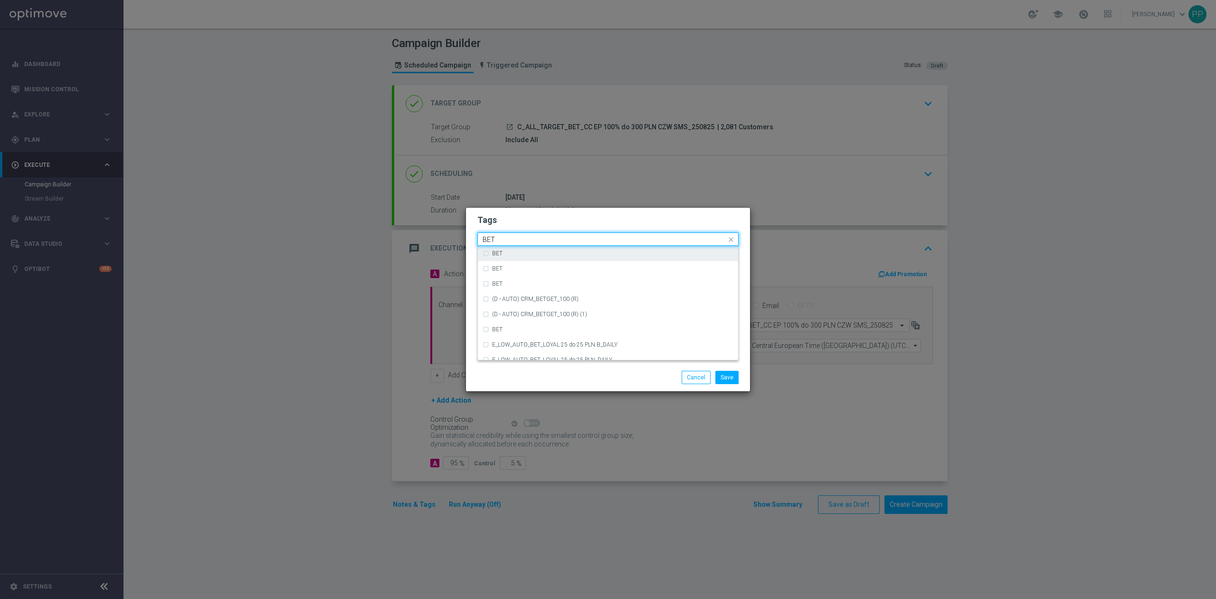
click at [511, 247] on div "BET" at bounding box center [608, 253] width 251 height 15
click at [513, 239] on input "BET" at bounding box center [605, 240] width 244 height 8
type input "B"
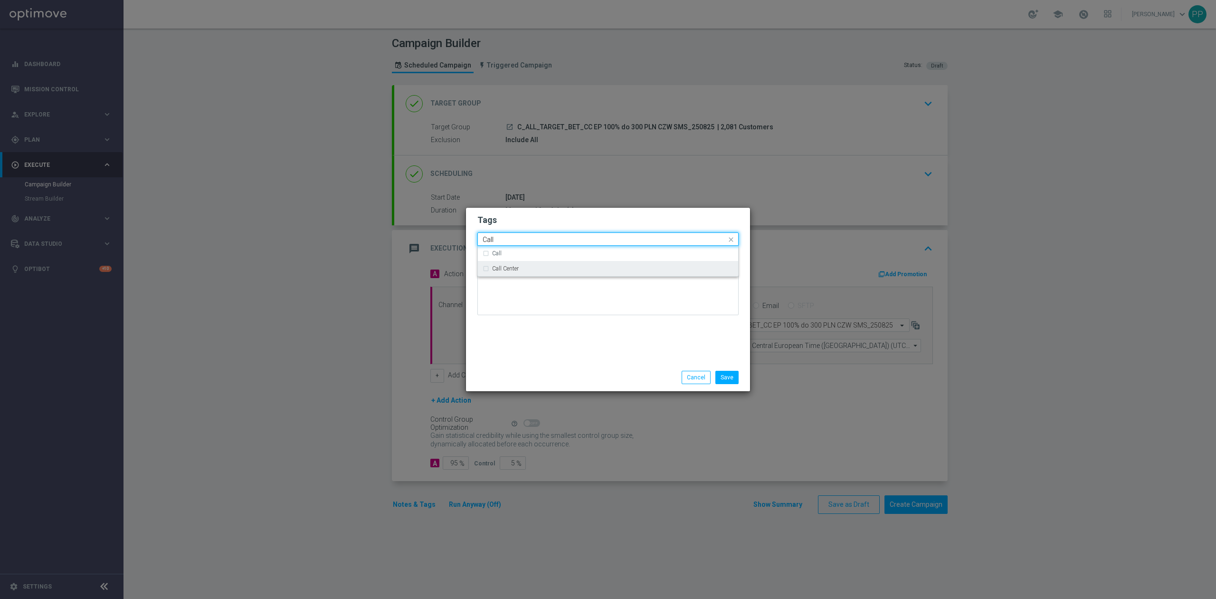
click at [518, 271] on label "Call Center" at bounding box center [505, 269] width 27 height 6
type input "Call"
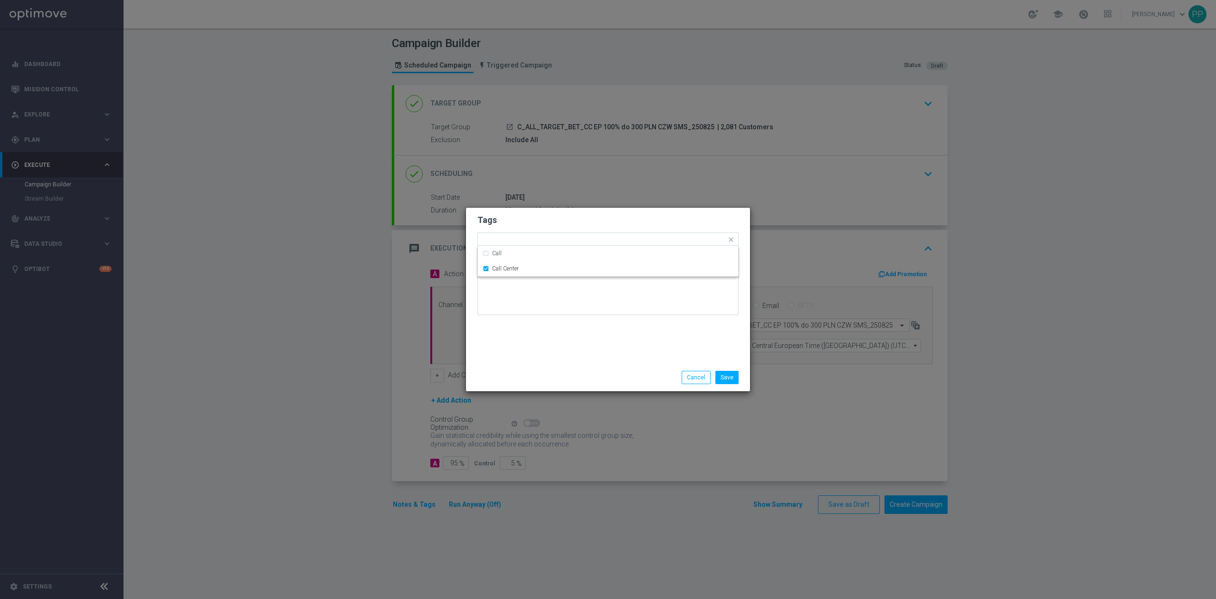
click at [527, 320] on div at bounding box center [607, 295] width 261 height 56
click at [737, 381] on button "Save" at bounding box center [726, 377] width 23 height 13
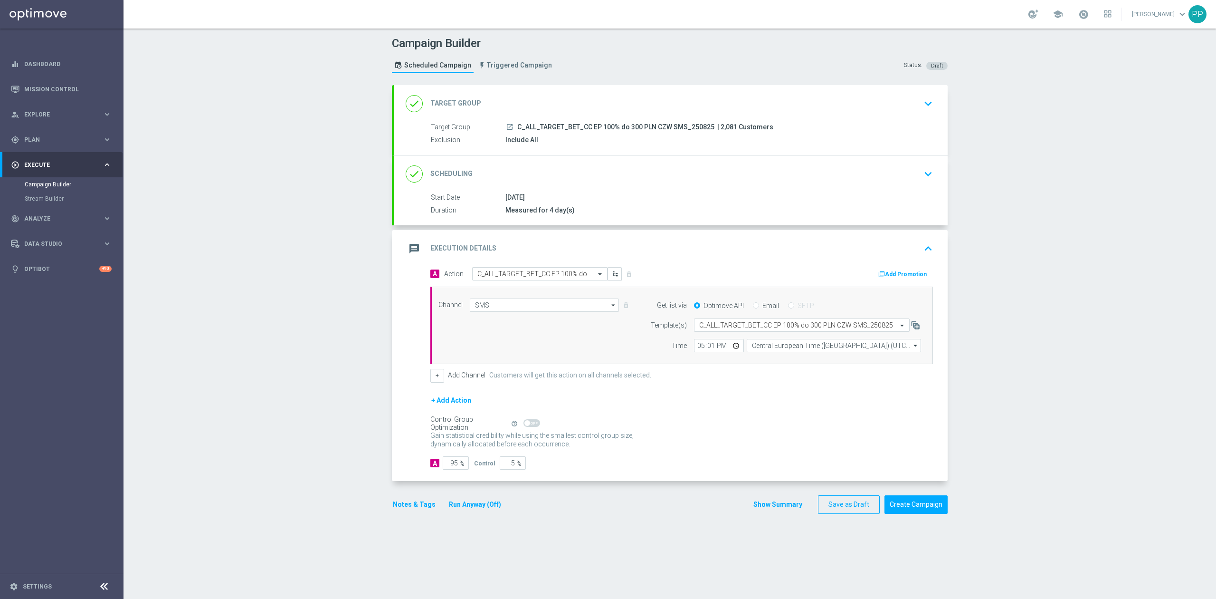
click at [407, 504] on button "Notes & Tags" at bounding box center [414, 504] width 45 height 12
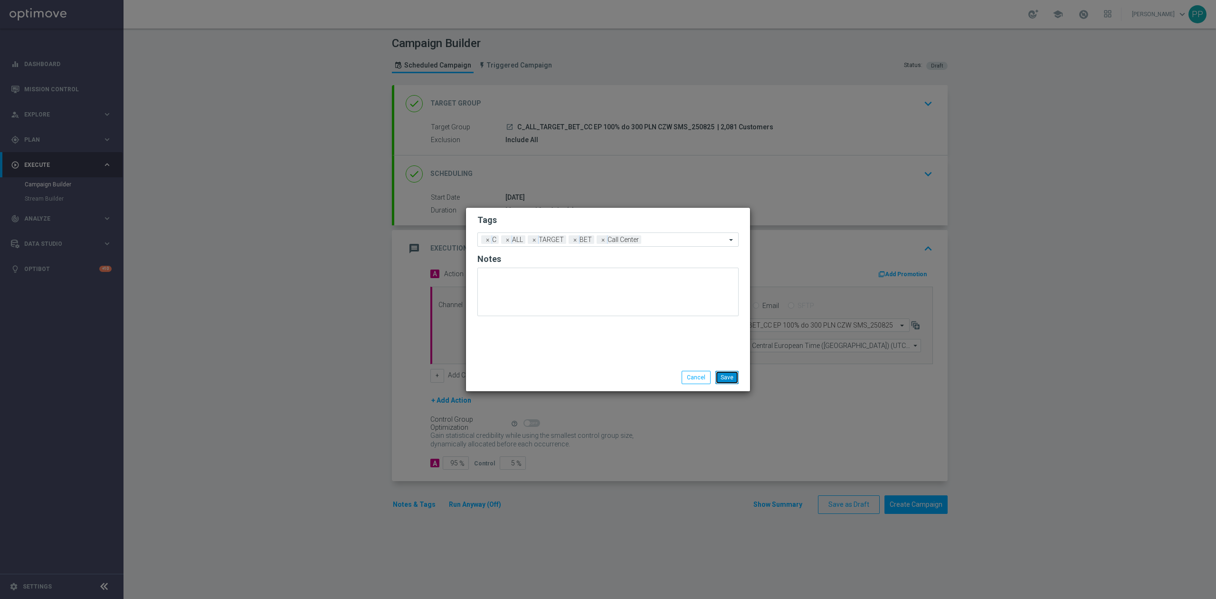
click at [723, 375] on button "Save" at bounding box center [726, 377] width 23 height 13
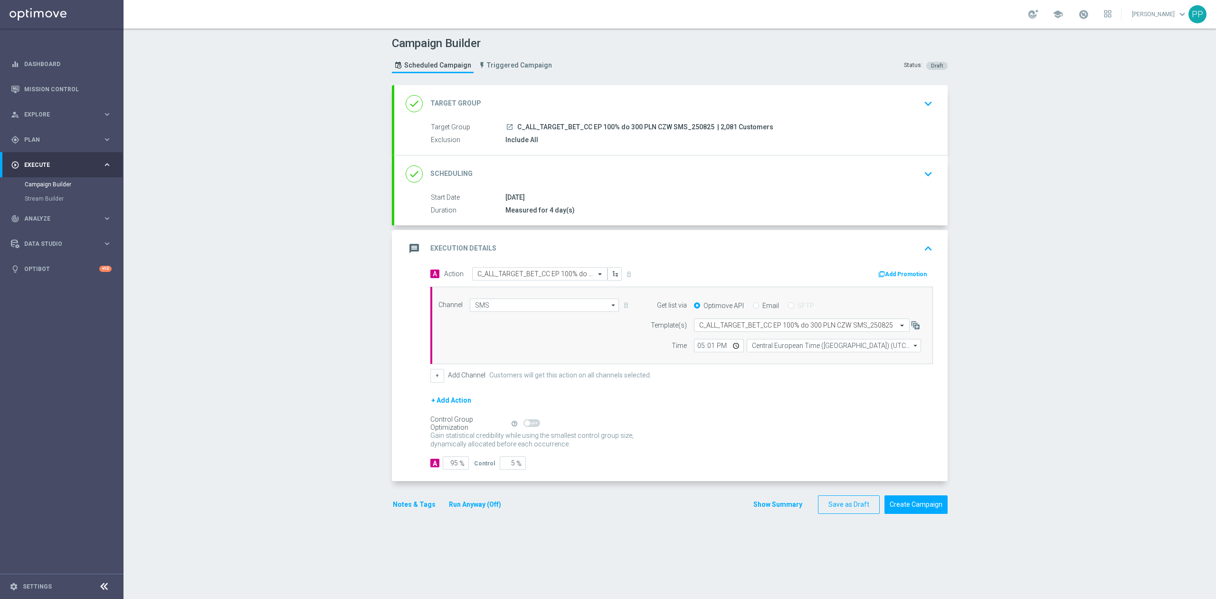
click at [639, 251] on div "message Execution Details keyboard_arrow_up" at bounding box center [671, 248] width 531 height 18
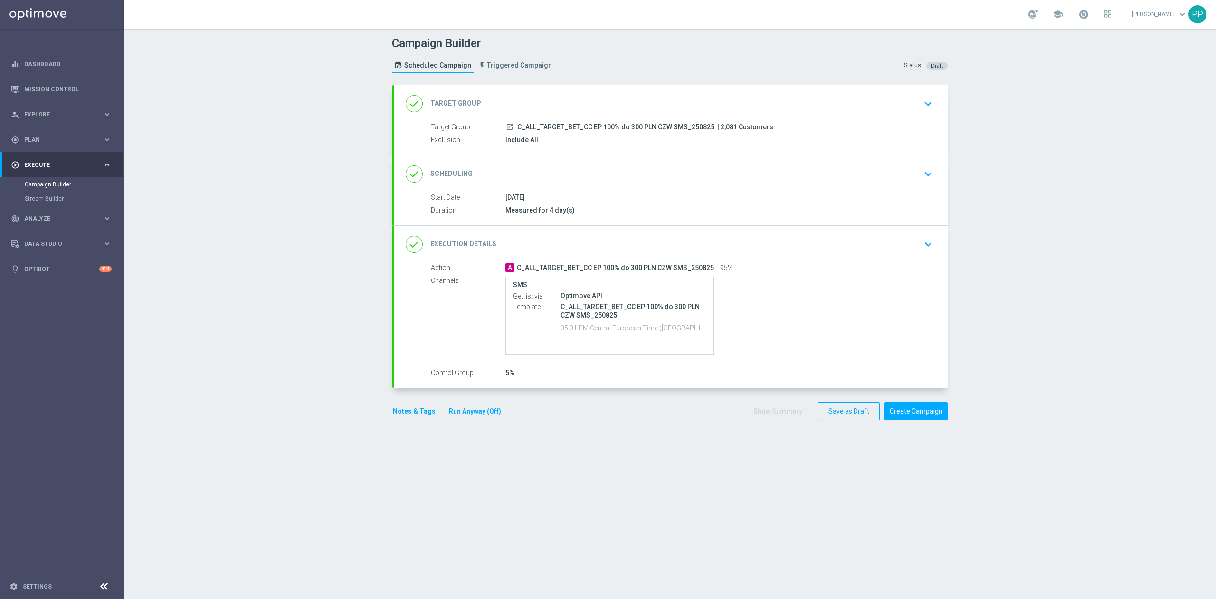
click at [564, 175] on div "done Scheduling keyboard_arrow_down" at bounding box center [671, 174] width 531 height 18
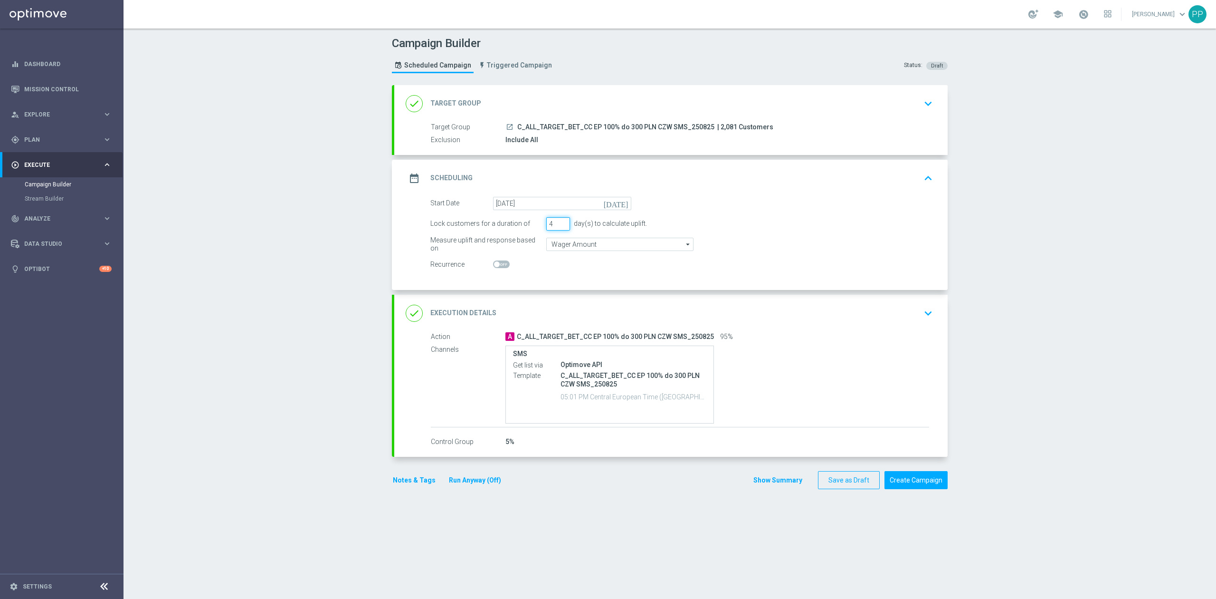
drag, startPoint x: 545, startPoint y: 221, endPoint x: 548, endPoint y: 227, distance: 5.7
click at [548, 227] on input "4" at bounding box center [558, 223] width 24 height 13
type input "1"
click at [355, 219] on div "Campaign Builder Scheduled Campaign Triggered Campaign Status: Draft done Targe…" at bounding box center [670, 314] width 1093 height 570
click at [726, 170] on div "date_range Scheduling keyboard_arrow_up" at bounding box center [671, 178] width 531 height 18
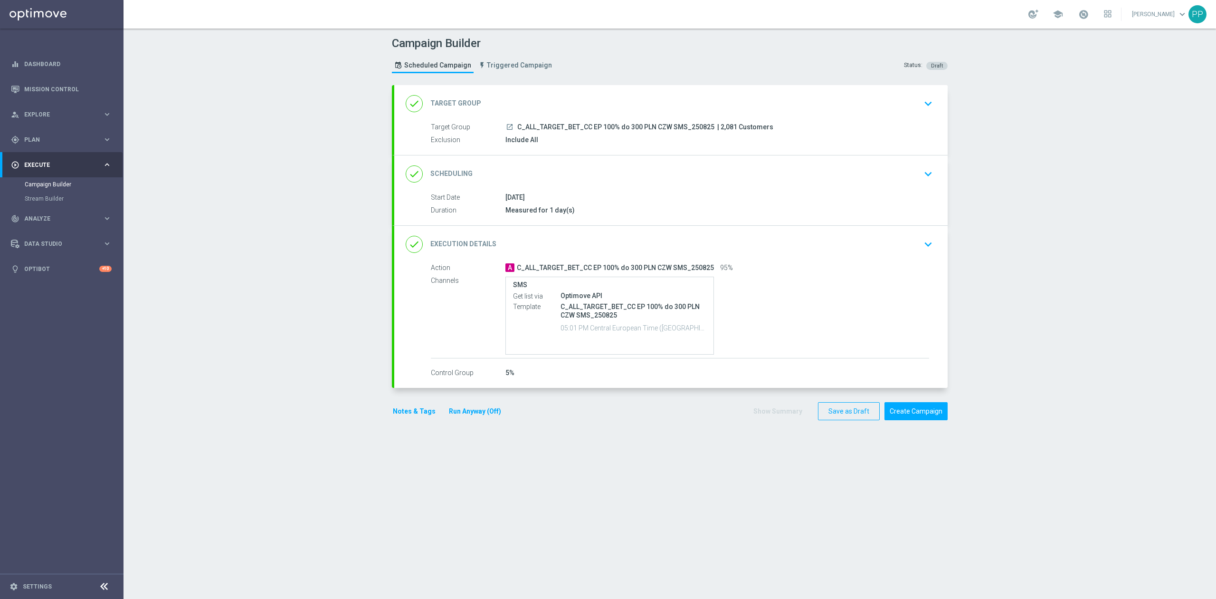
click at [538, 110] on div "done Target Group keyboard_arrow_down" at bounding box center [671, 104] width 531 height 18
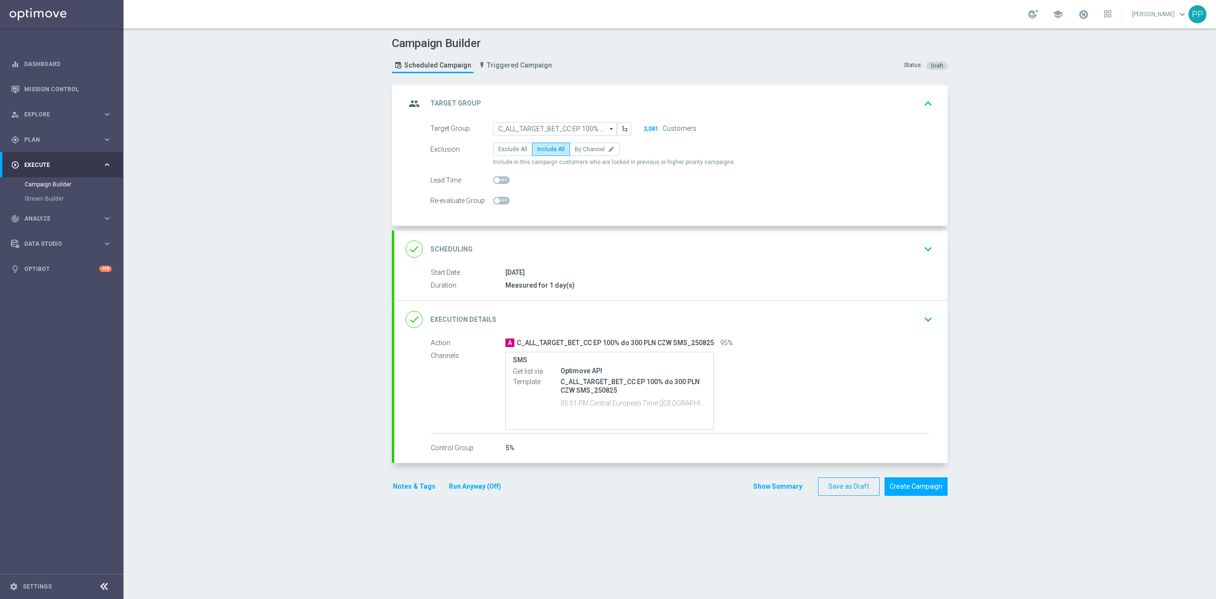
click at [502, 201] on span at bounding box center [501, 201] width 17 height 8
click at [502, 201] on input "checkbox" at bounding box center [501, 201] width 17 height 8
checkbox input "true"
click at [559, 96] on div "group Target Group keyboard_arrow_up" at bounding box center [671, 104] width 531 height 18
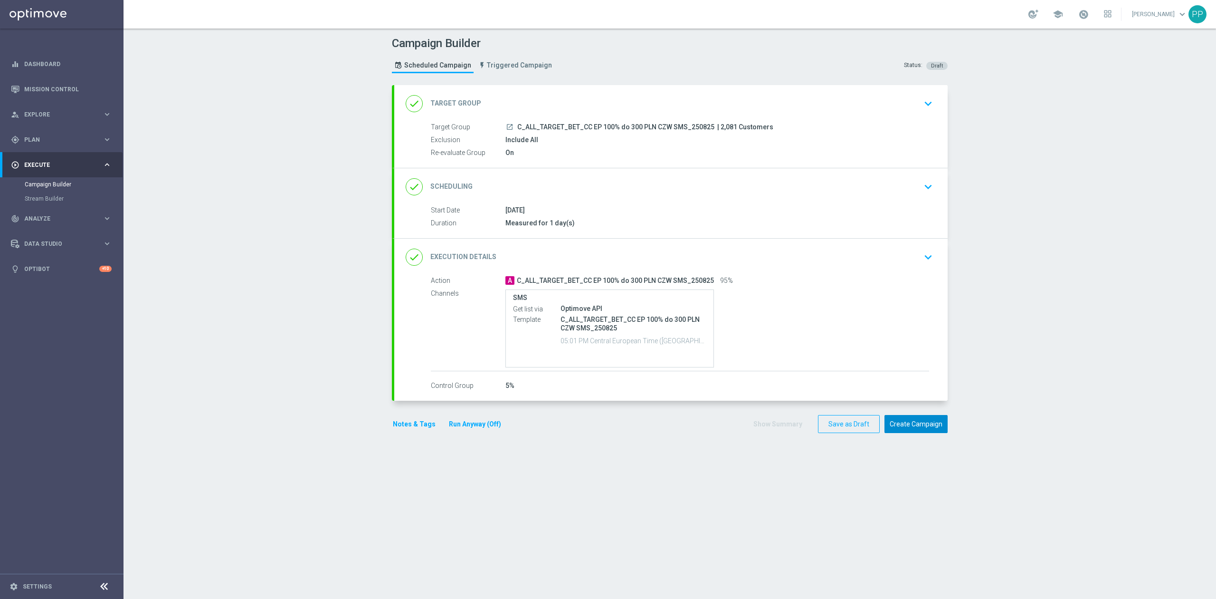
click at [926, 420] on button "Create Campaign" at bounding box center [916, 424] width 63 height 19
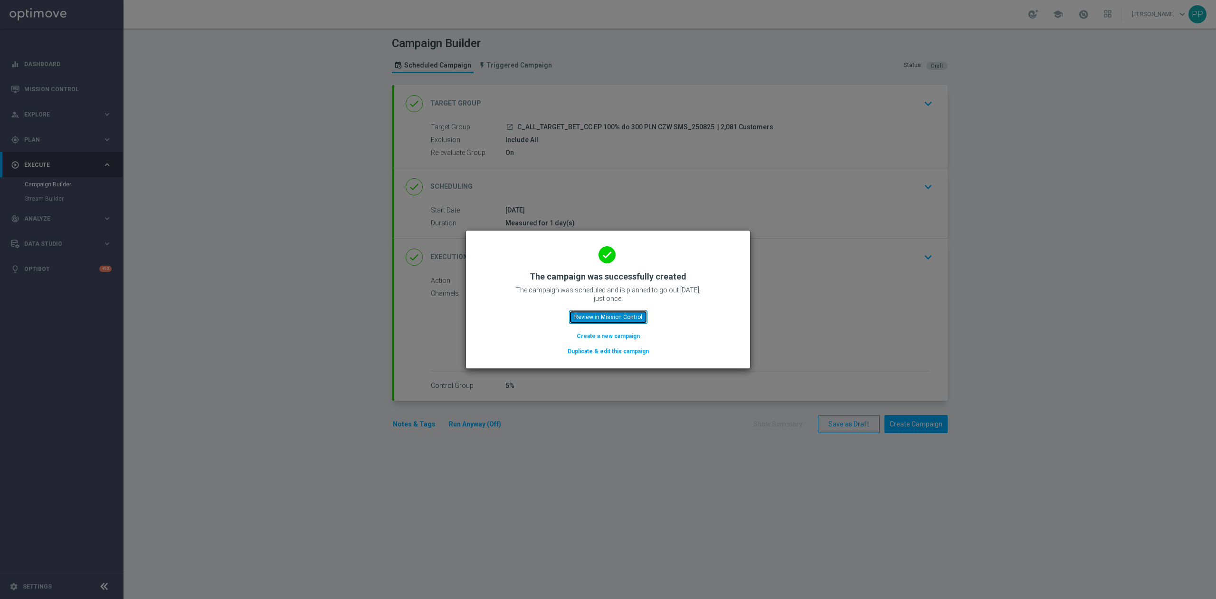
drag, startPoint x: 612, startPoint y: 316, endPoint x: 1196, endPoint y: 284, distance: 584.8
click at [612, 316] on button "Review in Mission Control" at bounding box center [608, 316] width 78 height 13
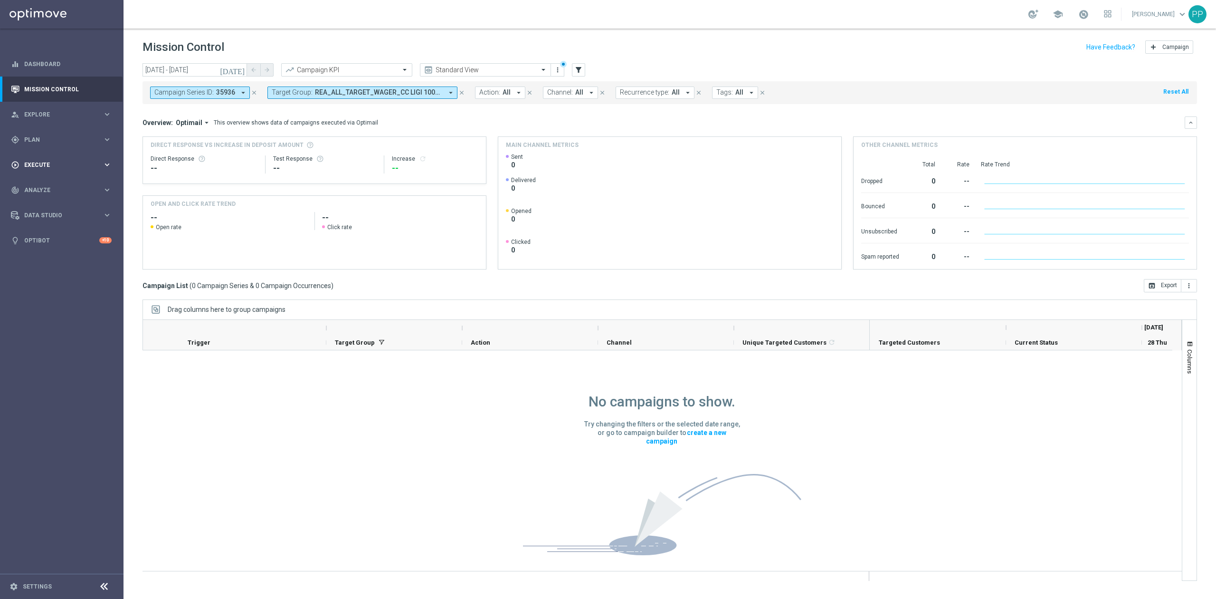
click at [40, 158] on div "play_circle_outline Execute keyboard_arrow_right" at bounding box center [61, 164] width 123 height 25
click at [51, 185] on link "Campaign Builder" at bounding box center [62, 185] width 74 height 8
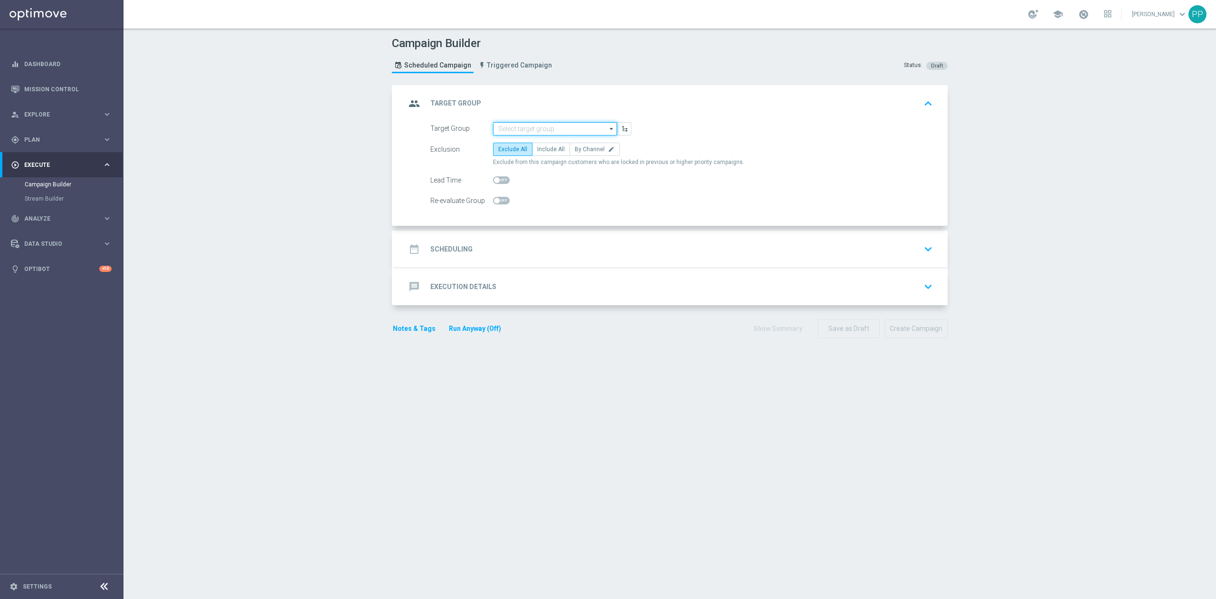
click at [524, 130] on input at bounding box center [555, 128] width 124 height 13
paste input "REA_ALL_TARGET_BET_CC EP 100% do 300 PLN CZW SMS_250825"
click at [527, 137] on div "REA_ALL_TARGET_BET_CC EP 100% do 300 PLN CZW SMS_250825" at bounding box center [555, 147] width 124 height 22
type input "REA_ALL_TARGET_BET_CC EP 100% do 300 PLN CZW SMS_250825"
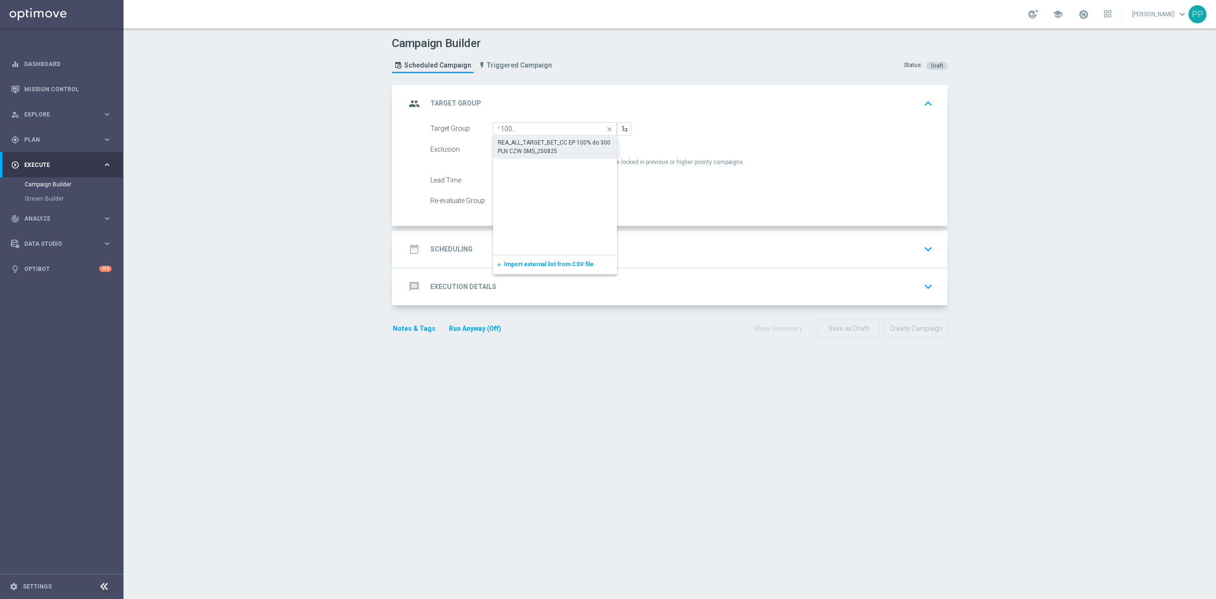
scroll to position [0, 0]
click at [537, 149] on span "Include All" at bounding box center [551, 149] width 28 height 7
click at [537, 149] on input "Include All" at bounding box center [540, 151] width 6 height 6
radio input "true"
click at [575, 152] on span "By Channel" at bounding box center [590, 149] width 30 height 7
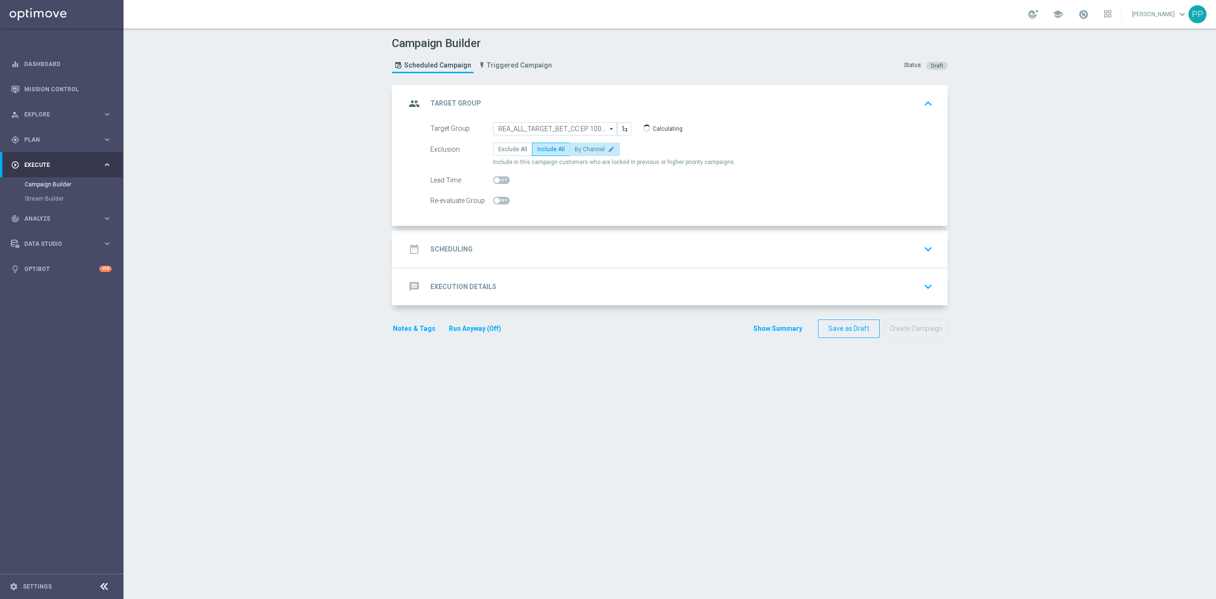
click at [575, 152] on input "By Channel edit" at bounding box center [578, 151] width 6 height 6
radio input "true"
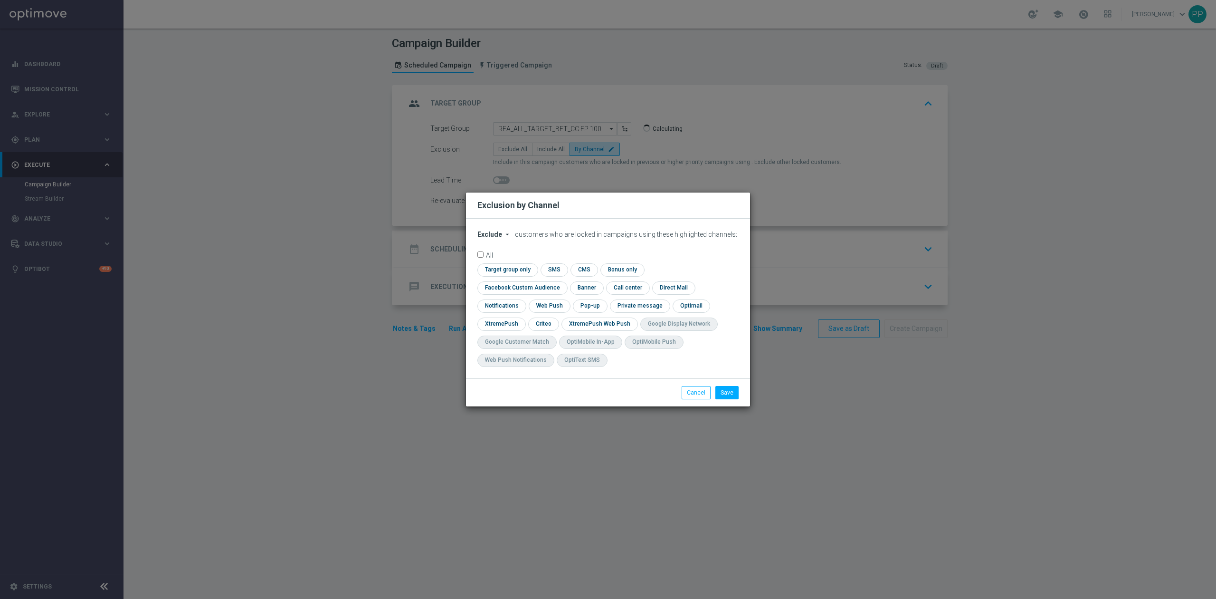
click at [491, 238] on button "Exclude arrow_drop_down" at bounding box center [495, 234] width 36 height 8
click at [496, 259] on div "Include" at bounding box center [495, 255] width 35 height 11
click at [563, 281] on input "checkbox" at bounding box center [520, 287] width 86 height 13
checkbox input "true"
click at [546, 324] on input "checkbox" at bounding box center [542, 323] width 29 height 13
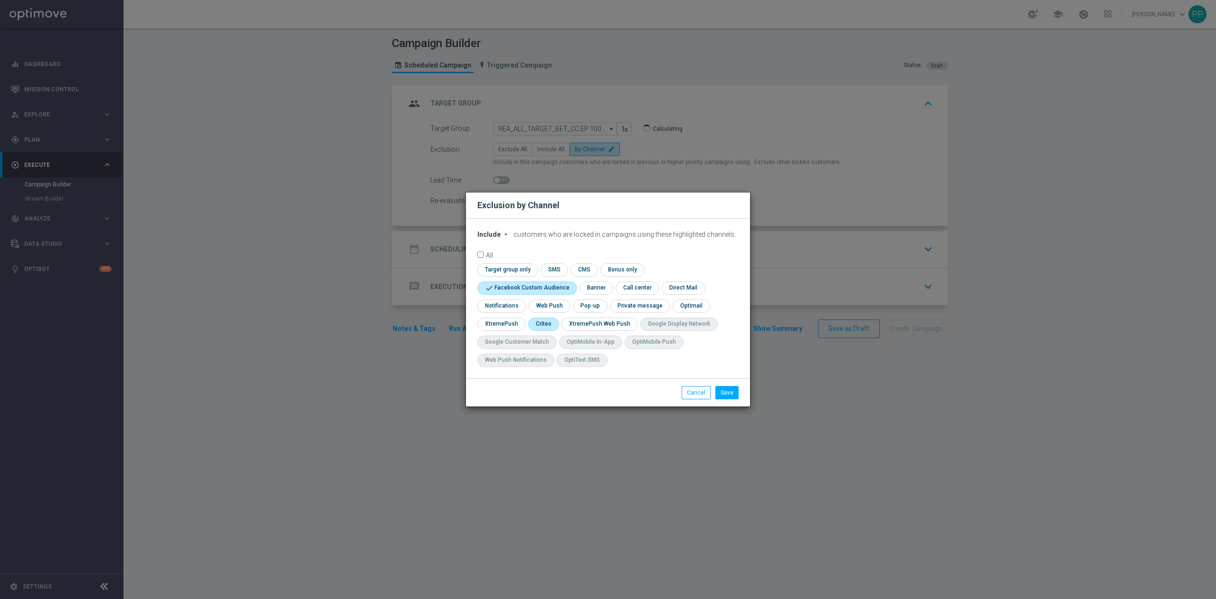
checkbox input "true"
click at [728, 394] on button "Save" at bounding box center [726, 392] width 23 height 13
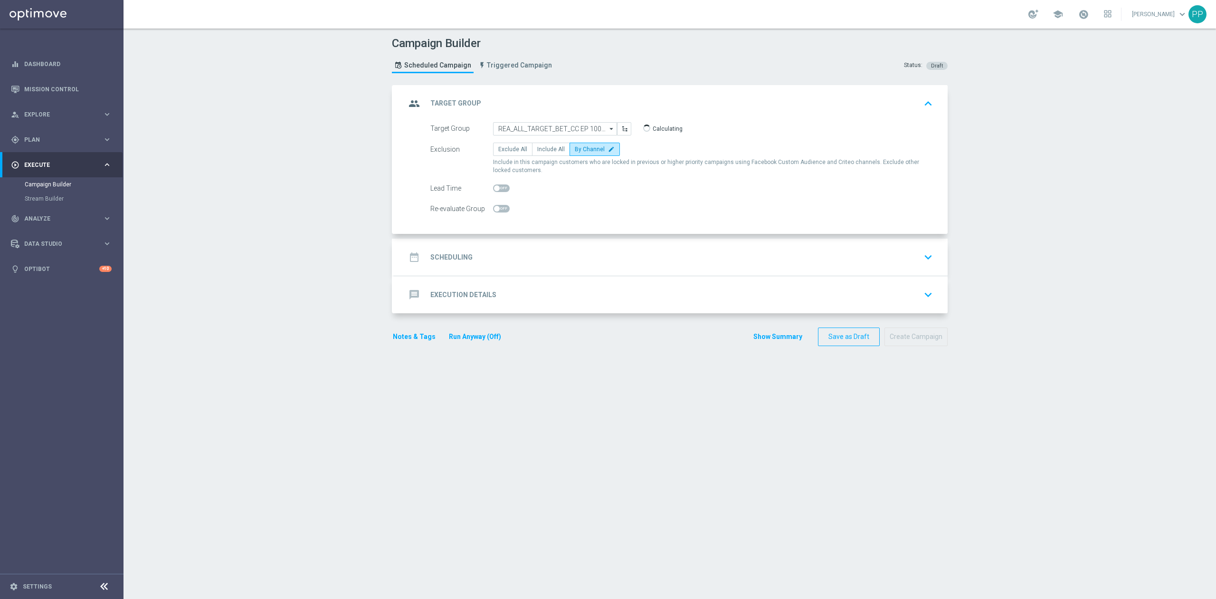
click at [540, 249] on div "date_range Scheduling keyboard_arrow_down" at bounding box center [671, 257] width 531 height 18
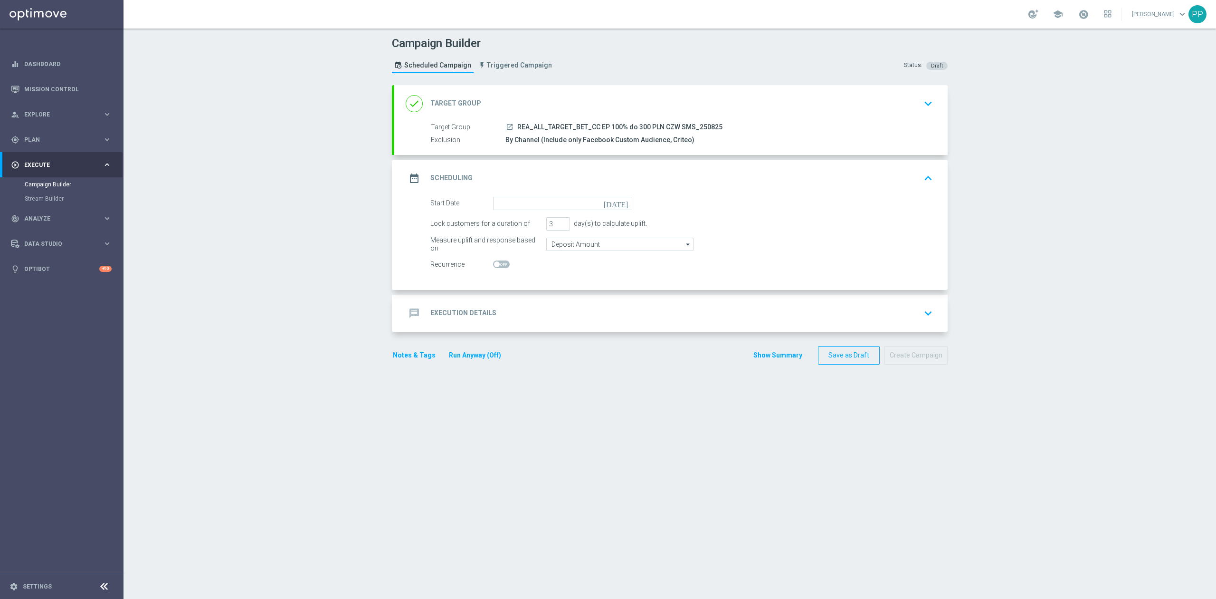
click at [505, 98] on div "done Target Group keyboard_arrow_down" at bounding box center [671, 104] width 531 height 18
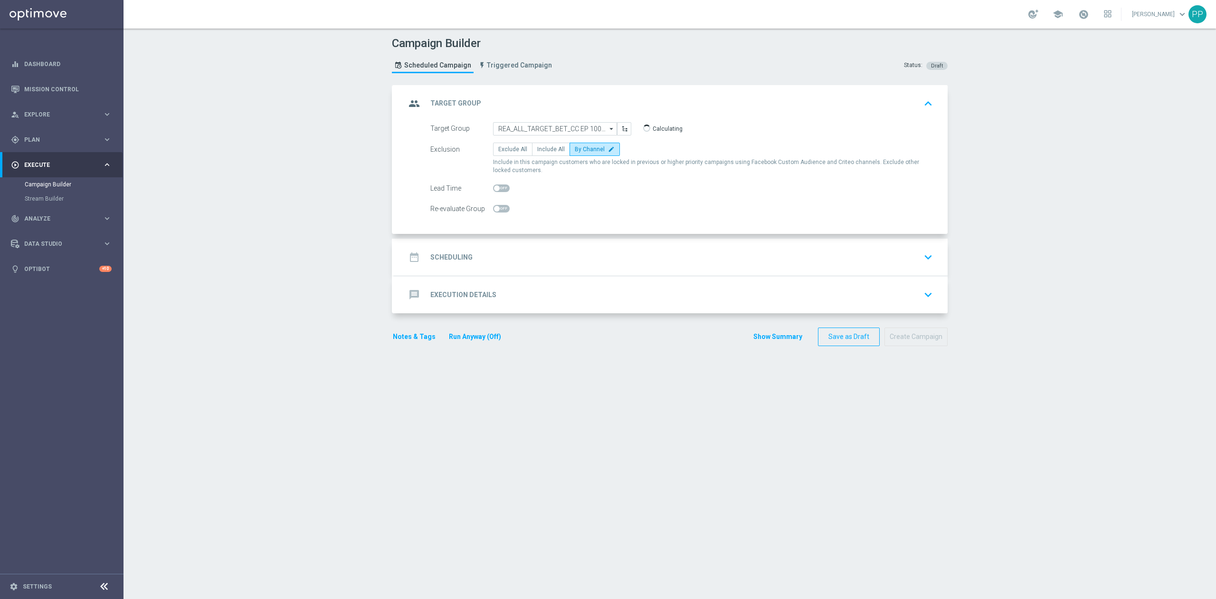
click at [498, 217] on div "Target Group REA_ALL_TARGET_BET_CC EP 100% do 300 PLN CZW SMS_250825 REA_ALL_TA…" at bounding box center [670, 178] width 553 height 112
click at [496, 213] on switch at bounding box center [501, 209] width 17 height 8
click at [496, 210] on span at bounding box center [501, 209] width 17 height 8
click at [496, 210] on input "checkbox" at bounding box center [501, 209] width 17 height 8
checkbox input "true"
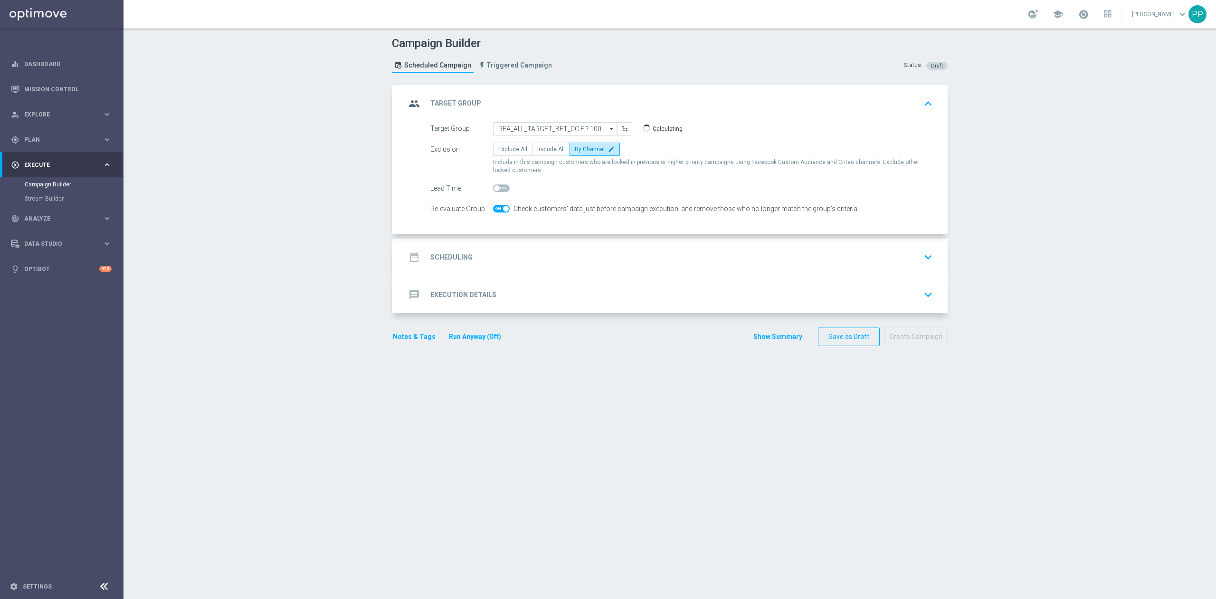
click at [505, 274] on div "date_range Scheduling keyboard_arrow_down" at bounding box center [670, 256] width 553 height 37
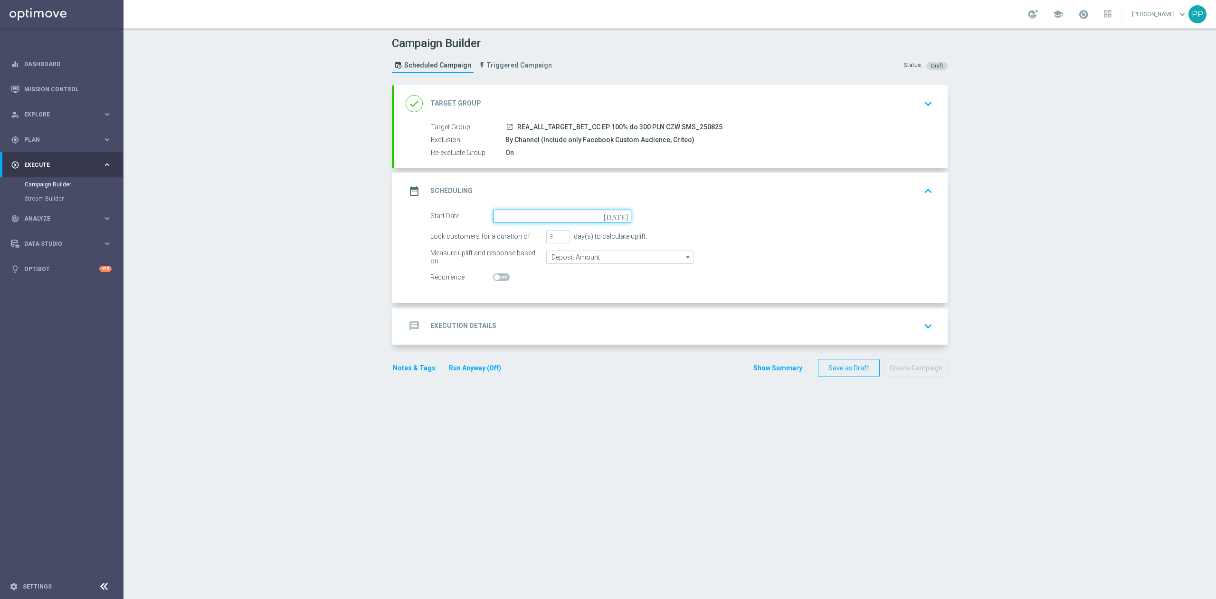
click at [507, 216] on input at bounding box center [562, 216] width 138 height 13
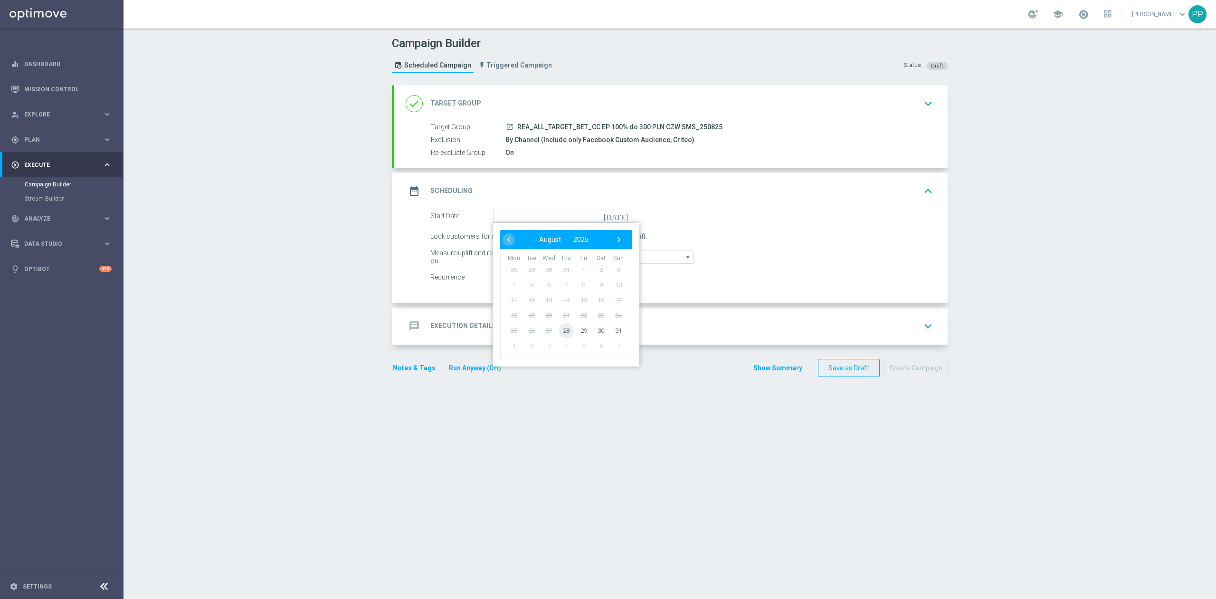
click at [559, 329] on span "28" at bounding box center [566, 330] width 15 height 15
type input "28 Aug 2025"
drag, startPoint x: 547, startPoint y: 240, endPoint x: 537, endPoint y: 239, distance: 10.5
click at [537, 239] on div "Lock customers for a duration of 3 day(s) to calculate uplift." at bounding box center [681, 236] width 517 height 13
type input "1"
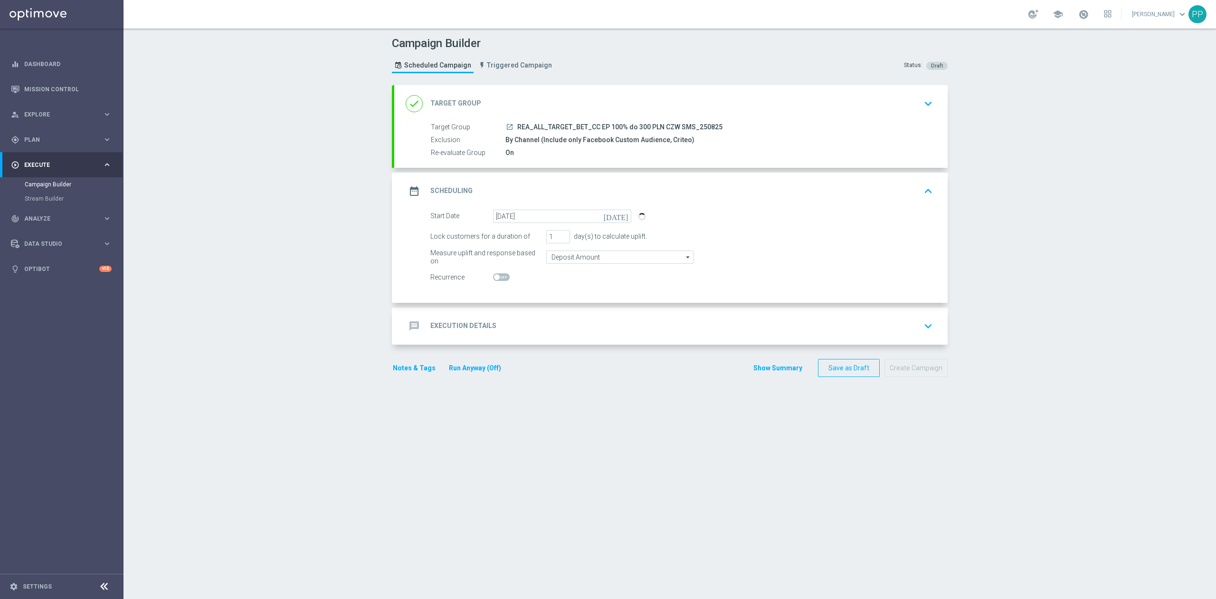
click at [536, 86] on div "done Target Group keyboard_arrow_down" at bounding box center [670, 103] width 553 height 37
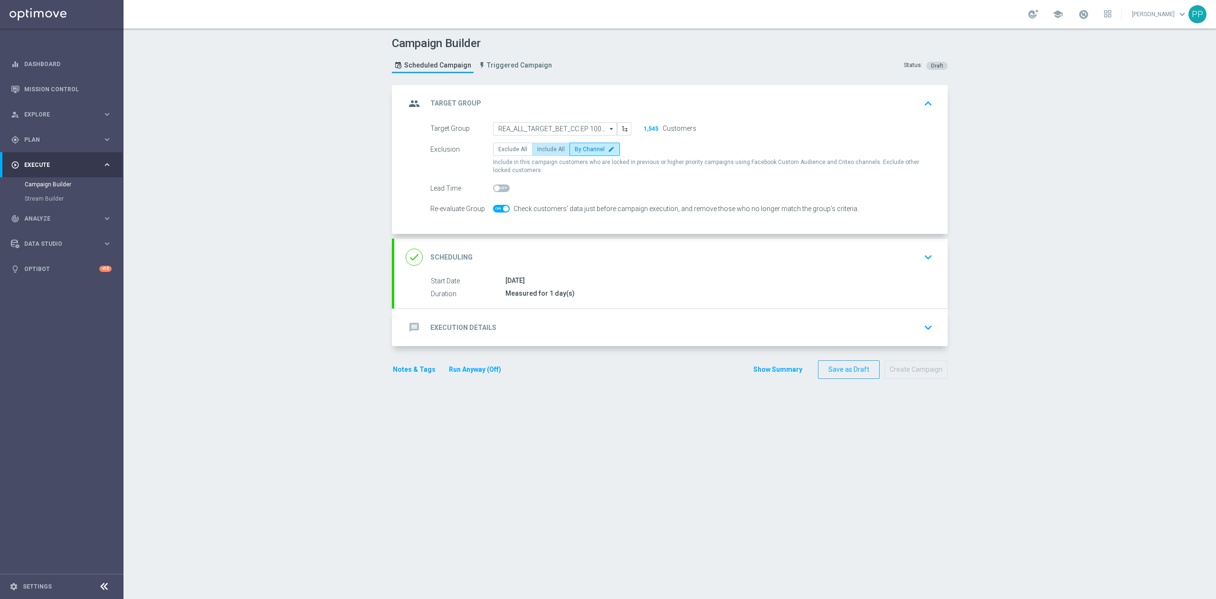
click at [544, 151] on span "Include All" at bounding box center [551, 149] width 28 height 7
click at [544, 151] on input "Include All" at bounding box center [540, 151] width 6 height 6
radio input "true"
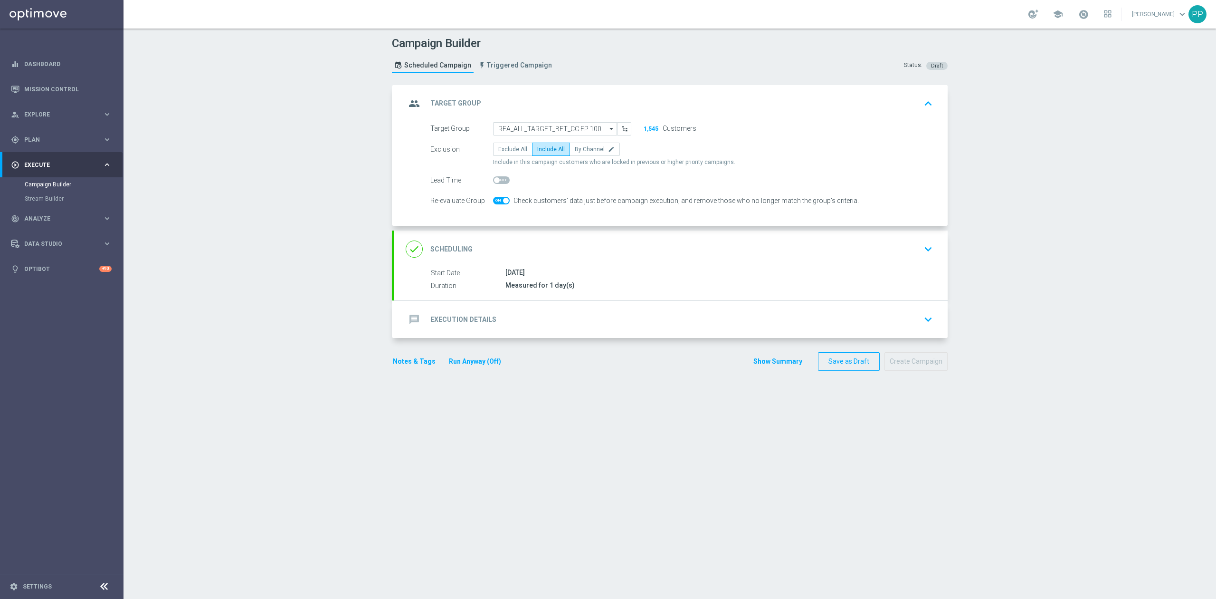
click at [579, 92] on div "group Target Group keyboard_arrow_up" at bounding box center [670, 103] width 553 height 37
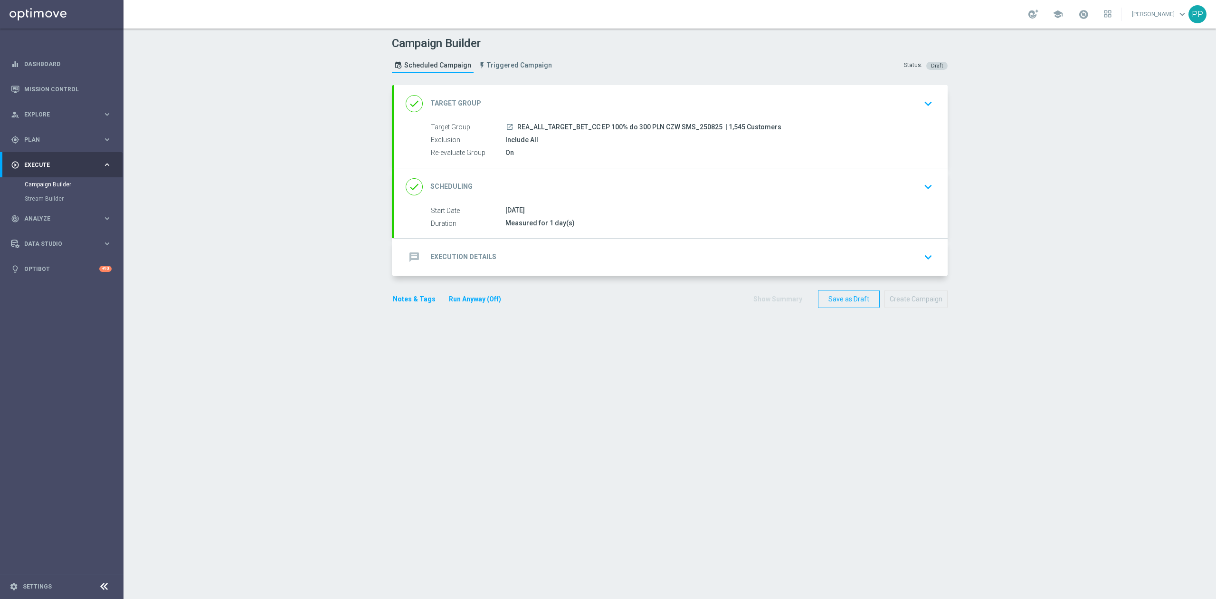
click at [526, 187] on div "done Scheduling keyboard_arrow_down" at bounding box center [671, 187] width 531 height 18
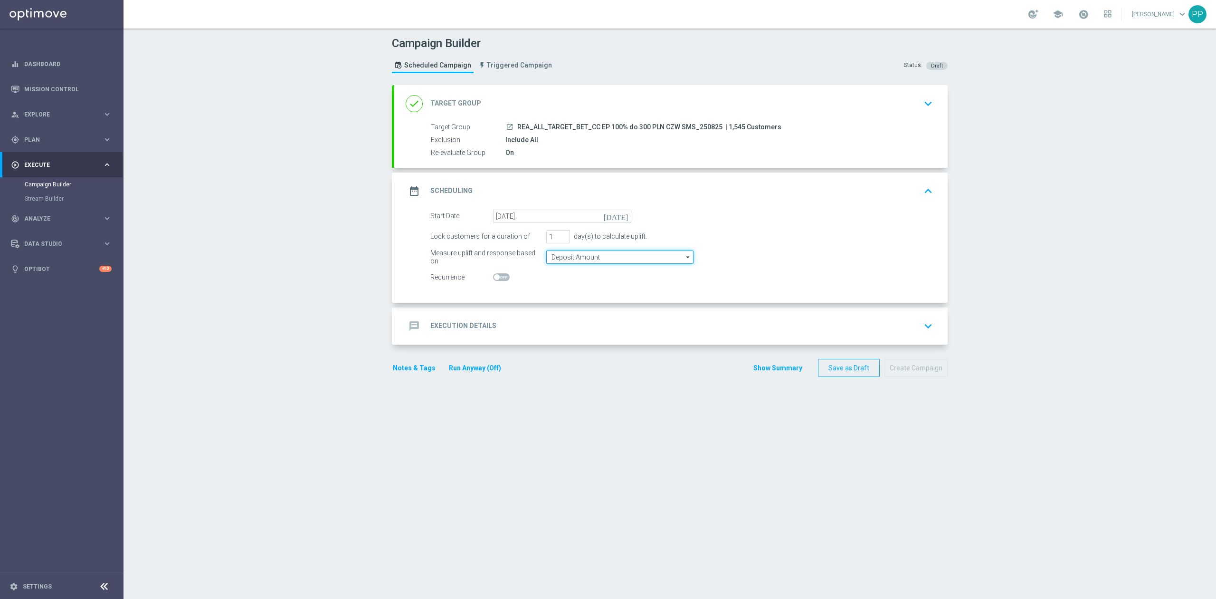
click at [554, 260] on input "Deposit Amount" at bounding box center [619, 256] width 147 height 13
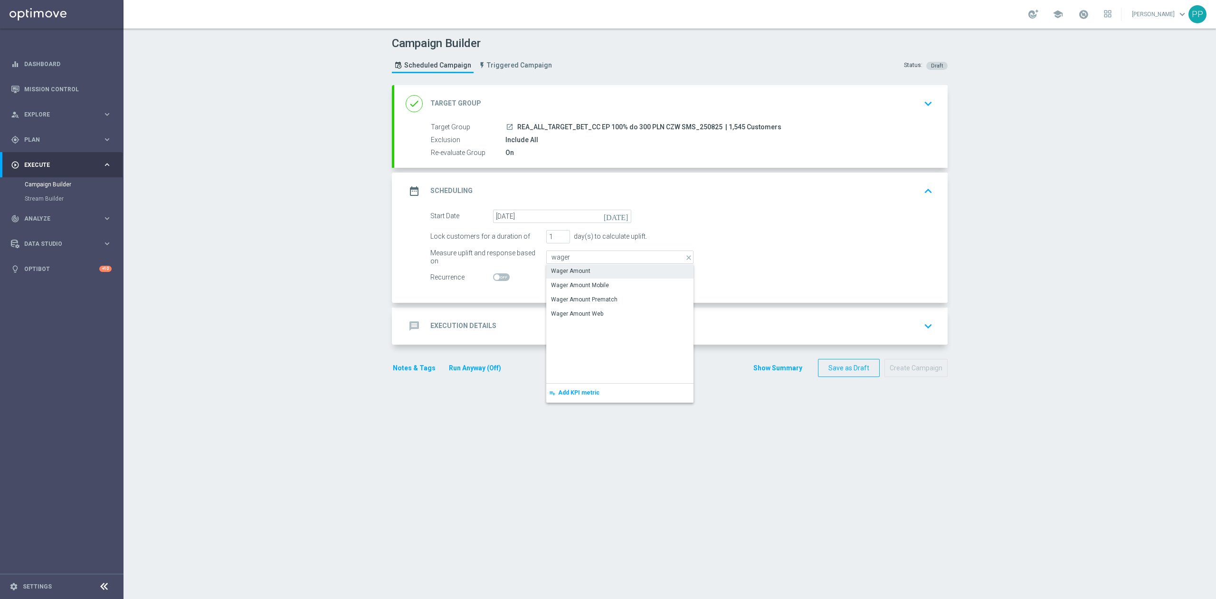
click at [559, 268] on div "Wager Amount" at bounding box center [570, 271] width 39 height 9
type input "Wager Amount"
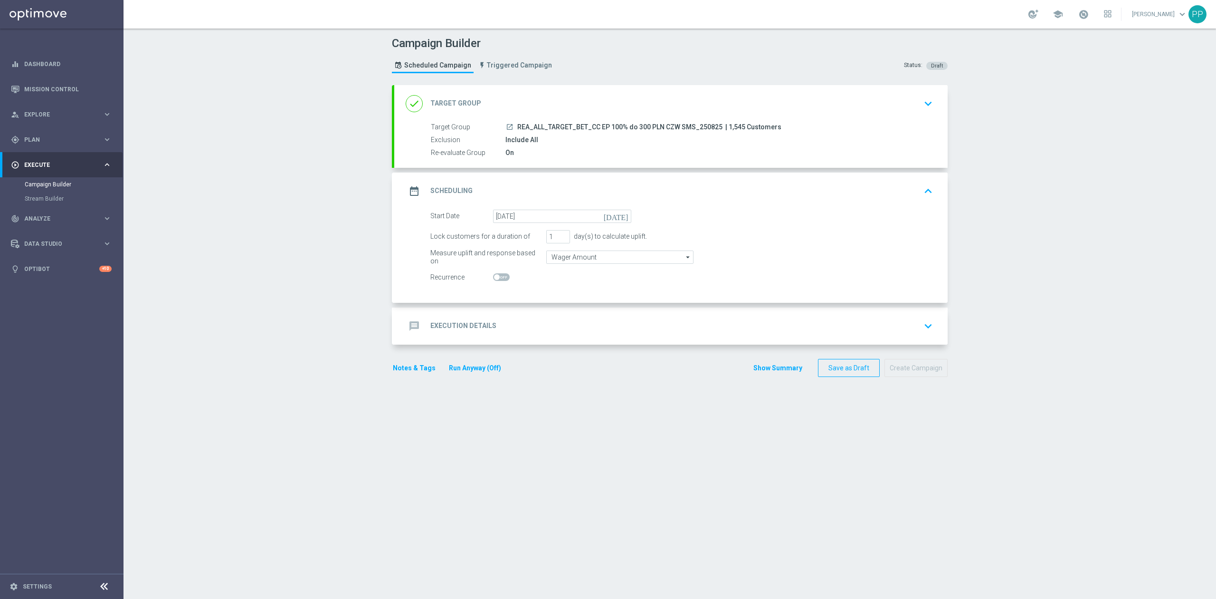
click at [525, 325] on div "message Execution Details keyboard_arrow_down" at bounding box center [671, 326] width 531 height 18
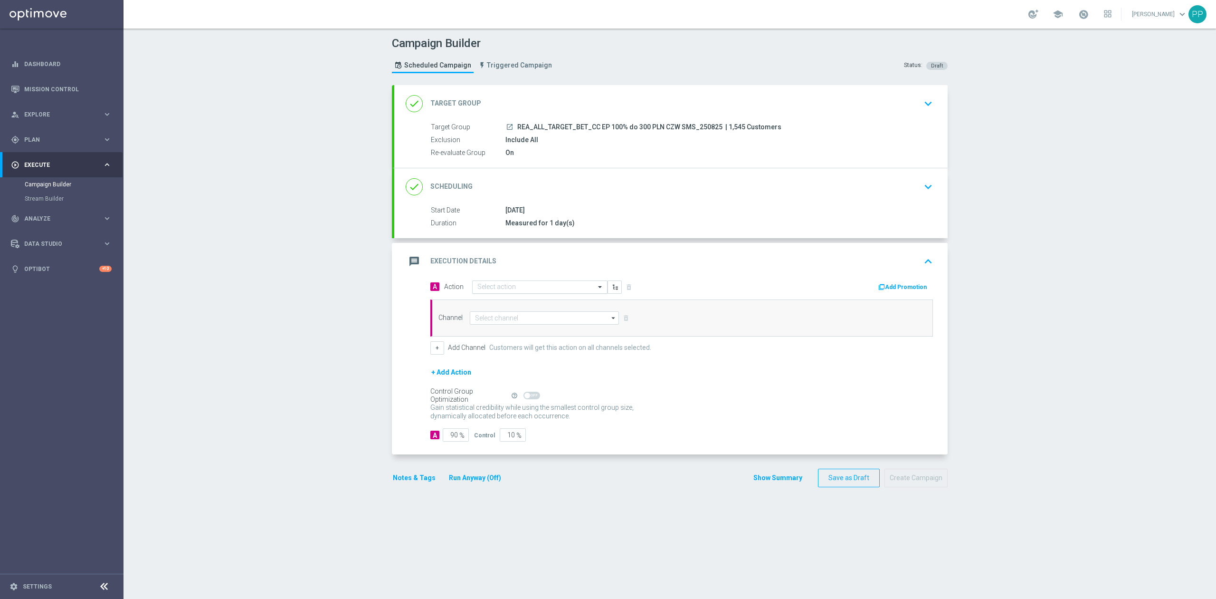
click at [521, 289] on input "text" at bounding box center [530, 287] width 106 height 8
click at [532, 419] on button "add_new Create new action" at bounding box center [538, 415] width 131 height 11
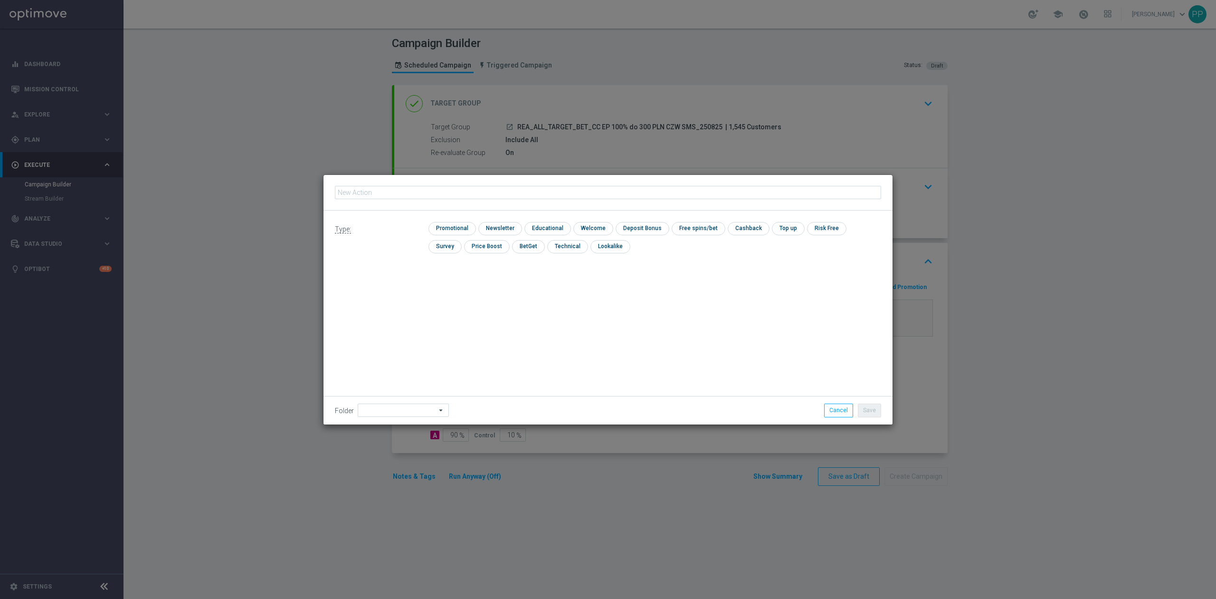
type input "REA_ALL_TARGET_BET_CC EP 100% do 300 PLN CZW SMS_250825"
click at [462, 230] on input "checkbox" at bounding box center [451, 228] width 45 height 13
checkbox input "true"
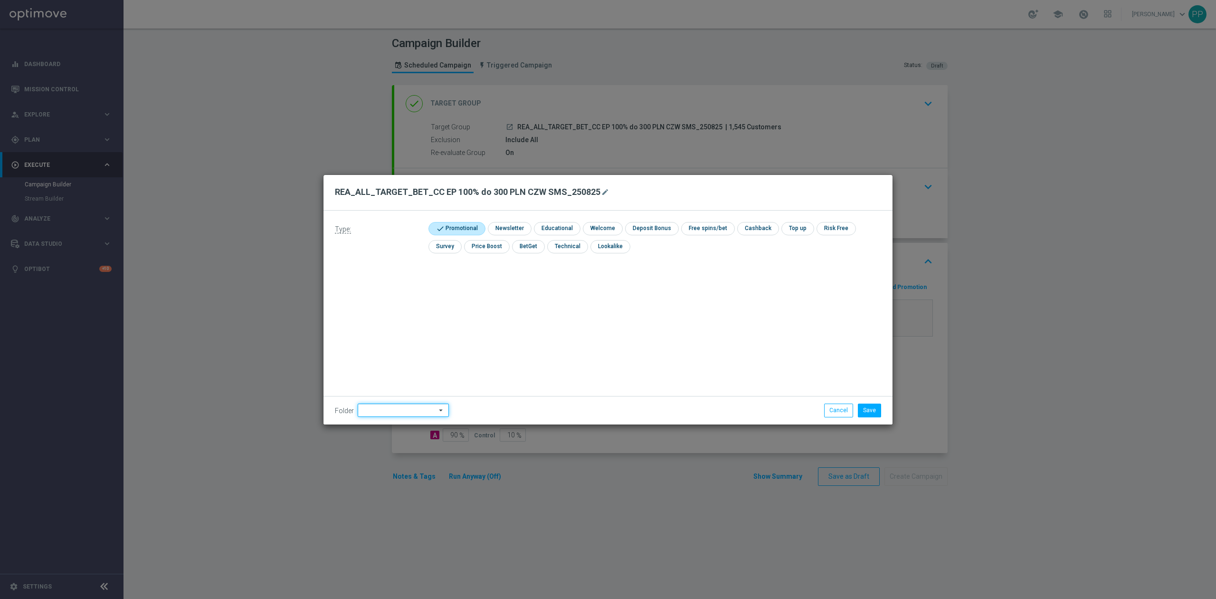
click at [397, 409] on input at bounding box center [403, 409] width 91 height 13
click at [409, 288] on div "8. Sierpień 2025" at bounding box center [401, 291] width 87 height 14
type input "8. Sierpień 2025"
click at [509, 301] on div "Type: check Promotional check Newsletter check Educational check Welcome check …" at bounding box center [608, 317] width 569 height 214
click at [864, 413] on button "Save" at bounding box center [869, 409] width 23 height 13
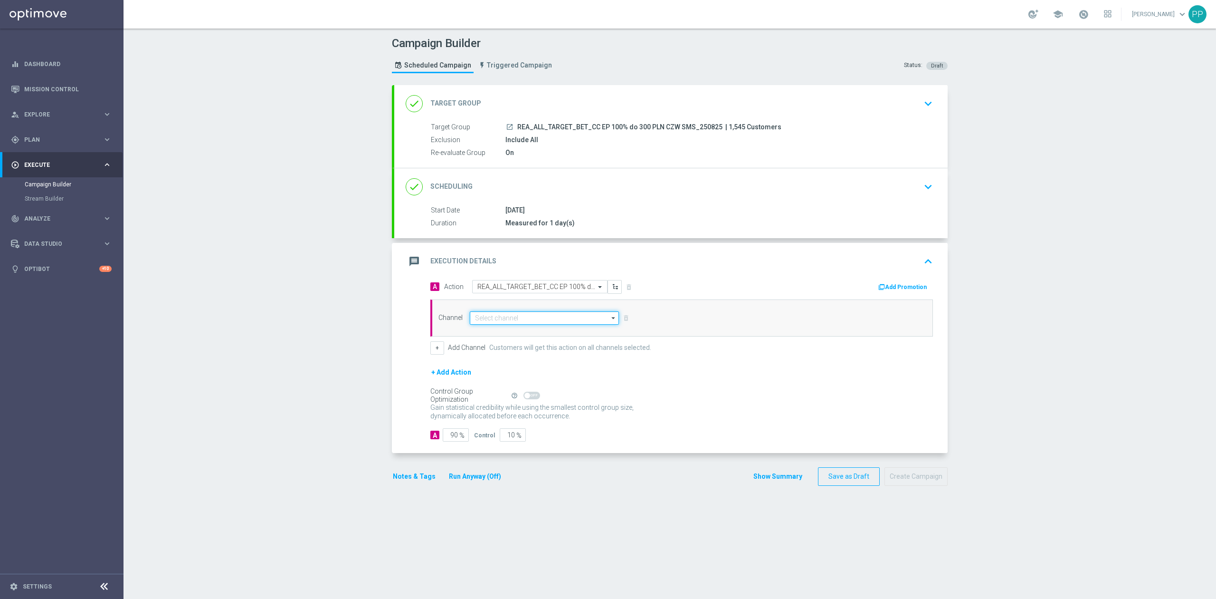
click at [586, 324] on input at bounding box center [544, 317] width 149 height 13
click at [529, 353] on div "SMS" at bounding box center [540, 346] width 141 height 14
type input "SMS"
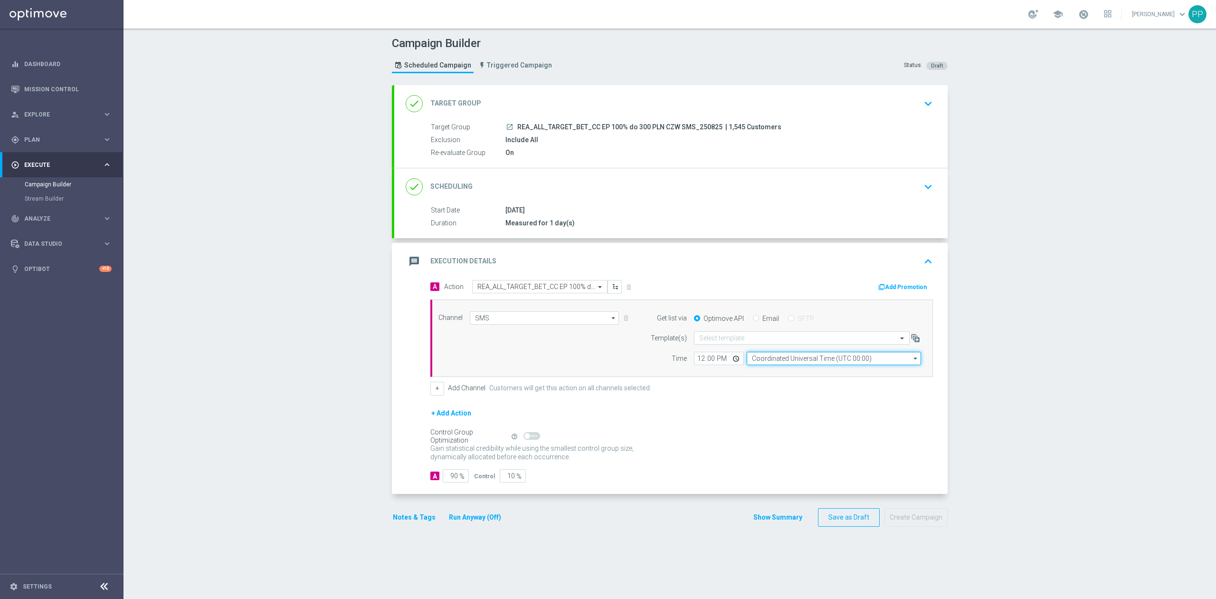
click at [792, 360] on input "Coordinated Universal Time (UTC 00:00)" at bounding box center [834, 358] width 174 height 13
click at [782, 379] on div "Central European Time (Warsaw) (UTC +02:00)" at bounding box center [834, 372] width 175 height 14
type input "Central European Time (Warsaw) (UTC +02:00)"
click at [726, 339] on input "text" at bounding box center [792, 338] width 186 height 8
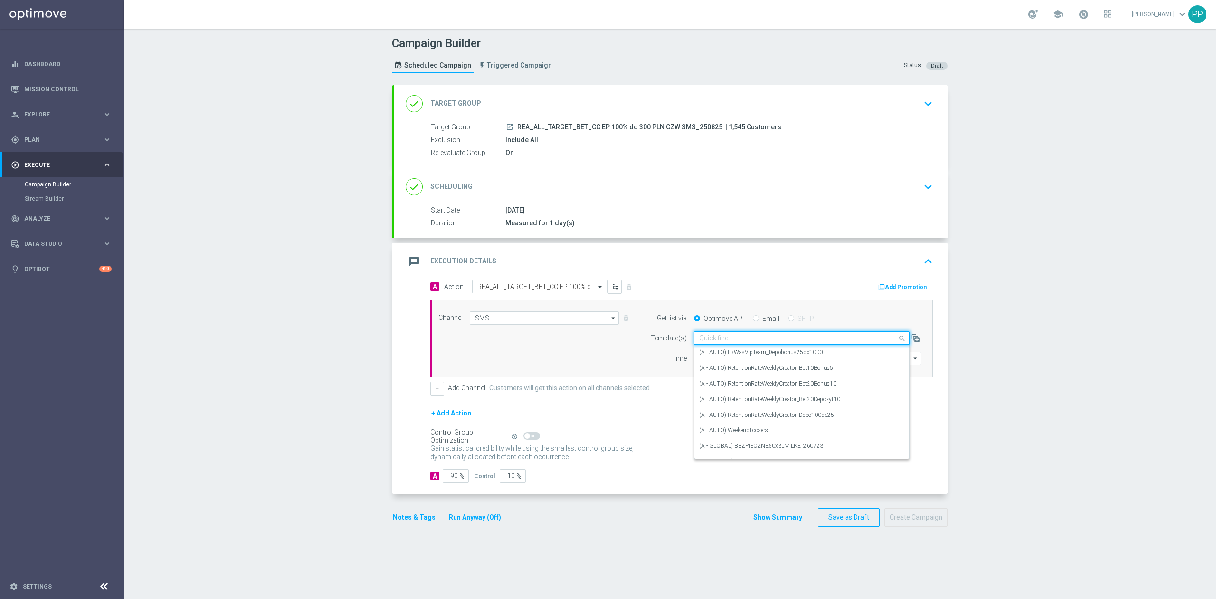
paste input "REA_ALL_TARGET_BET_CC EP 100% do 300 PLN CZW SMS_250825"
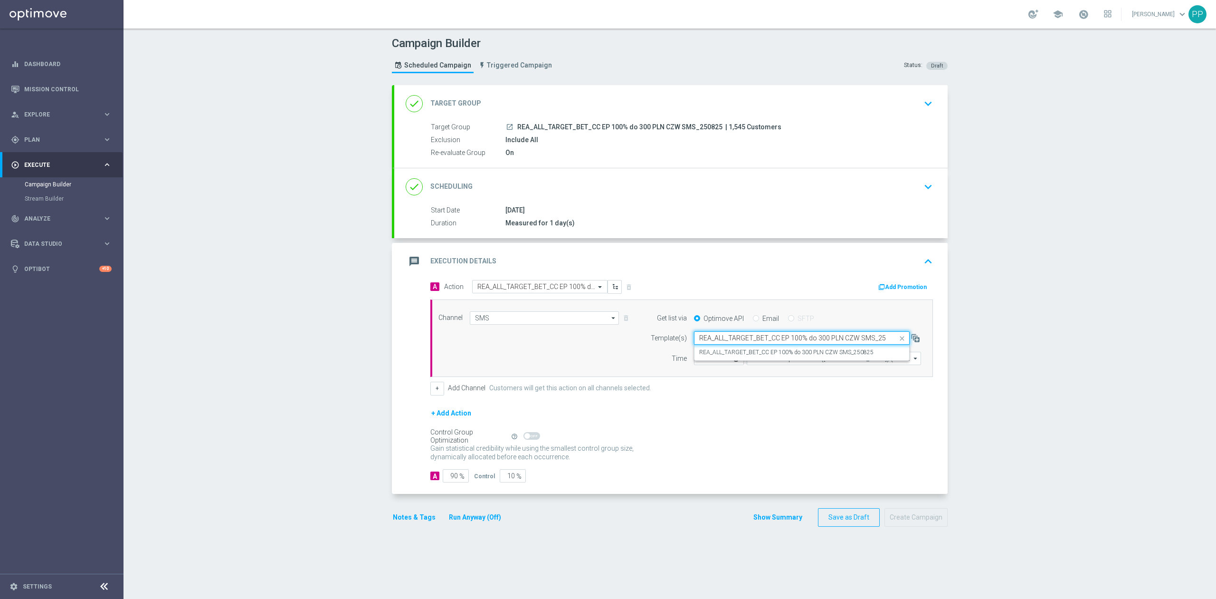
scroll to position [0, 12]
click at [729, 352] on label "REA_ALL_TARGET_BET_CC EP 100% do 300 PLN CZW SMS_250825" at bounding box center [786, 352] width 174 height 8
type input "REA_ALL_TARGET_BET_CC EP 100% do 300 PLN CZW SMS_250825"
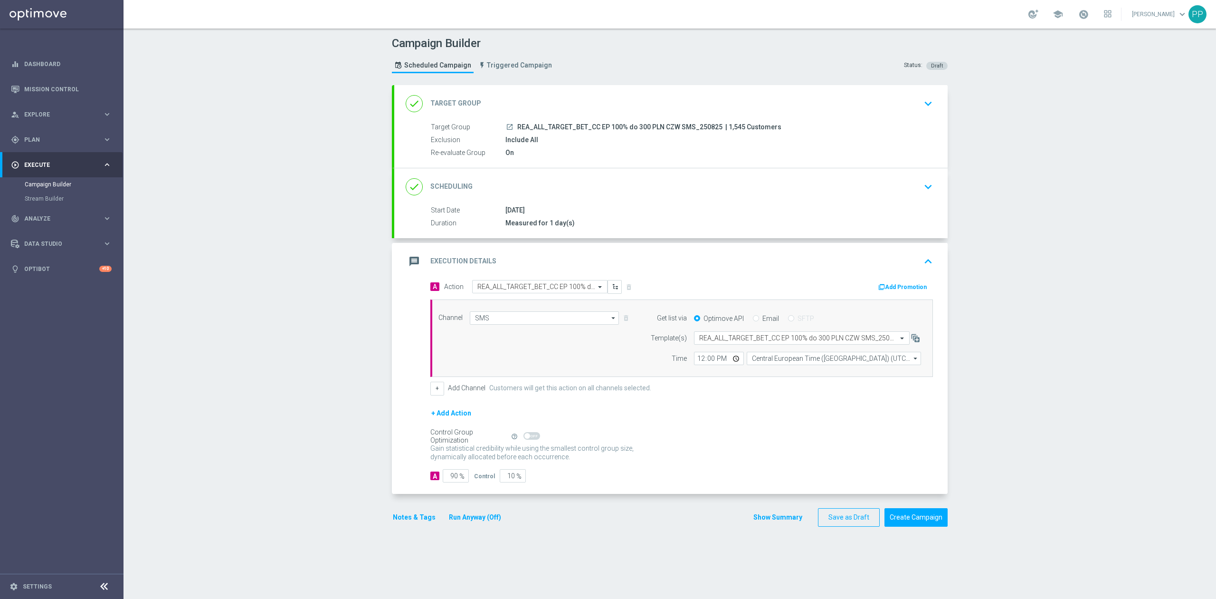
scroll to position [0, 0]
click at [695, 362] on input "12:00" at bounding box center [719, 358] width 50 height 13
click at [694, 360] on input "18:00" at bounding box center [719, 358] width 50 height 13
type input "17:00"
click at [385, 379] on section "done Target Group keyboard_arrow_down Target Group launch REA_ALL_TARGET_BET_CC…" at bounding box center [670, 337] width 570 height 504
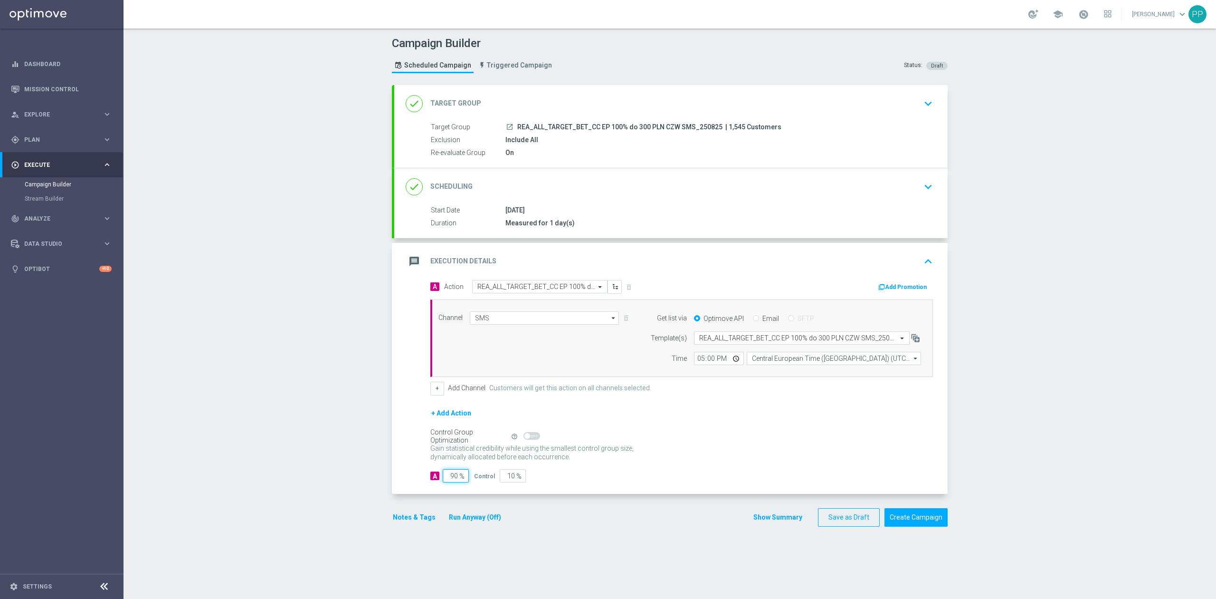
click at [450, 479] on input "90" at bounding box center [456, 475] width 26 height 13
click at [449, 479] on input "90" at bounding box center [456, 475] width 26 height 13
type input "9"
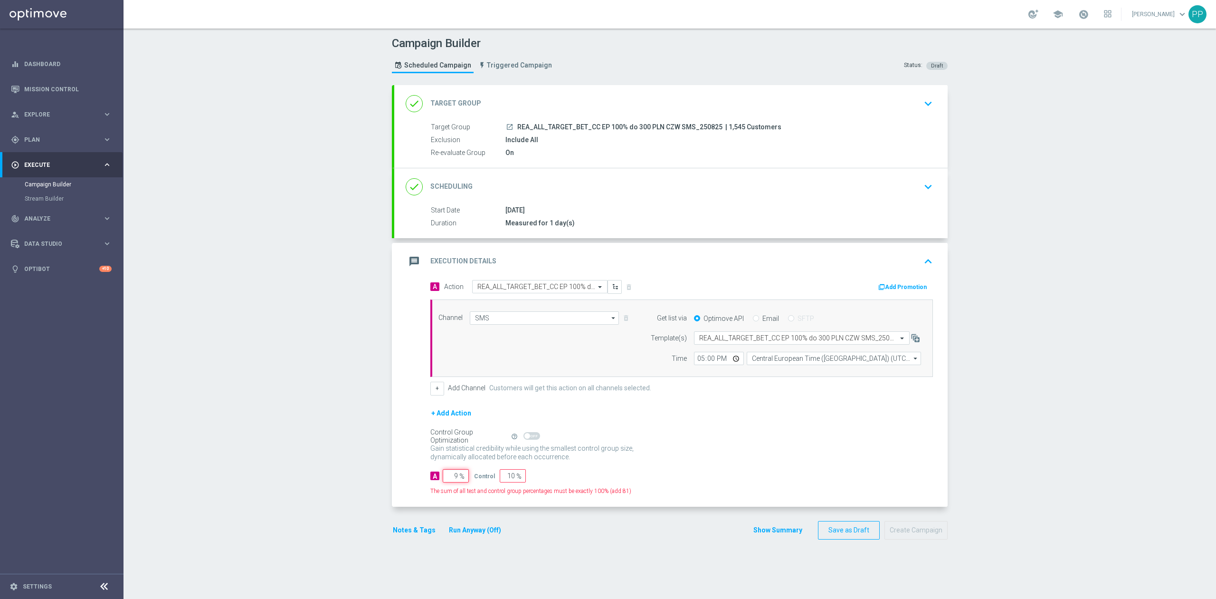
type input "91"
type input "95"
type input "5"
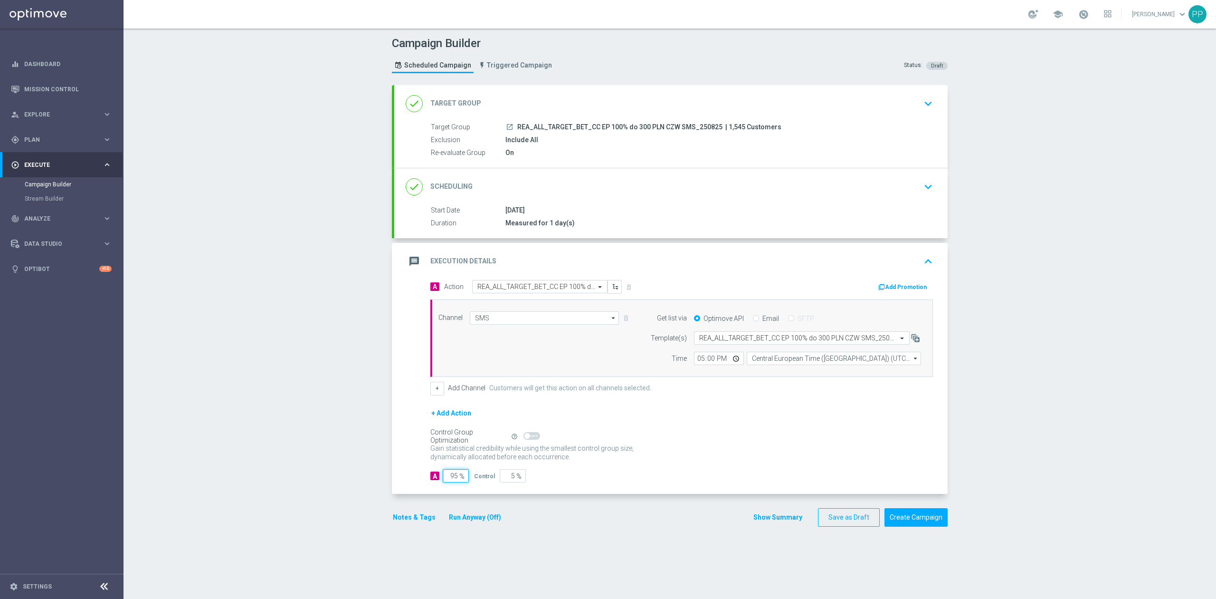
type input "95"
click at [364, 488] on div "Campaign Builder Scheduled Campaign Triggered Campaign Status: Draft done Targe…" at bounding box center [670, 314] width 1093 height 570
click at [412, 523] on button "Notes & Tags" at bounding box center [414, 517] width 45 height 12
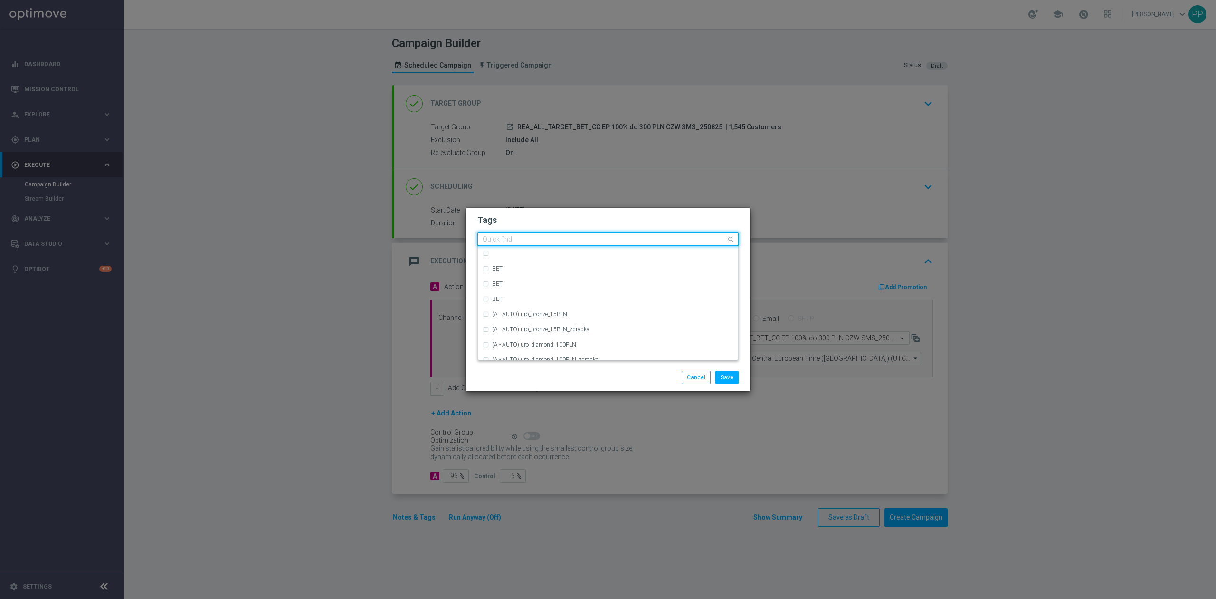
click at [495, 237] on input "text" at bounding box center [605, 240] width 244 height 8
click at [552, 310] on div "REA" at bounding box center [612, 309] width 241 height 6
click at [518, 236] on input "REA" at bounding box center [605, 240] width 244 height 8
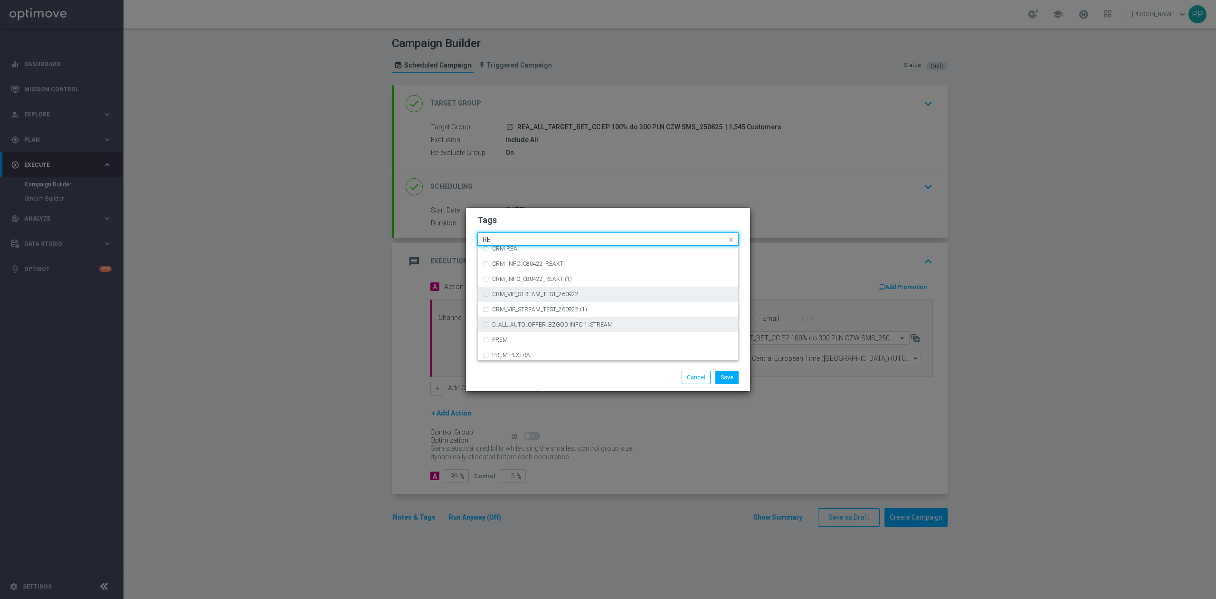
type input "R"
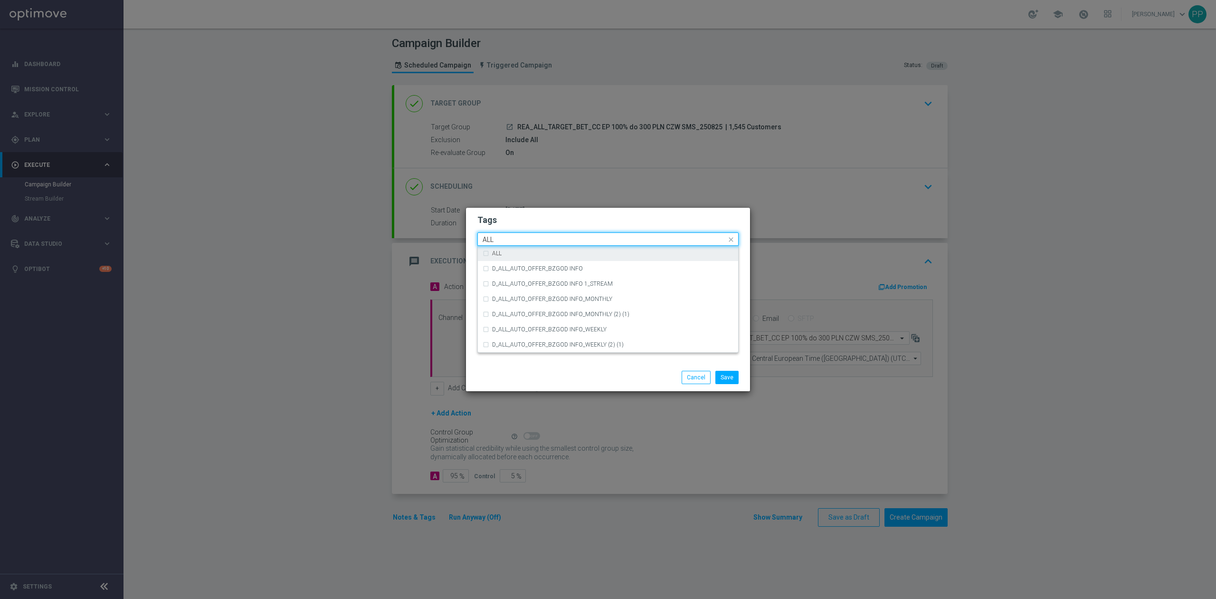
click at [485, 255] on div "ALL" at bounding box center [608, 253] width 251 height 15
click at [496, 242] on input "ALL" at bounding box center [605, 240] width 244 height 8
type input "A"
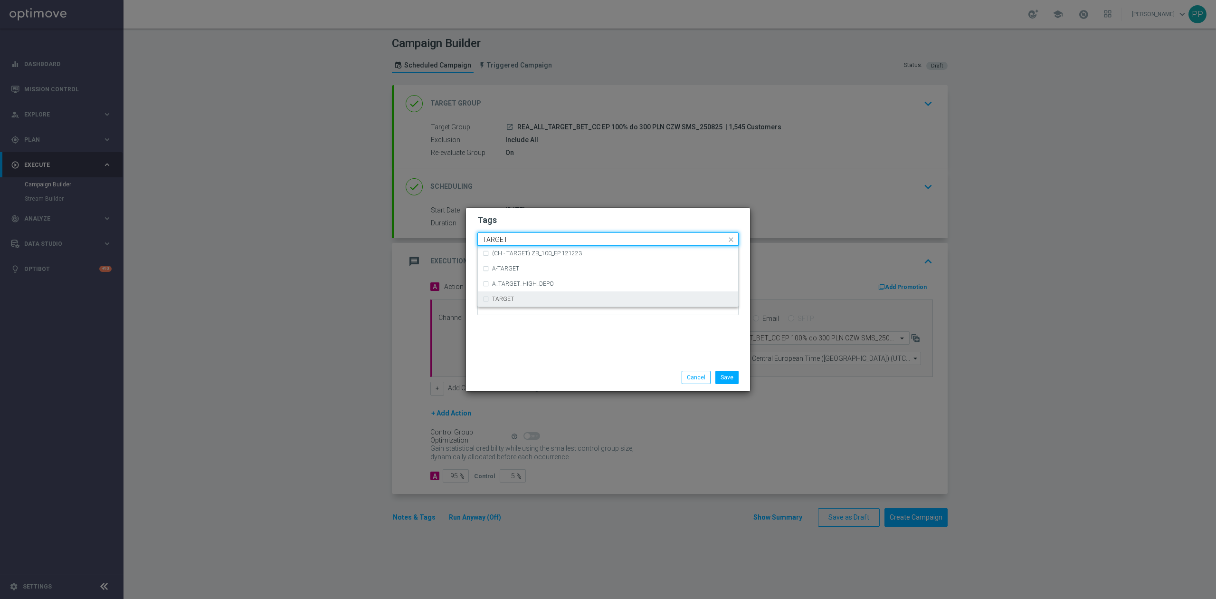
click at [496, 295] on div "TARGET" at bounding box center [608, 298] width 251 height 15
click at [519, 242] on input "TARGET" at bounding box center [605, 240] width 244 height 8
type input "T"
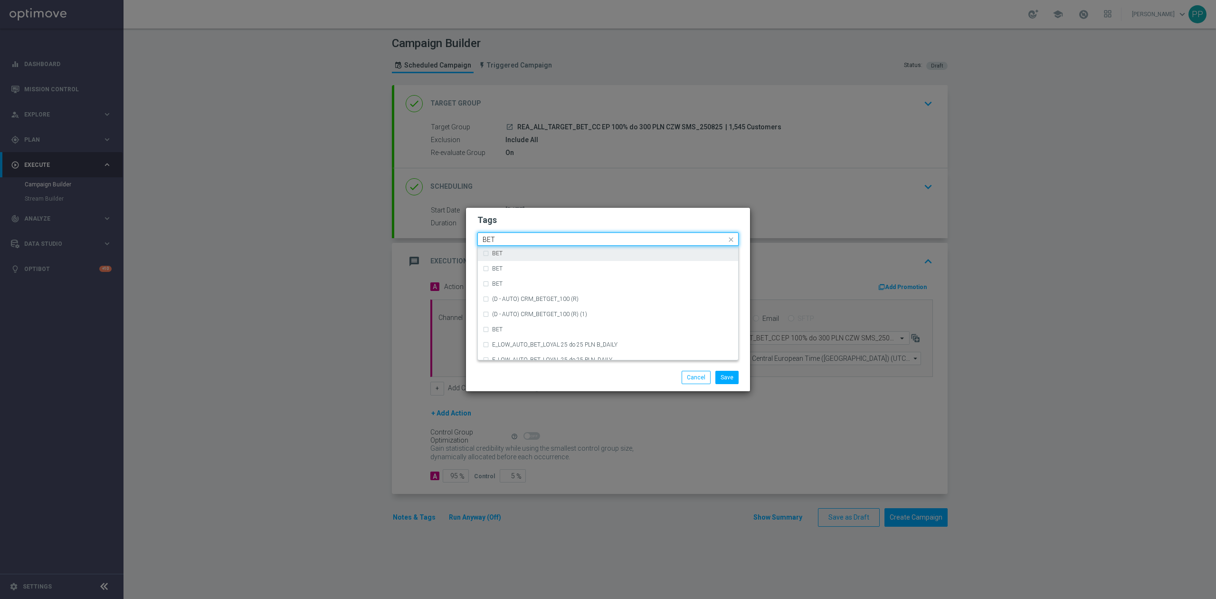
click at [487, 255] on div "BET" at bounding box center [608, 253] width 251 height 15
click at [498, 238] on input "BET" at bounding box center [605, 240] width 244 height 8
type input "B"
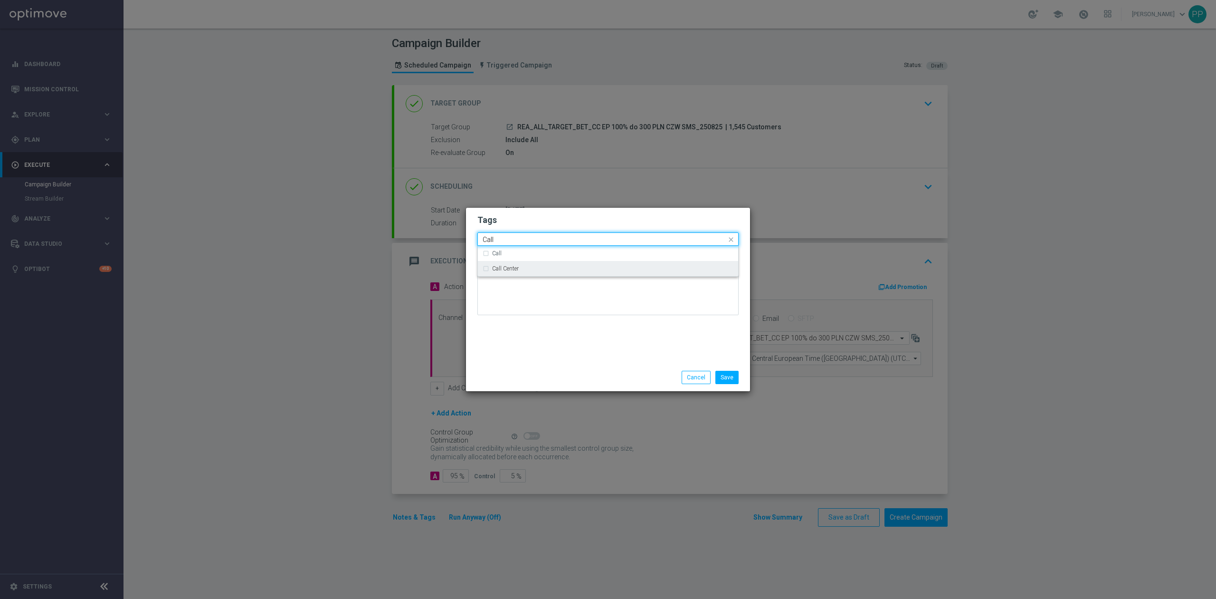
click at [487, 270] on div "Call Center" at bounding box center [608, 268] width 251 height 15
type input "Call"
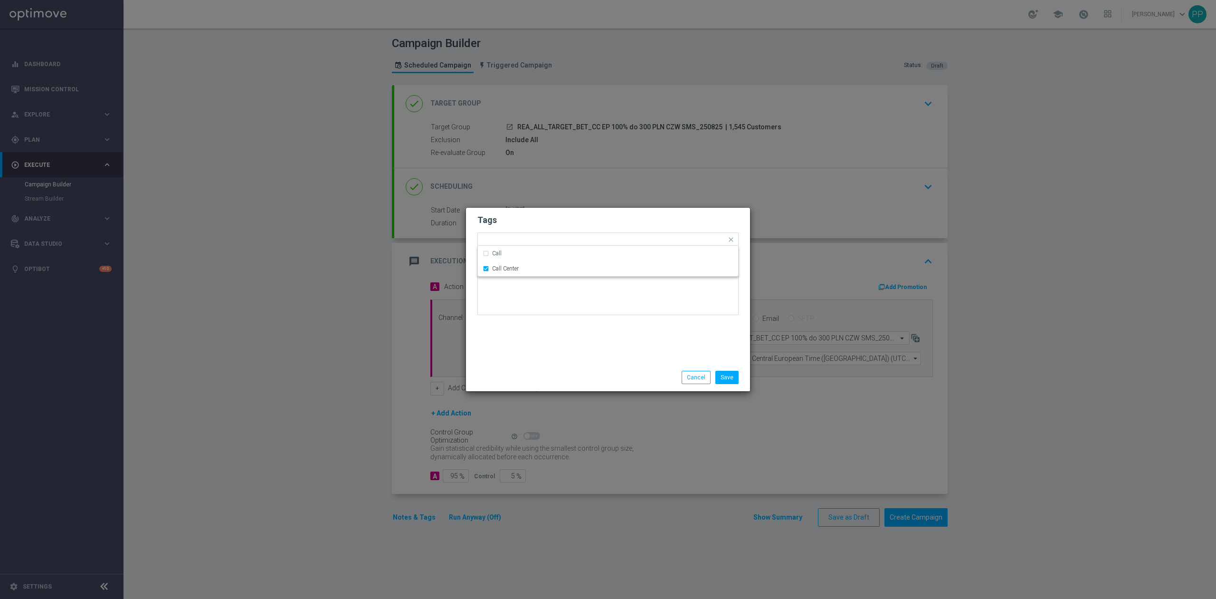
click at [514, 345] on div "Tags Quick find × REA × ALL × TARGET × BET × Call Center Call Call Center Notes" at bounding box center [608, 286] width 284 height 156
click at [733, 374] on button "Save" at bounding box center [726, 377] width 23 height 13
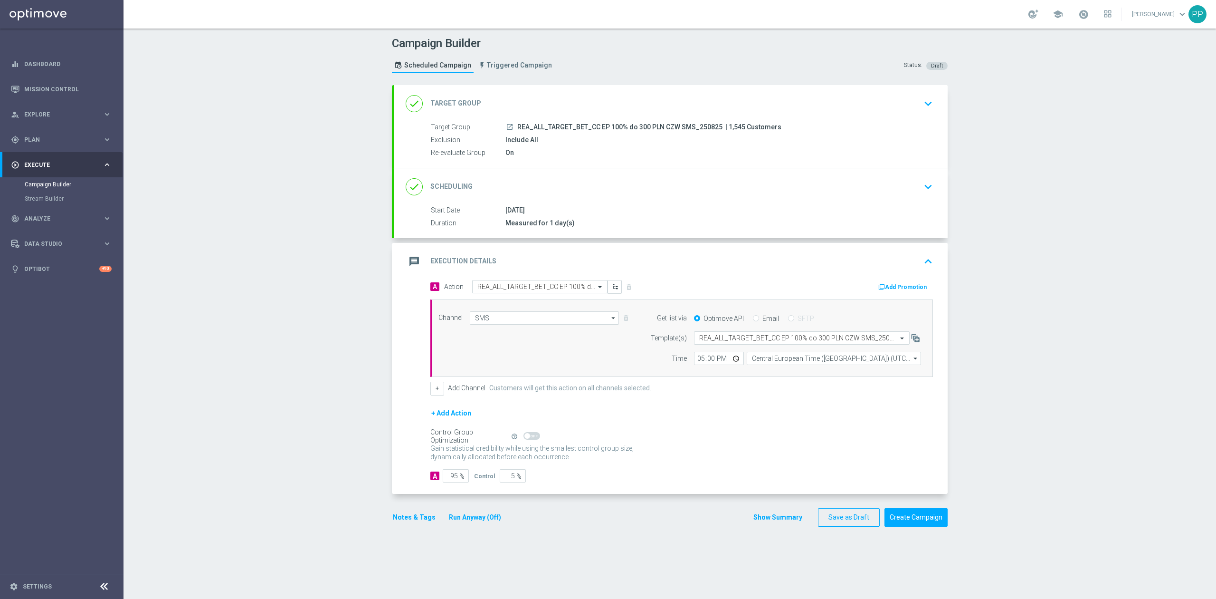
click at [557, 257] on div "message Execution Details keyboard_arrow_up" at bounding box center [671, 261] width 531 height 18
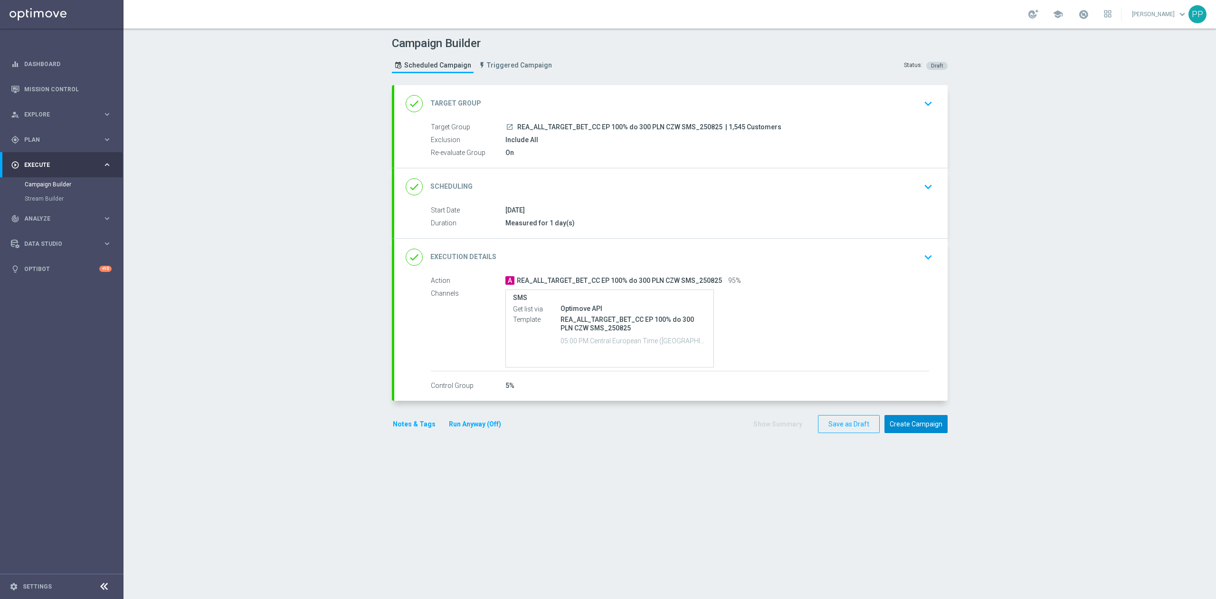
click at [915, 429] on button "Create Campaign" at bounding box center [916, 424] width 63 height 19
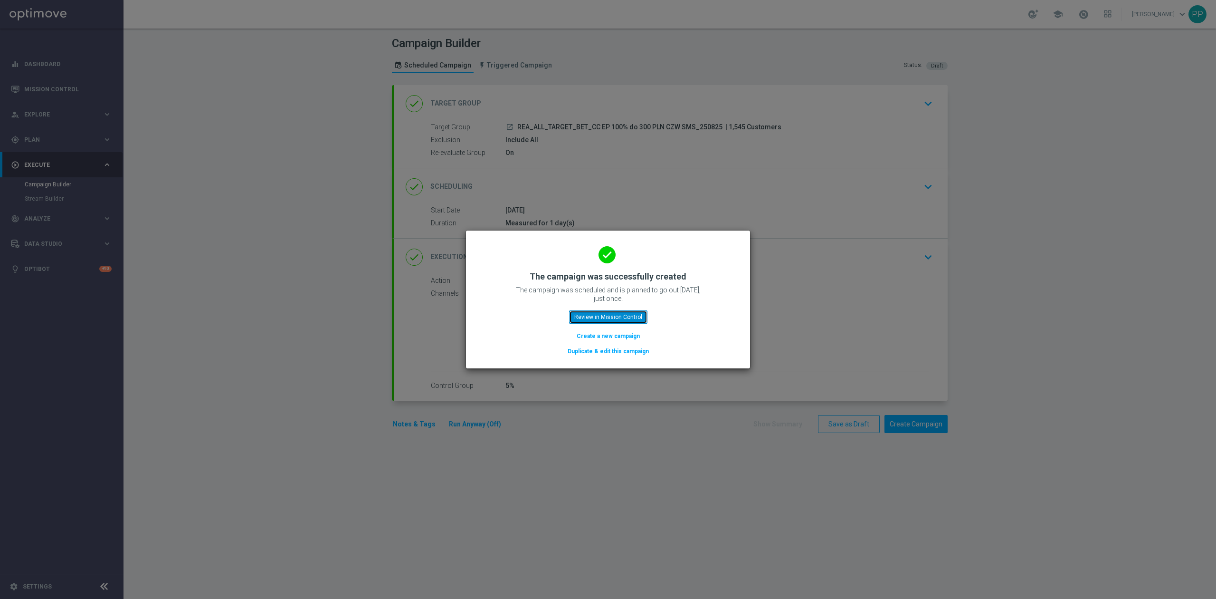
drag, startPoint x: 606, startPoint y: 316, endPoint x: 685, endPoint y: 133, distance: 199.4
click at [606, 316] on button "Review in Mission Control" at bounding box center [608, 316] width 78 height 13
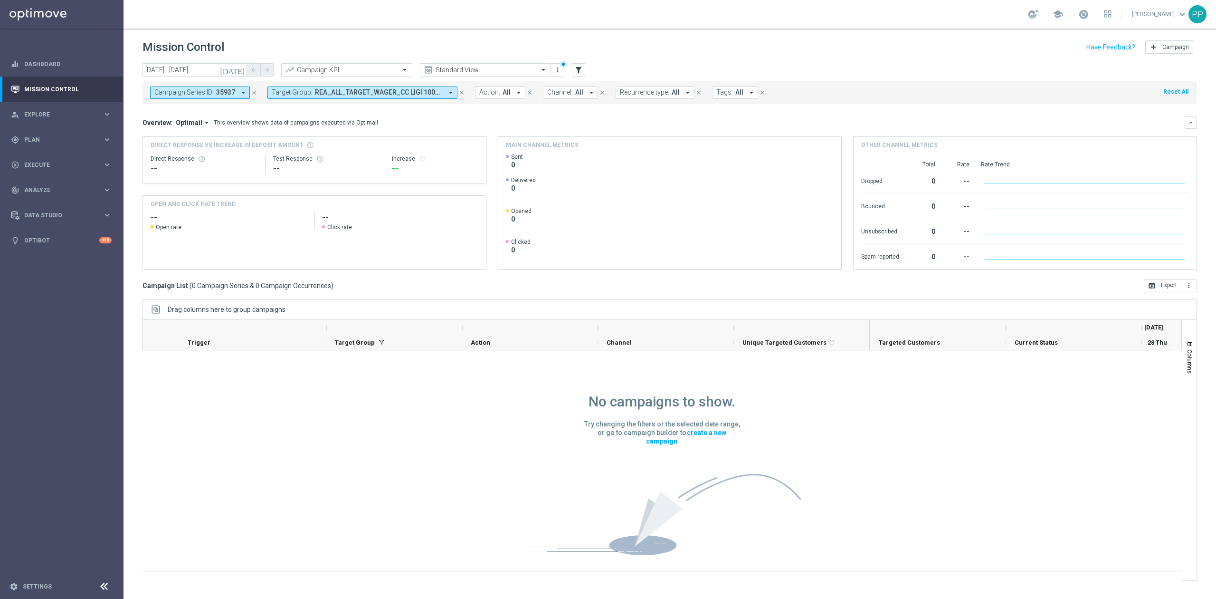
click at [253, 90] on icon "close" at bounding box center [254, 92] width 7 height 7
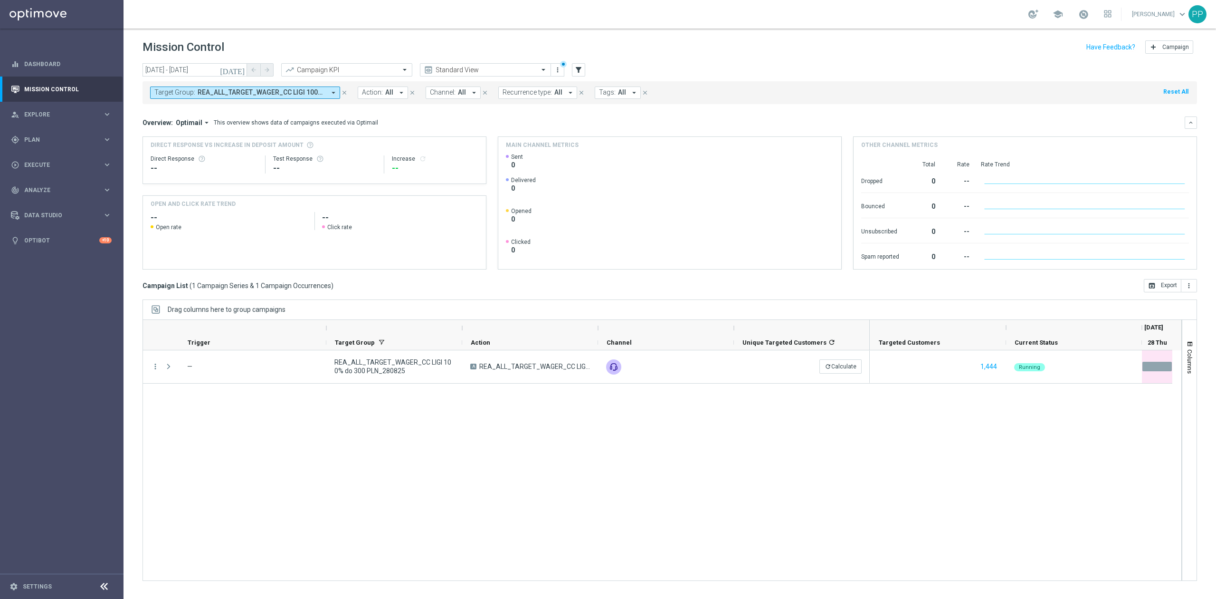
click at [342, 92] on icon "close" at bounding box center [344, 92] width 7 height 7
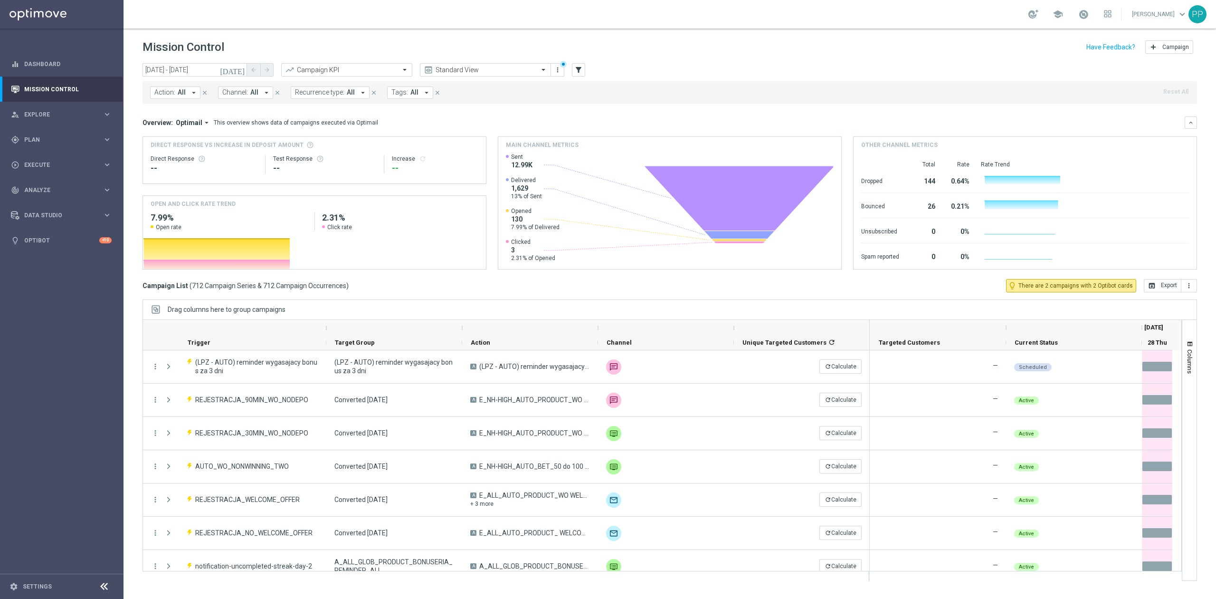
click at [402, 92] on span "Tags:" at bounding box center [399, 92] width 17 height 8
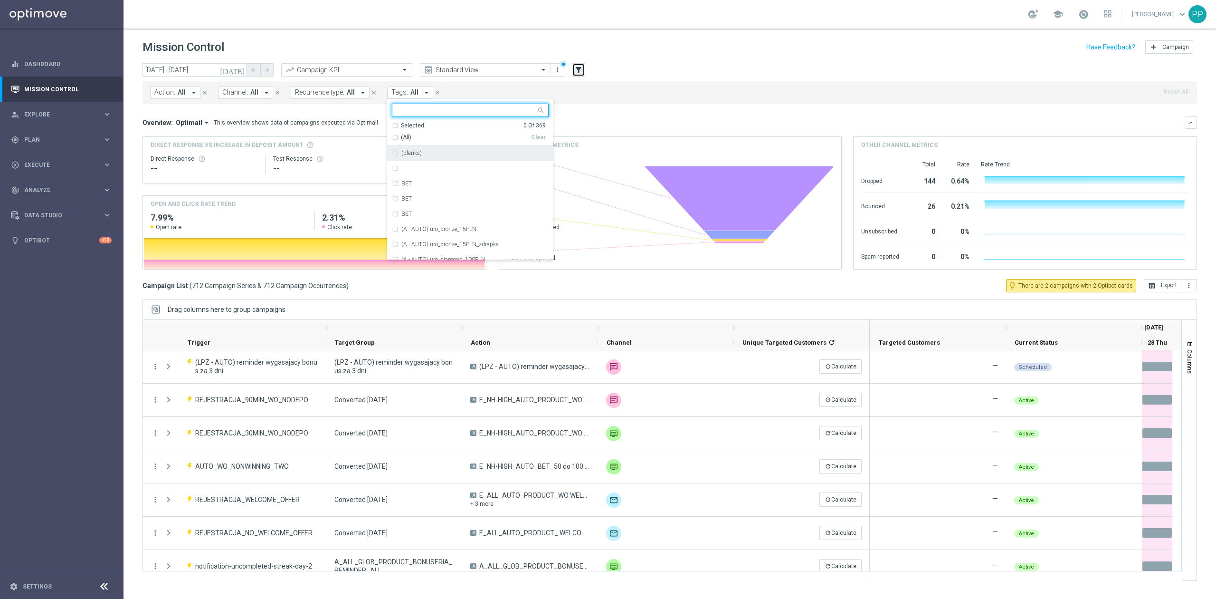
click at [580, 73] on icon "filter_alt" at bounding box center [578, 70] width 9 height 9
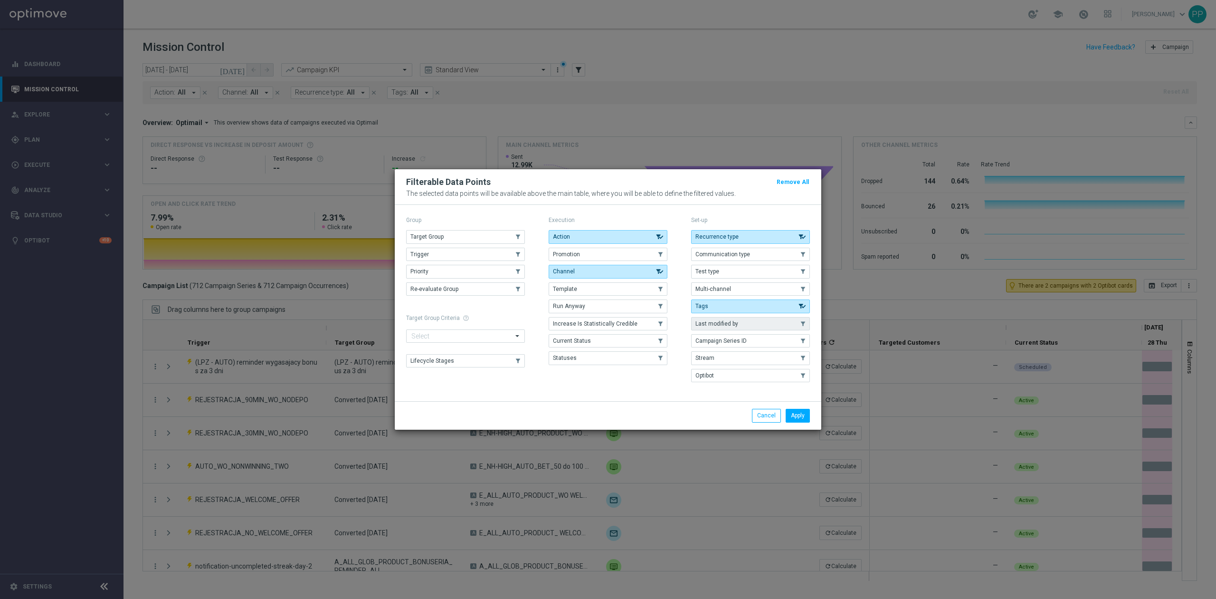
click at [719, 318] on button "Last modified by" at bounding box center [750, 323] width 119 height 13
click at [789, 412] on button "Apply" at bounding box center [798, 415] width 24 height 13
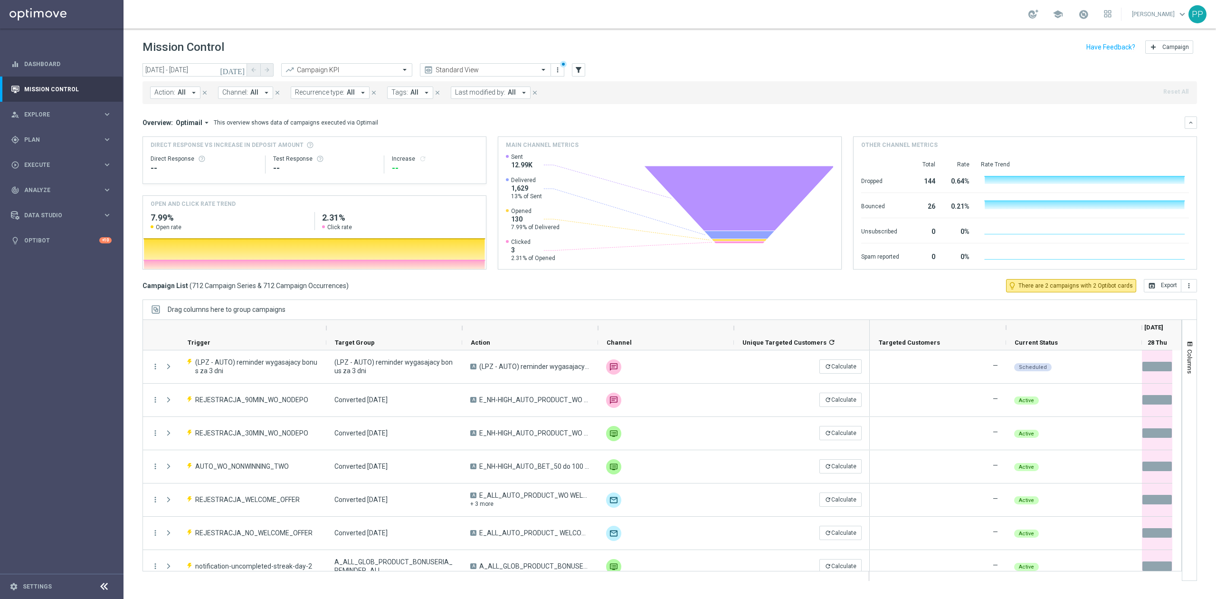
click at [510, 90] on span "All" at bounding box center [512, 92] width 8 height 8
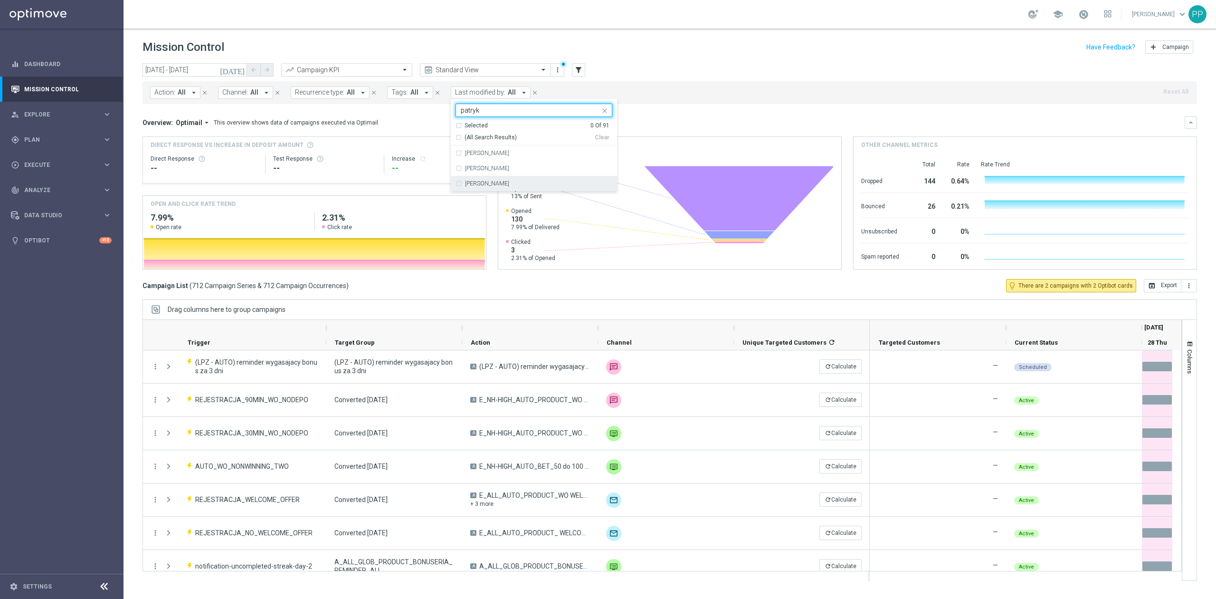
click at [521, 186] on div "[PERSON_NAME]" at bounding box center [538, 184] width 147 height 6
type input "patryk"
click at [624, 82] on div "Action: All arrow_drop_down close Channel: All arrow_drop_down close Recurrence…" at bounding box center [670, 92] width 1055 height 23
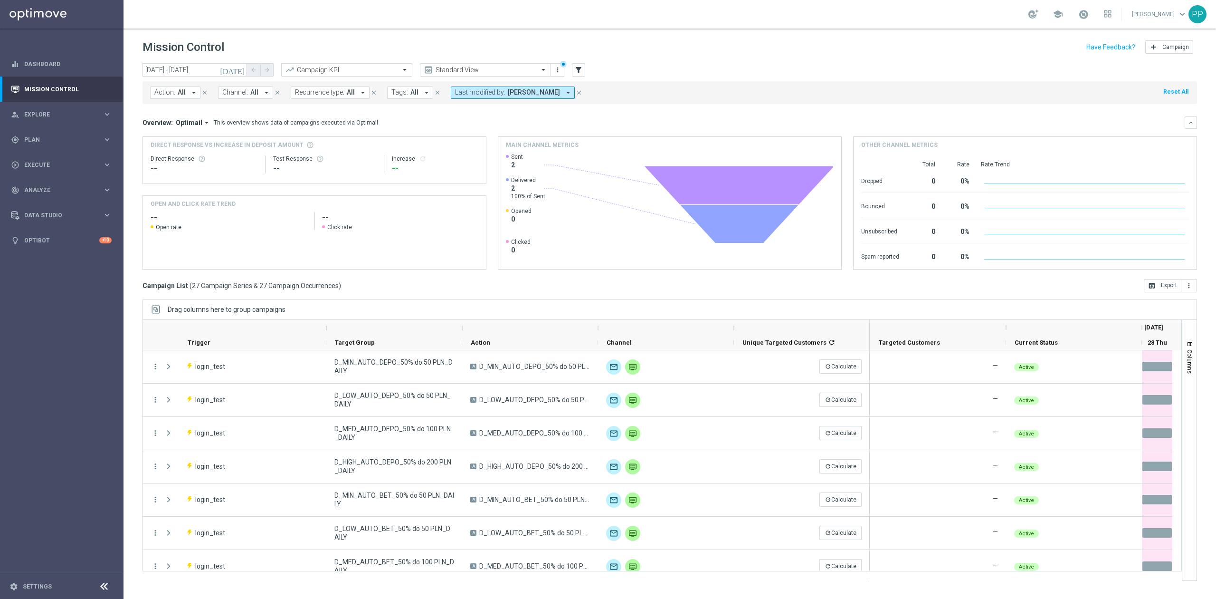
click at [401, 92] on span "Tags:" at bounding box center [399, 92] width 17 height 8
click at [330, 90] on span "Recurrence type:" at bounding box center [319, 92] width 49 height 8
click at [320, 143] on label "Non-Recurring" at bounding box center [323, 146] width 36 height 6
click at [346, 50] on div "Mission Control add Campaign" at bounding box center [670, 47] width 1055 height 19
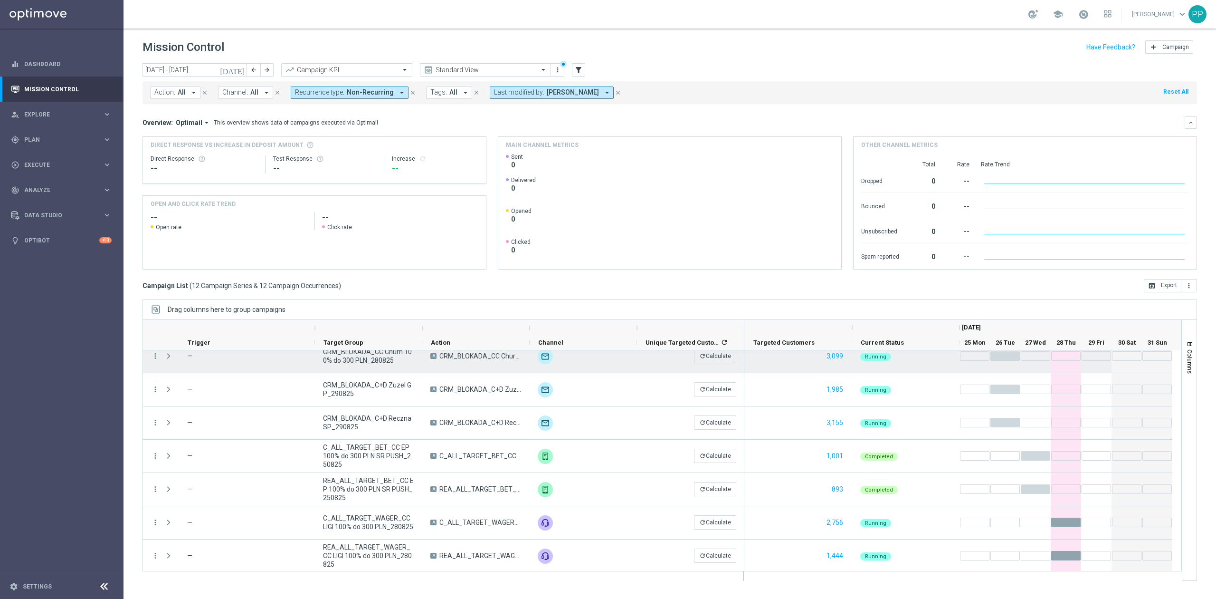
scroll to position [179, 0]
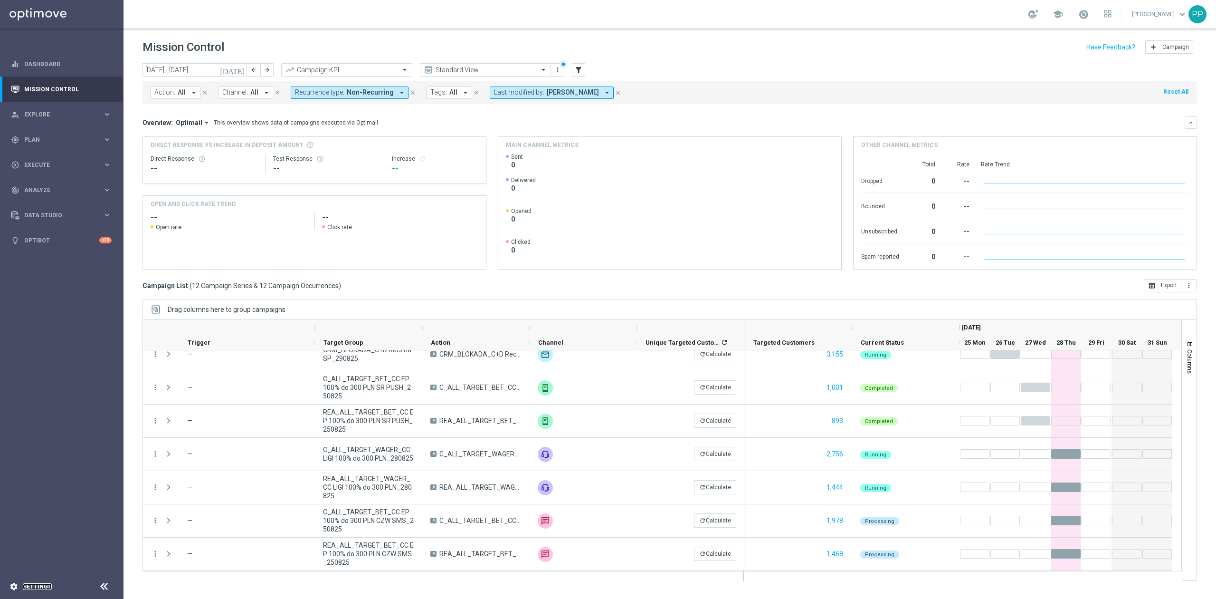
click at [42, 583] on link "Settings" at bounding box center [37, 586] width 29 height 6
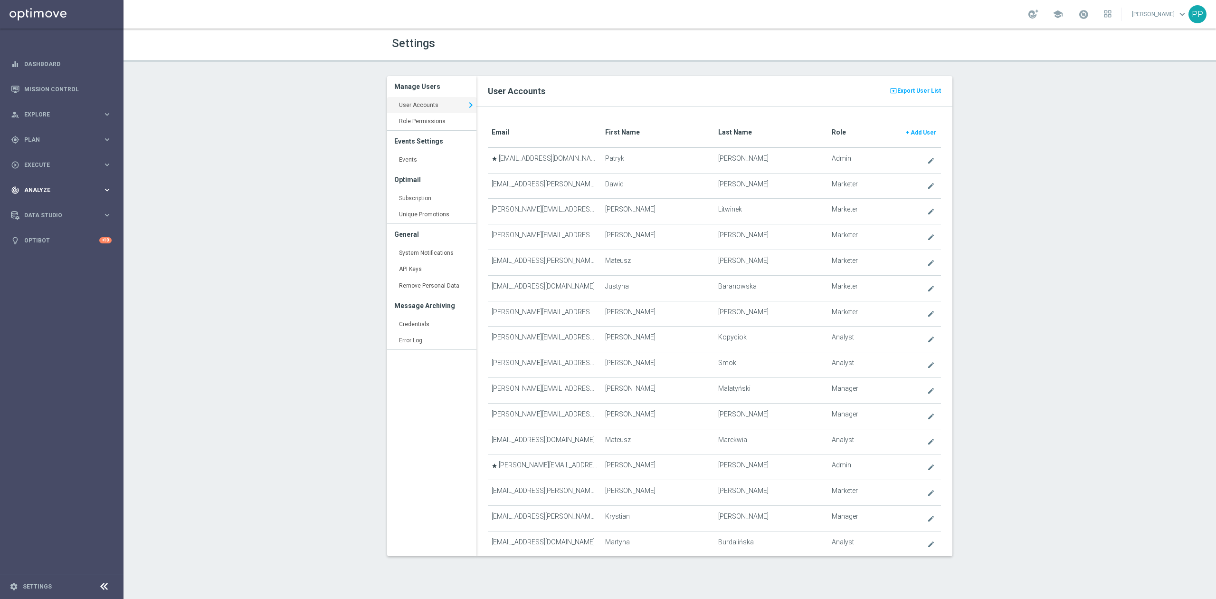
click at [54, 192] on span "Analyze" at bounding box center [63, 190] width 78 height 6
click at [56, 209] on link "Customer 360" at bounding box center [62, 210] width 74 height 8
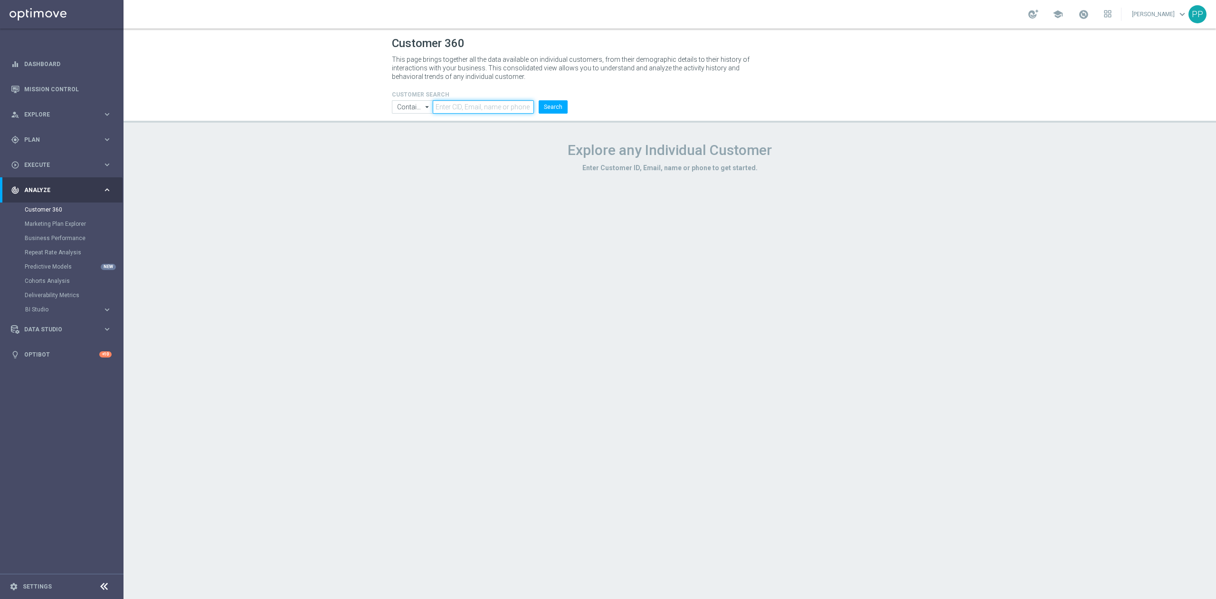
click at [482, 111] on input "text" at bounding box center [483, 106] width 101 height 13
paste input "[EMAIL_ADDRESS][DOMAIN_NAME]"
type input "[EMAIL_ADDRESS][DOMAIN_NAME]"
click at [546, 109] on button "Search" at bounding box center [553, 106] width 29 height 13
click at [413, 107] on input "Contains" at bounding box center [412, 106] width 41 height 13
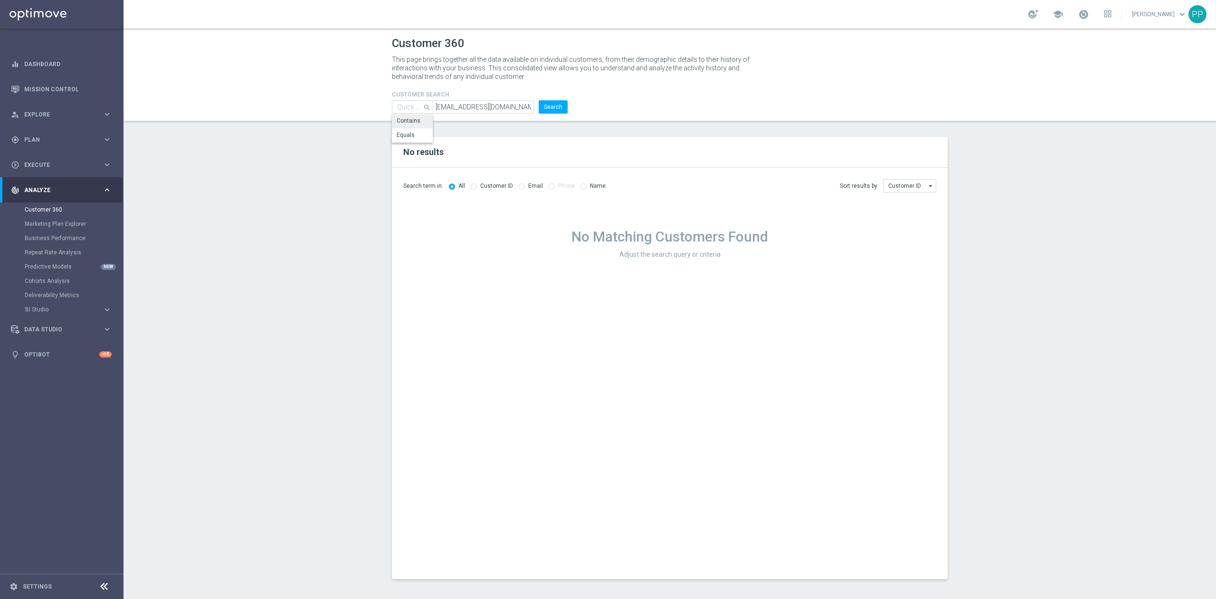
click at [295, 138] on section "No results Search term in: All Customer ID Email Phone Name Sort results by" at bounding box center [670, 358] width 1093 height 442
type input "Contains"
click at [528, 187] on label "Email" at bounding box center [535, 185] width 15 height 7
click at [544, 186] on div "Search term in: All Customer ID Email Phone Name" at bounding box center [504, 186] width 202 height 8
click at [512, 187] on div "Search term in: All Customer ID Email Phone Name" at bounding box center [504, 186] width 202 height 8
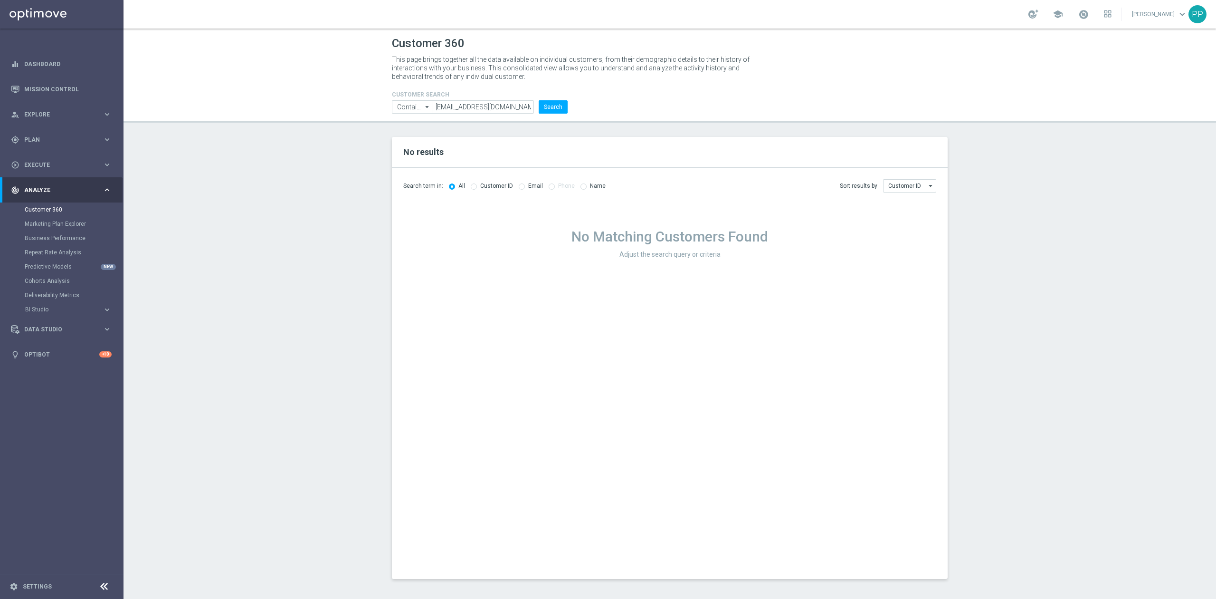
click at [519, 188] on input "radio" at bounding box center [522, 185] width 6 height 6
radio input "true"
radio input "false"
click at [546, 105] on button "Search" at bounding box center [553, 106] width 29 height 13
click at [517, 107] on input "[EMAIL_ADDRESS][DOMAIN_NAME]" at bounding box center [483, 106] width 101 height 13
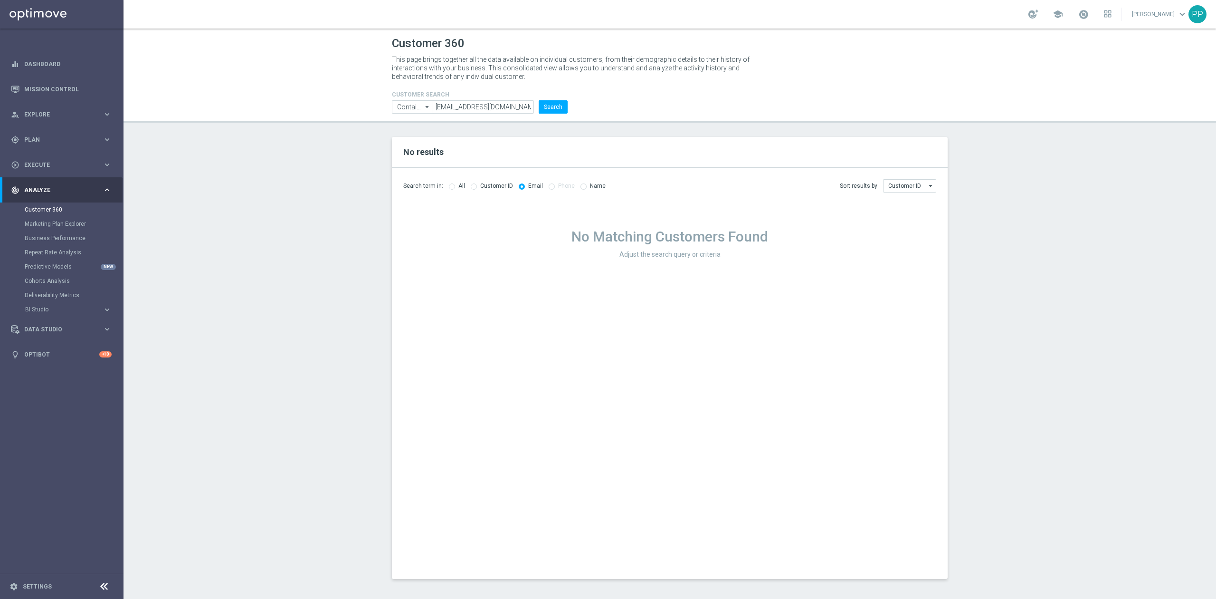
drag, startPoint x: 623, startPoint y: 106, endPoint x: 590, endPoint y: 109, distance: 33.3
click at [621, 107] on div "CUSTOMER SEARCH Contains Contains arrow_drop_down Drag here to set row groups D…" at bounding box center [670, 98] width 570 height 30
click at [552, 107] on button "Search" at bounding box center [553, 106] width 29 height 13
